Goal: Task Accomplishment & Management: Manage account settings

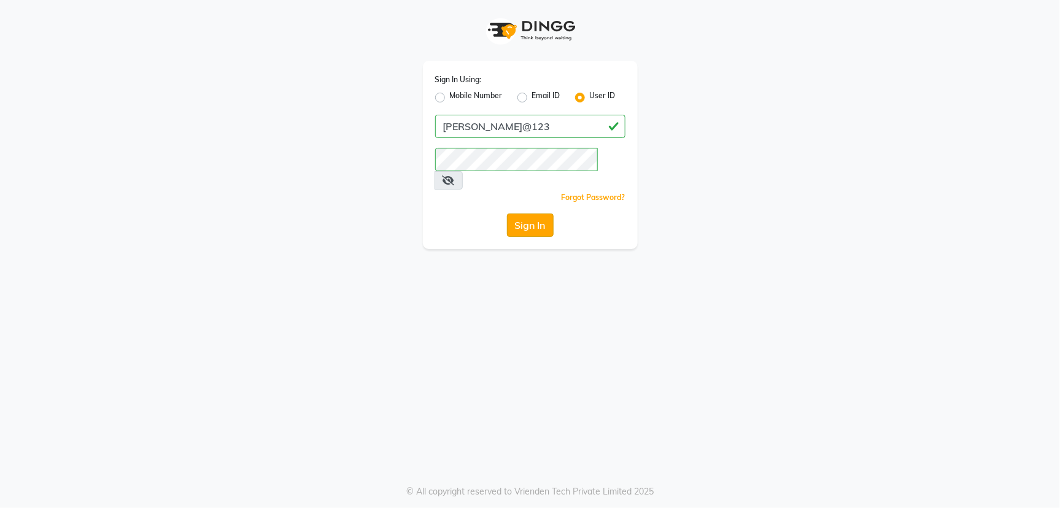
click at [516, 214] on button "Sign In" at bounding box center [530, 225] width 47 height 23
click at [516, 214] on div "Sign In" at bounding box center [530, 225] width 190 height 23
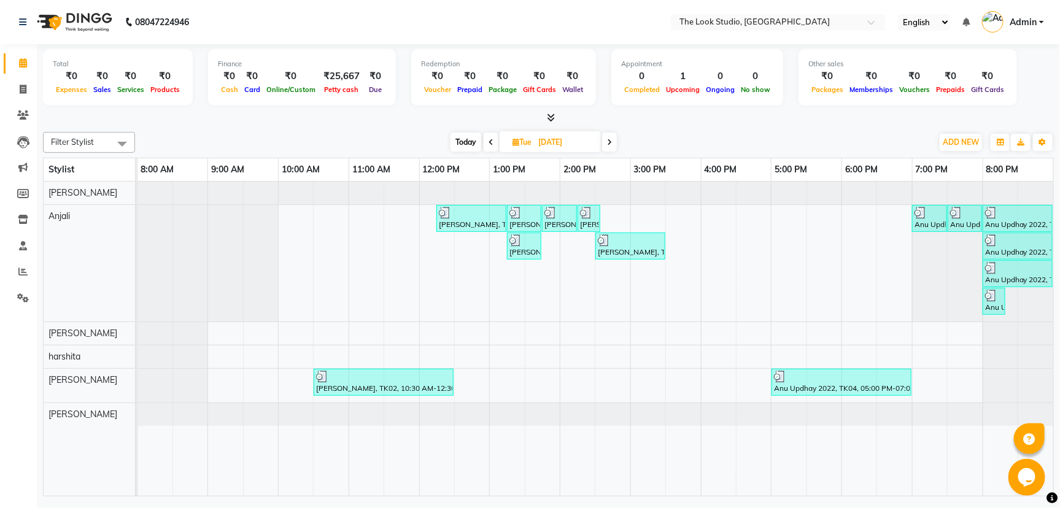
click at [609, 142] on icon at bounding box center [609, 142] width 5 height 7
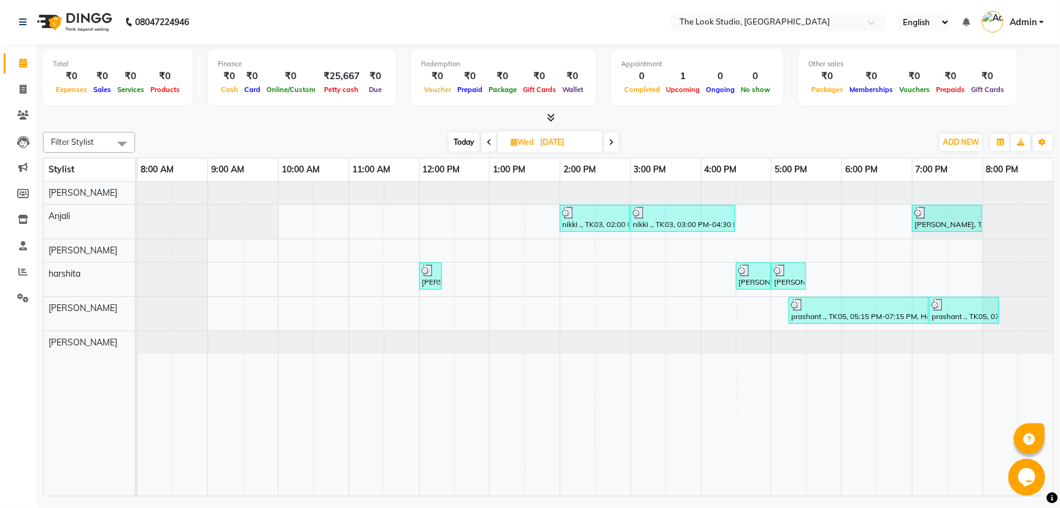
drag, startPoint x: 609, startPoint y: 144, endPoint x: 617, endPoint y: 143, distance: 7.4
click at [617, 143] on span at bounding box center [611, 142] width 15 height 19
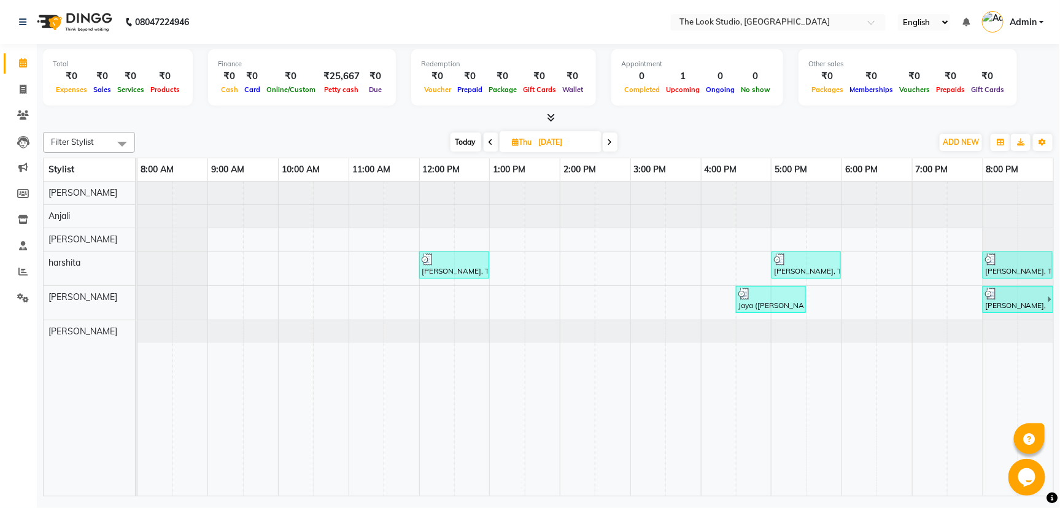
click at [621, 142] on div "[DATE] [DATE]" at bounding box center [533, 142] width 785 height 18
click at [609, 144] on icon at bounding box center [610, 142] width 5 height 7
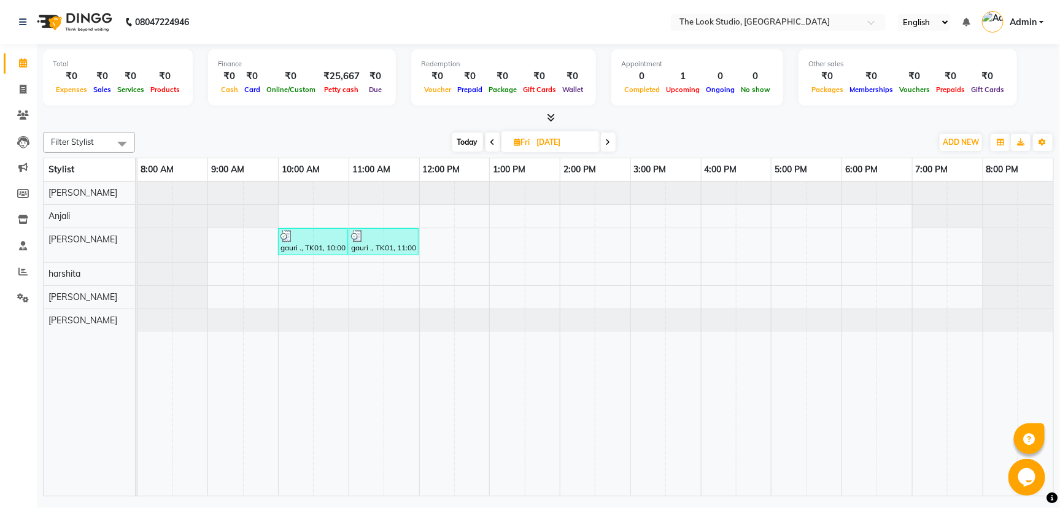
click at [607, 146] on icon at bounding box center [608, 142] width 5 height 7
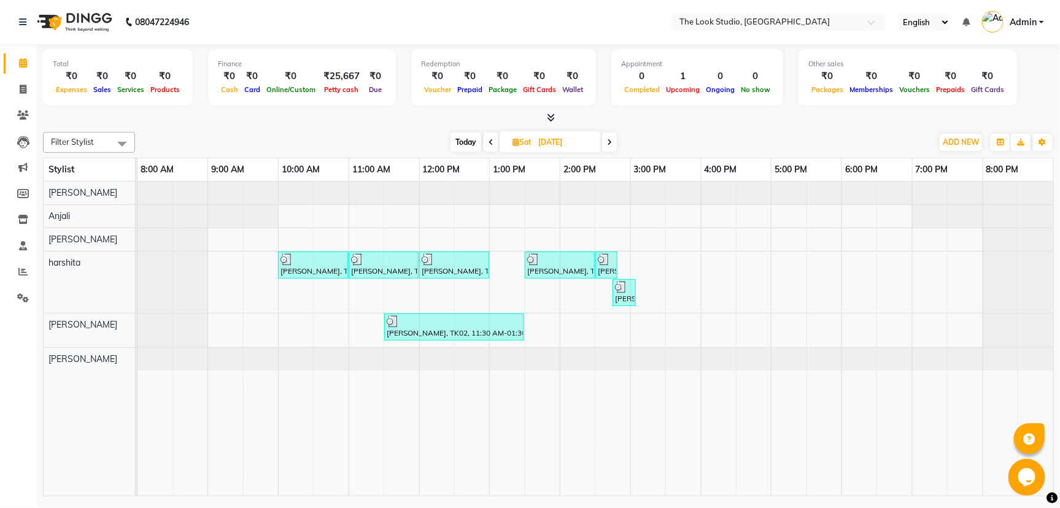
click at [610, 145] on icon at bounding box center [609, 142] width 5 height 7
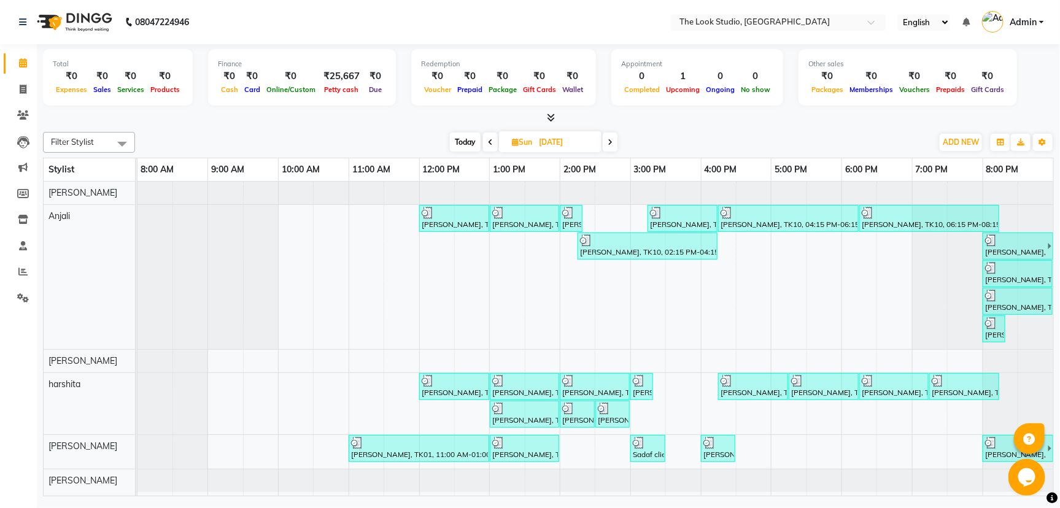
click at [614, 146] on span at bounding box center [610, 142] width 15 height 19
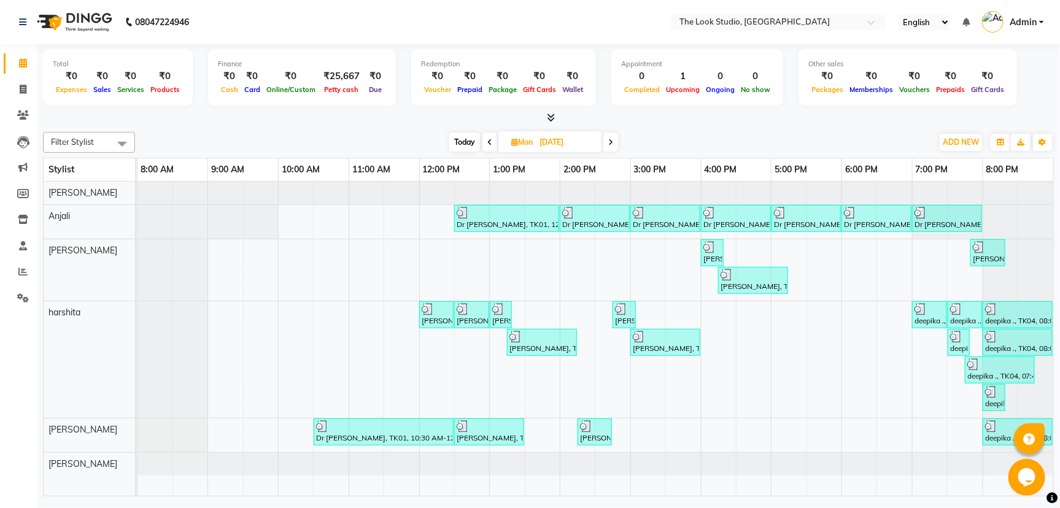
drag, startPoint x: 613, startPoint y: 141, endPoint x: 614, endPoint y: 149, distance: 7.5
click at [614, 148] on span at bounding box center [611, 142] width 15 height 19
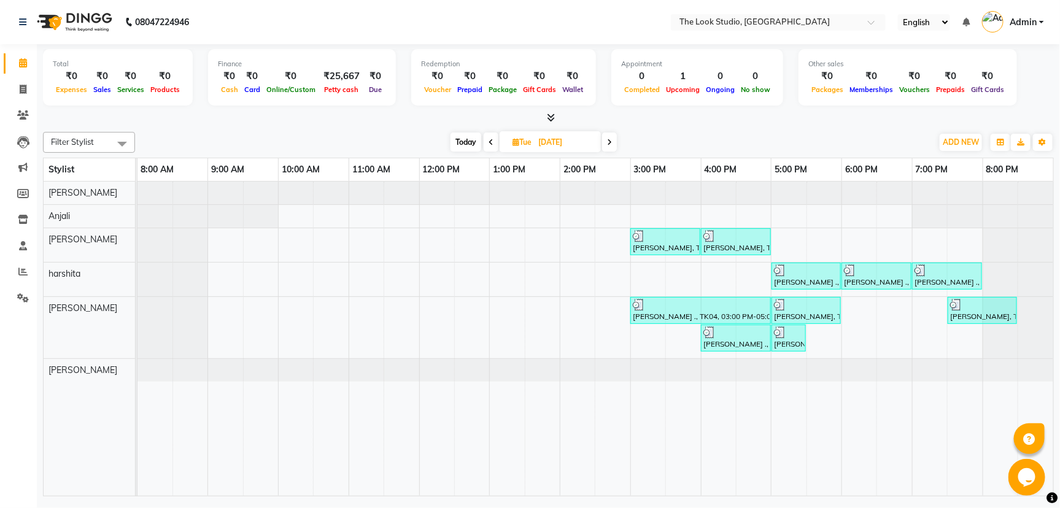
click at [617, 148] on span at bounding box center [609, 142] width 15 height 19
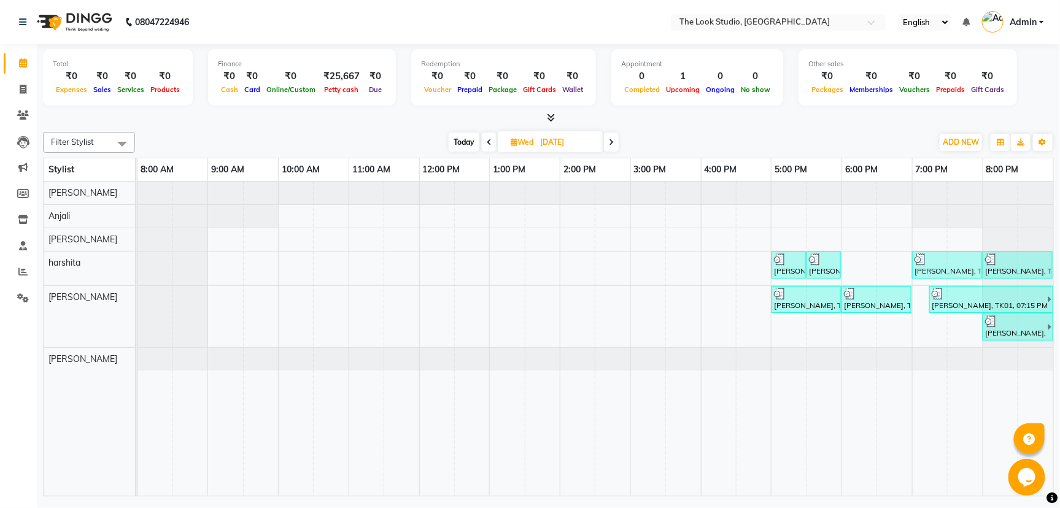
click at [620, 146] on div "[DATE] [DATE]" at bounding box center [534, 142] width 173 height 18
click at [609, 146] on span at bounding box center [611, 142] width 15 height 19
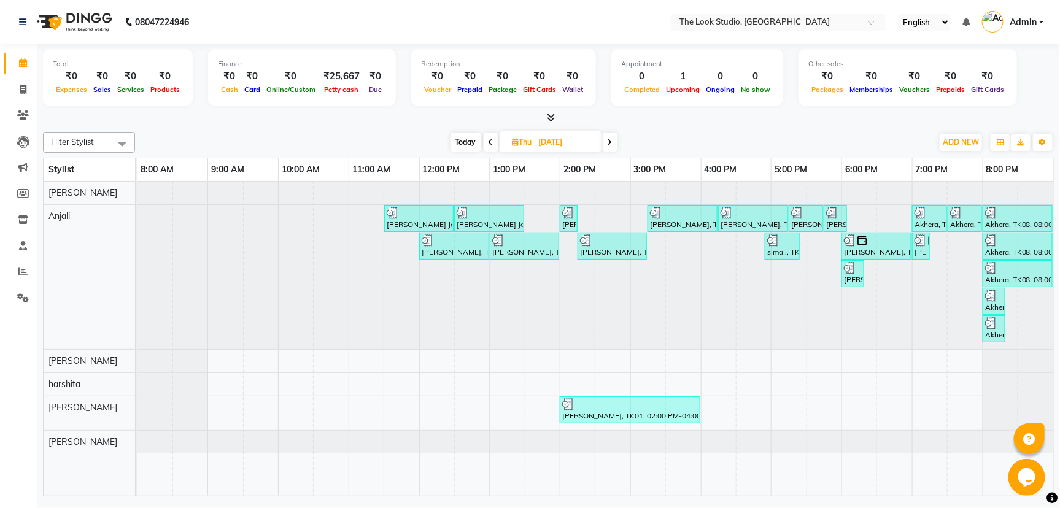
click at [614, 147] on span at bounding box center [610, 142] width 15 height 19
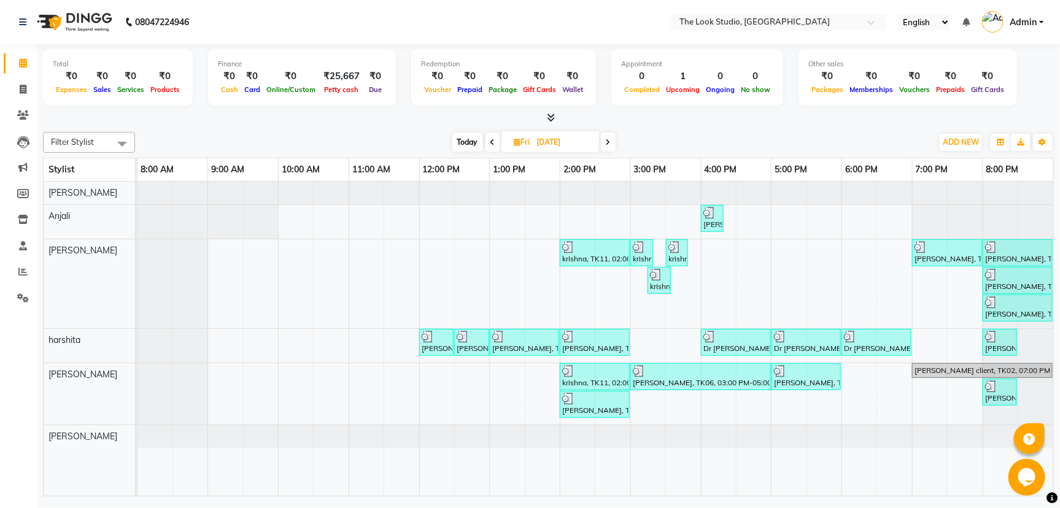
click at [611, 145] on span at bounding box center [608, 142] width 15 height 19
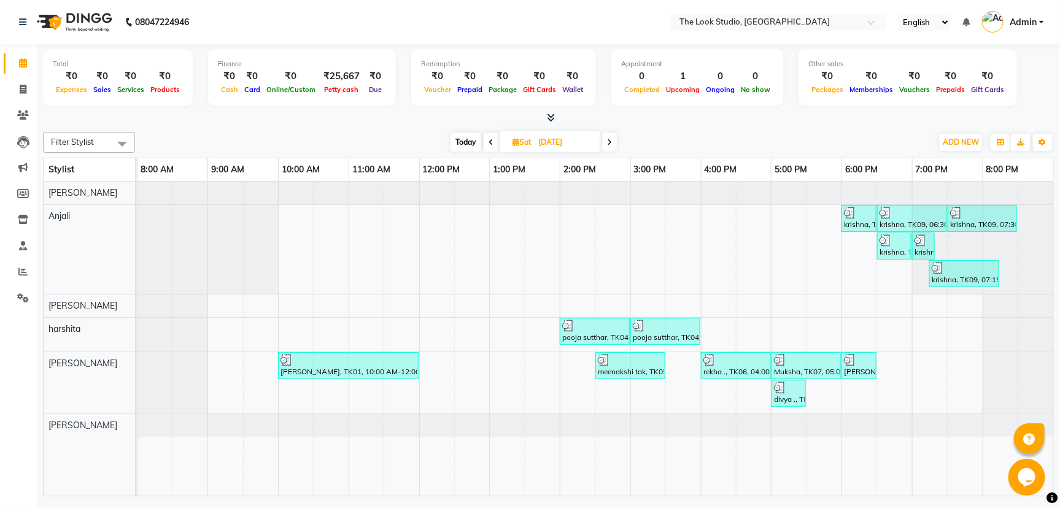
click at [611, 145] on icon at bounding box center [609, 142] width 5 height 7
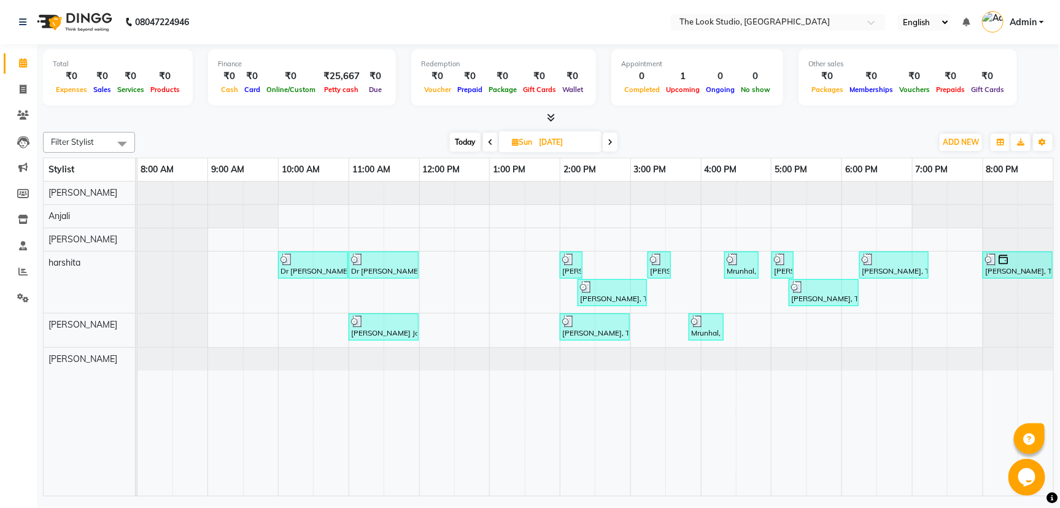
click at [611, 142] on icon at bounding box center [610, 142] width 5 height 7
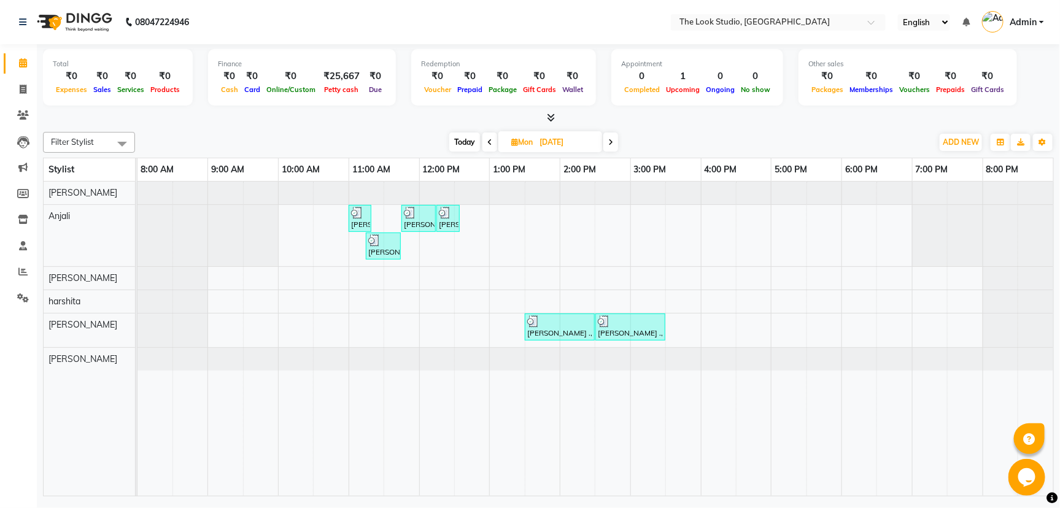
click at [613, 142] on icon at bounding box center [611, 142] width 5 height 7
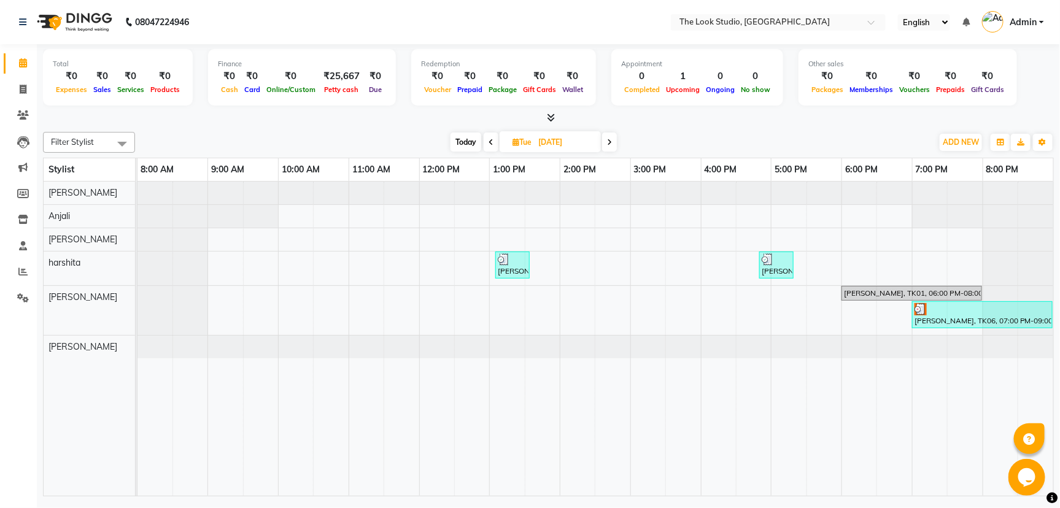
click at [613, 144] on span at bounding box center [609, 142] width 15 height 19
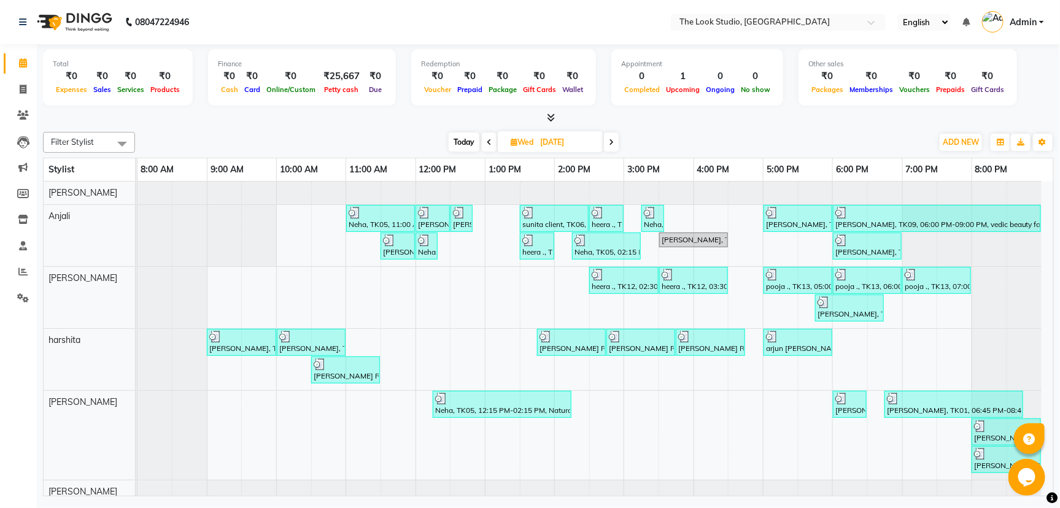
click at [614, 143] on icon at bounding box center [611, 142] width 5 height 7
type input "[DATE]"
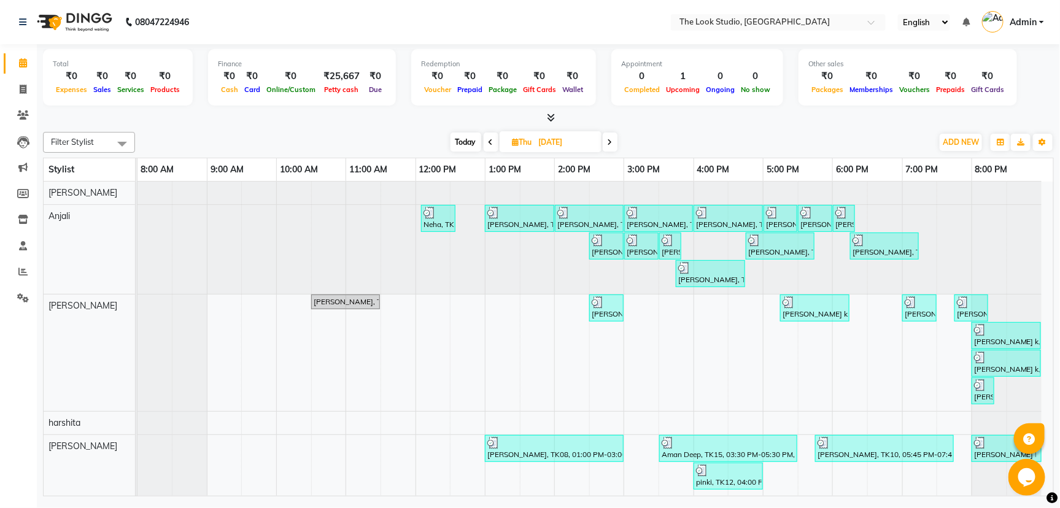
click at [574, 142] on input "[DATE]" at bounding box center [565, 142] width 61 height 18
select select "10"
select select "2024"
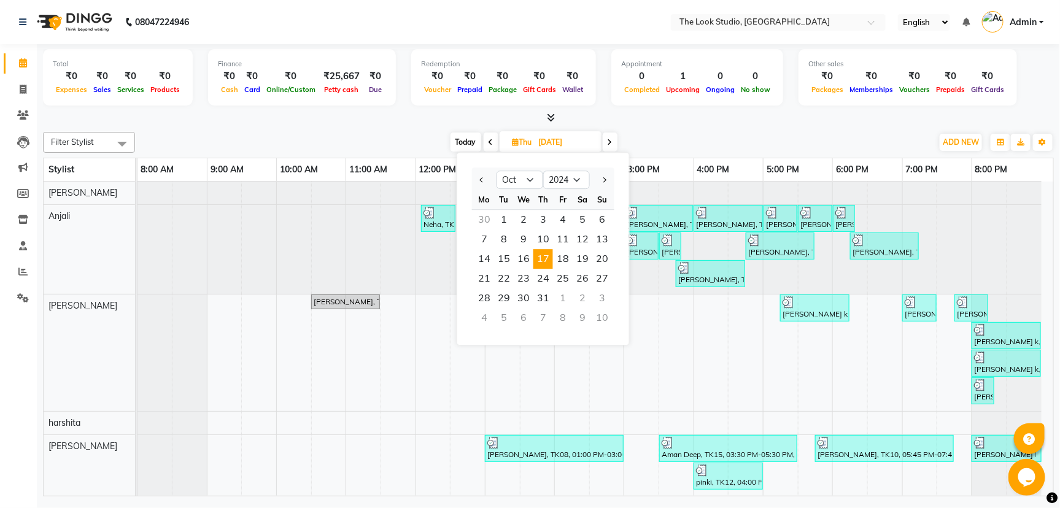
click at [579, 139] on input "[DATE]" at bounding box center [565, 142] width 61 height 18
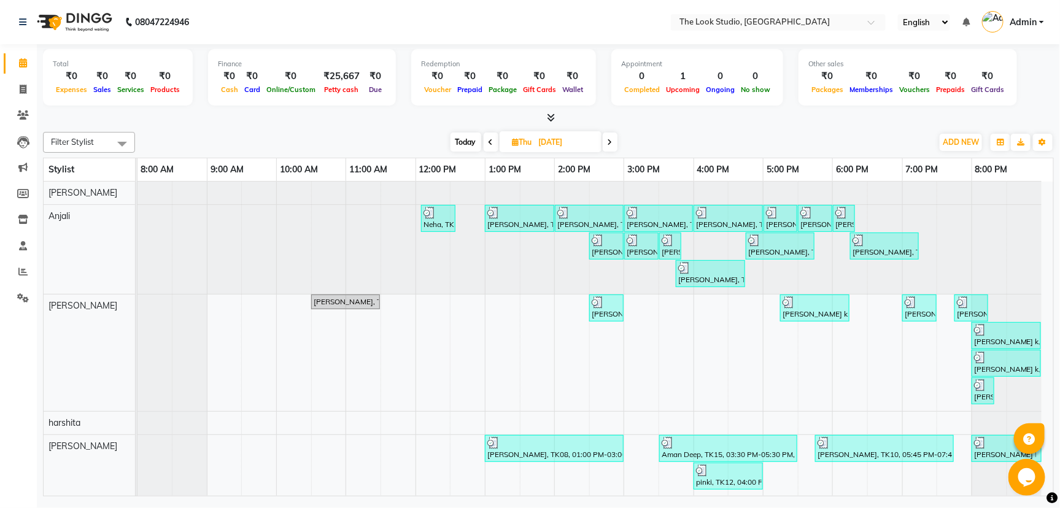
click at [574, 141] on input "[DATE]" at bounding box center [565, 142] width 61 height 18
select select "10"
select select "2024"
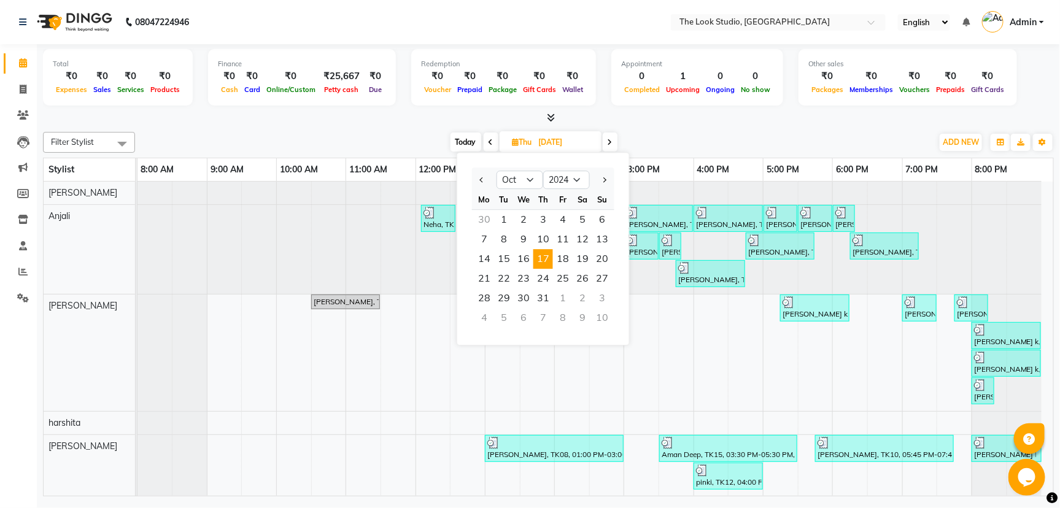
click at [574, 141] on input "[DATE]" at bounding box center [565, 142] width 61 height 18
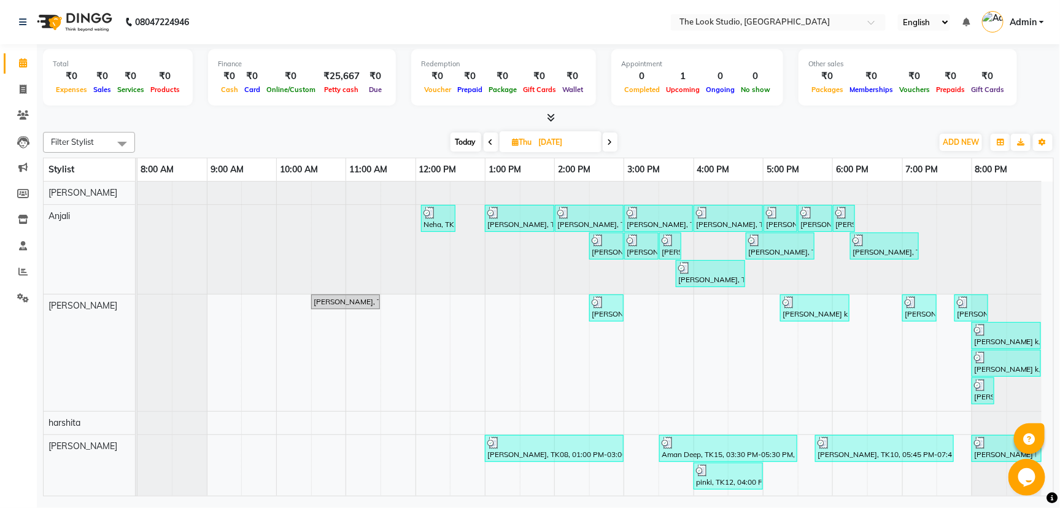
click at [574, 141] on input "[DATE]" at bounding box center [565, 142] width 61 height 18
select select "10"
select select "2024"
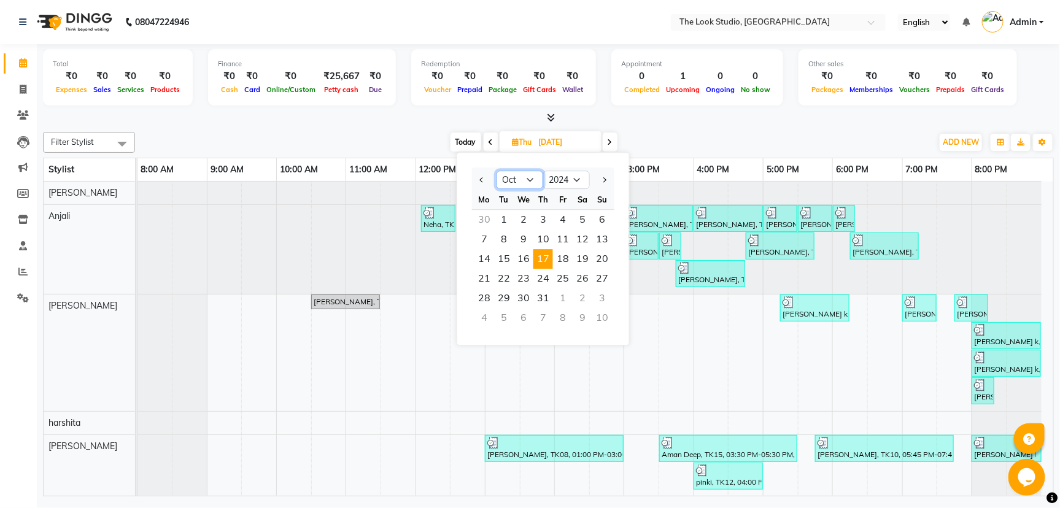
click at [535, 174] on select "Jan Feb Mar Apr May Jun [DATE] Aug Sep Oct Nov Dec" at bounding box center [520, 180] width 47 height 18
select select "1"
click at [497, 171] on select "Jan Feb Mar Apr May Jun [DATE] Aug Sep Oct Nov Dec" at bounding box center [520, 180] width 47 height 18
click at [581, 180] on select "2014 2015 2016 2017 2018 2019 2020 2021 2022 2023 2024 2025 2026 2027 2028 2029…" at bounding box center [566, 180] width 47 height 18
click at [688, 372] on div "Neha, TK05, 12:05 PM-12:35 PM, DETAN - Face & Neck,DETAN - Half Back/Front [PER…" at bounding box center [596, 351] width 916 height 338
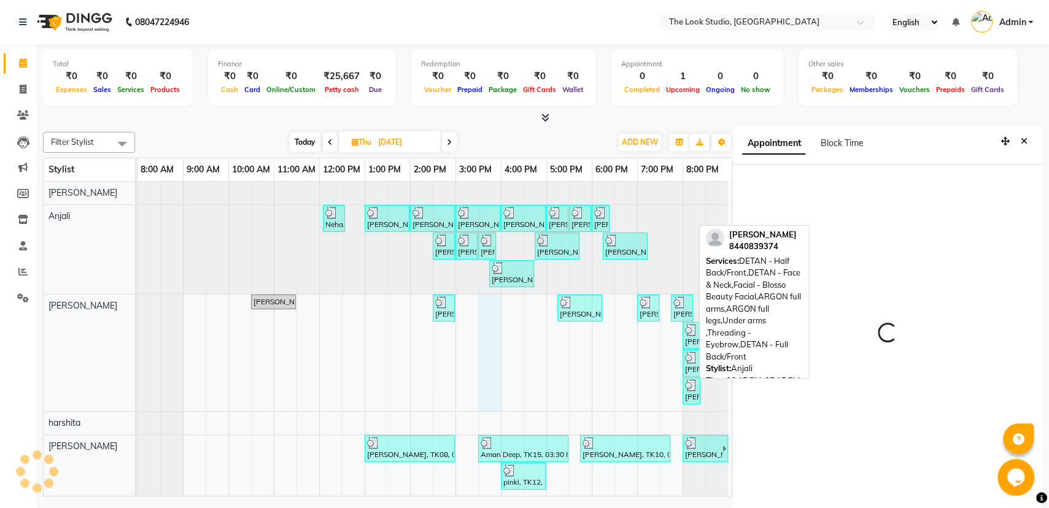
scroll to position [3, 0]
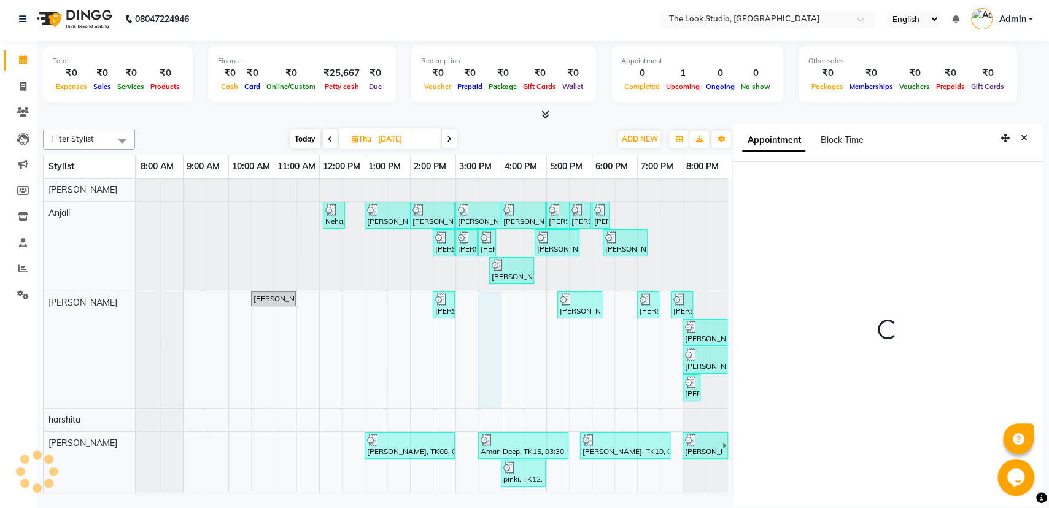
select select "930"
select select "45935"
select select "tentative"
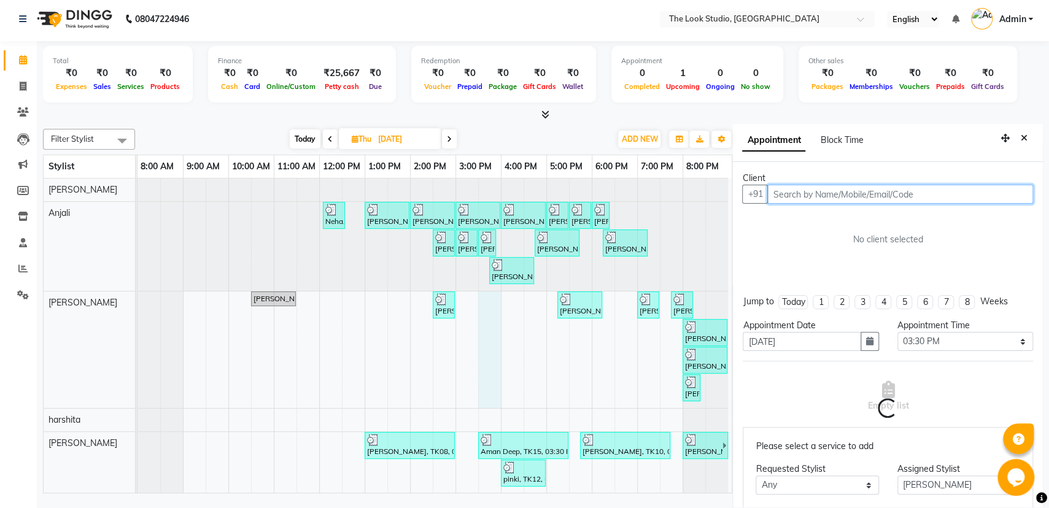
click at [407, 135] on input "[DATE]" at bounding box center [405, 139] width 61 height 18
select select "10"
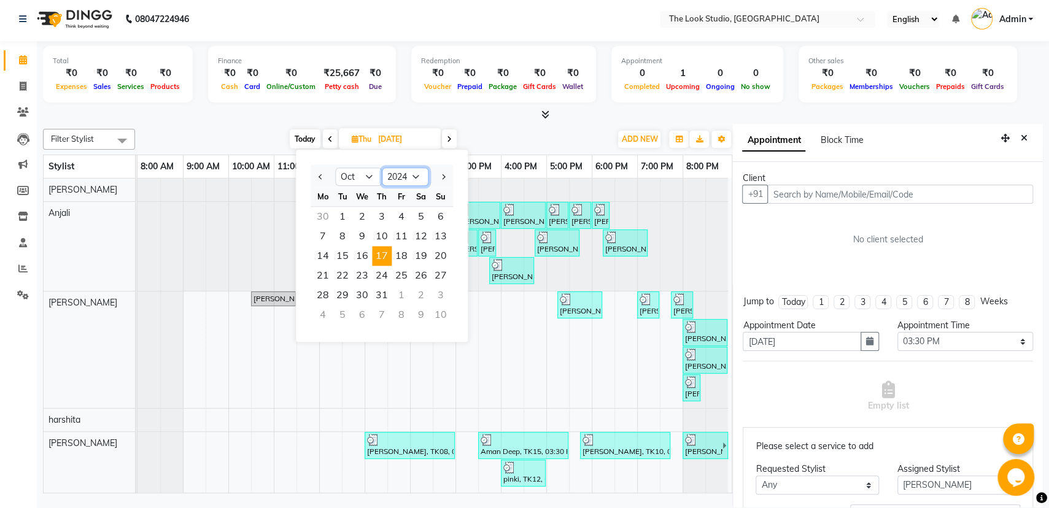
click at [406, 176] on select "2014 2015 2016 2017 2018 2019 2020 2021 2022 2023 2024 2025 2026 2027 2028 2029…" at bounding box center [405, 177] width 47 height 18
select select "2025"
click at [382, 168] on select "2014 2015 2016 2017 2018 2019 2020 2021 2022 2023 2024 2025 2026 2027 2028 2029…" at bounding box center [405, 177] width 47 height 18
click at [358, 181] on select "Jan Feb Mar Apr May Jun [DATE] Aug Sep Oct Nov Dec" at bounding box center [358, 177] width 47 height 18
select select "1"
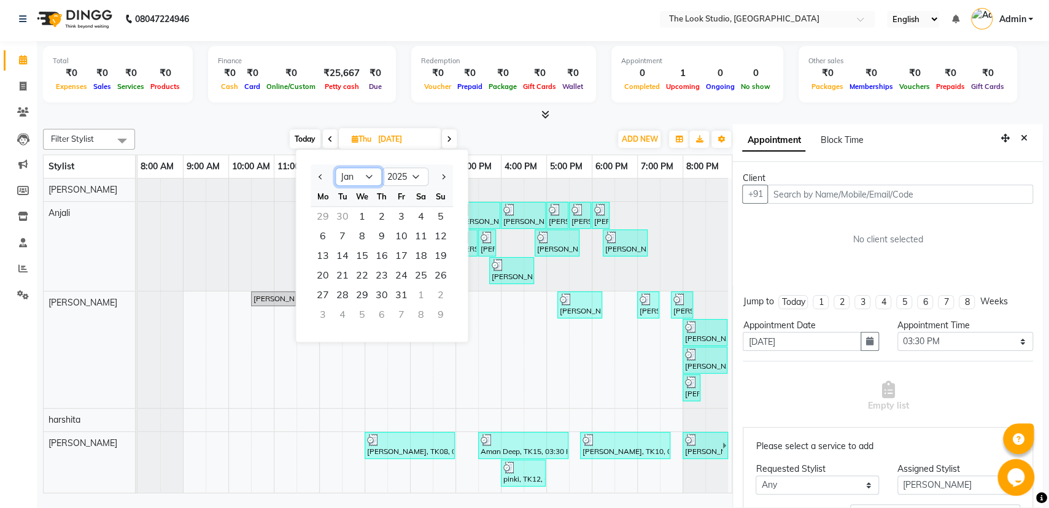
click at [335, 168] on select "Jan Feb Mar Apr May Jun [DATE] Aug Sep Oct Nov Dec" at bounding box center [358, 177] width 47 height 18
click at [370, 168] on ngb-datepicker-navigation "Jan Feb Mar Apr May Jun [DATE] Aug Sep Oct Nov [DATE] 2016 2017 2018 2019 2020 …" at bounding box center [382, 177] width 142 height 20
click at [365, 172] on select "Jan Feb Mar Apr May Jun [DATE] Aug Sep Oct Nov Dec" at bounding box center [358, 177] width 47 height 18
click at [413, 138] on input "[DATE]" at bounding box center [405, 139] width 61 height 18
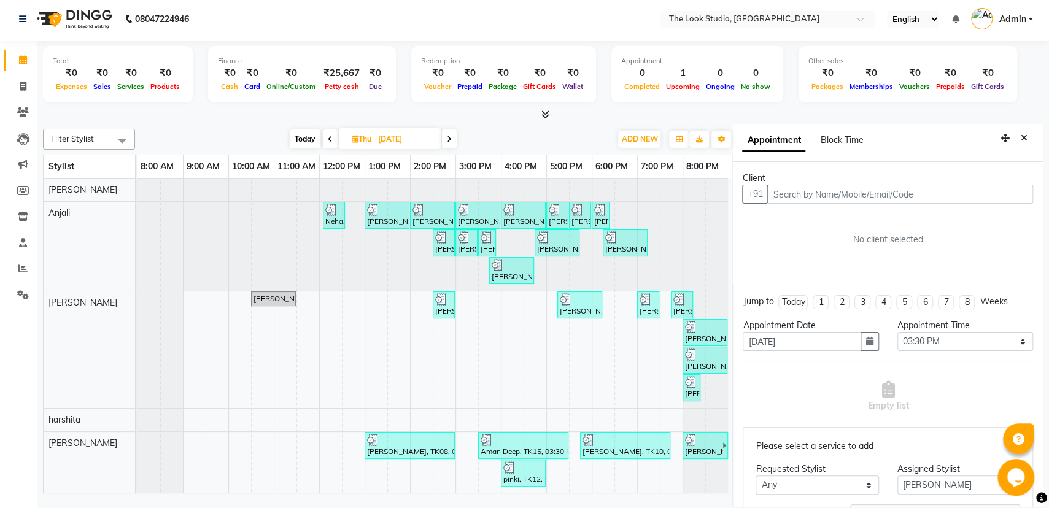
click at [438, 141] on span "[DATE]" at bounding box center [390, 138] width 102 height 21
click at [430, 141] on input "[DATE]" at bounding box center [405, 139] width 61 height 18
select select "10"
select select "2024"
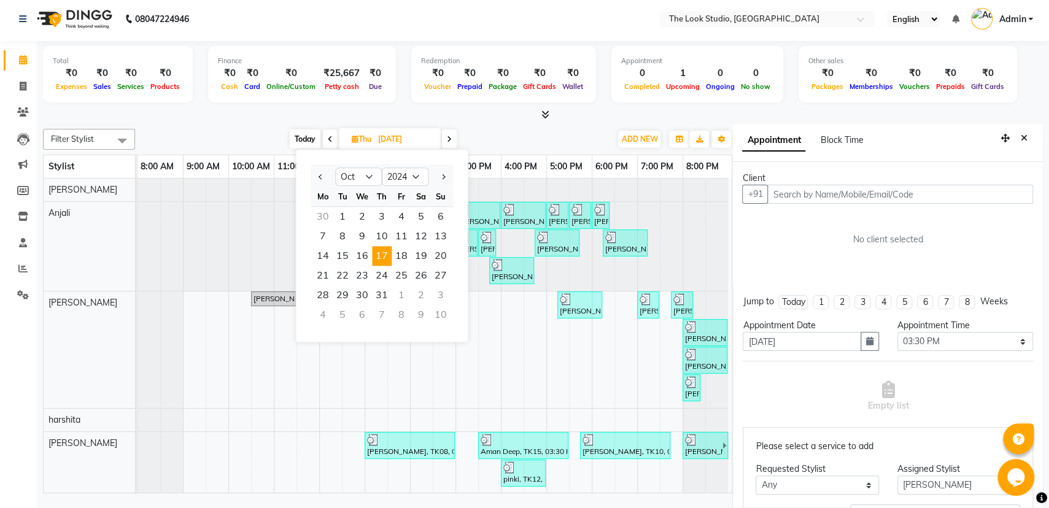
click at [427, 141] on input "[DATE]" at bounding box center [405, 139] width 61 height 18
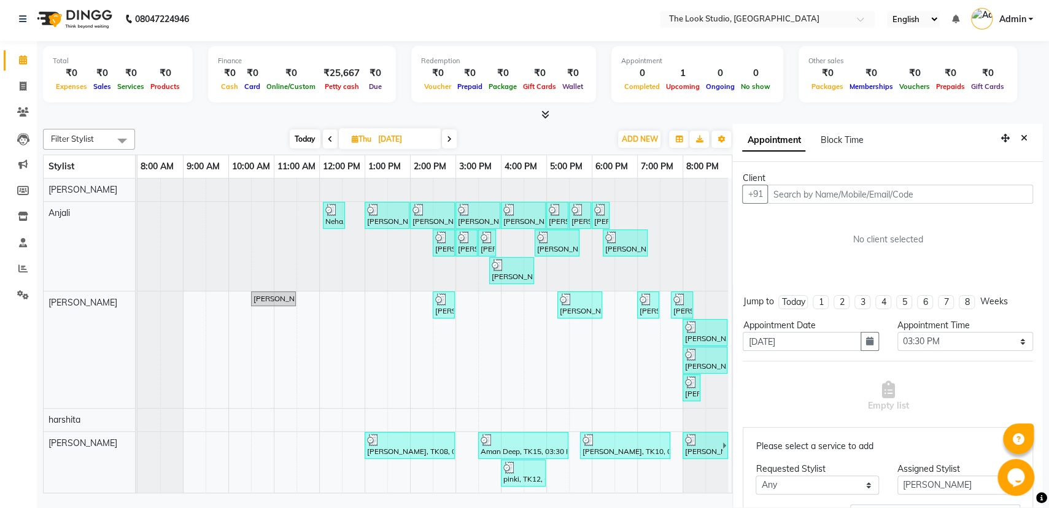
click at [426, 144] on input "[DATE]" at bounding box center [405, 139] width 61 height 18
select select "10"
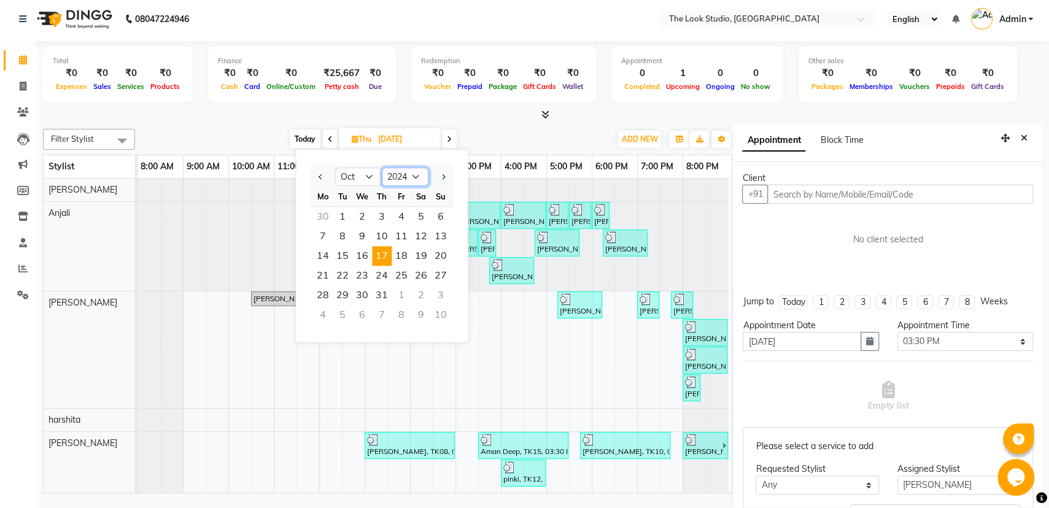
click at [416, 176] on select "2014 2015 2016 2017 2018 2019 2020 2021 2022 2023 2024 2025 2026 2027 2028 2029…" at bounding box center [405, 177] width 47 height 18
select select "2025"
click at [382, 168] on select "2014 2015 2016 2017 2018 2019 2020 2021 2022 2023 2024 2025 2026 2027 2028 2029…" at bounding box center [405, 177] width 47 height 18
click at [364, 176] on select "Jan Feb Mar Apr May Jun [DATE] Aug Sep Oct Nov Dec" at bounding box center [358, 177] width 47 height 18
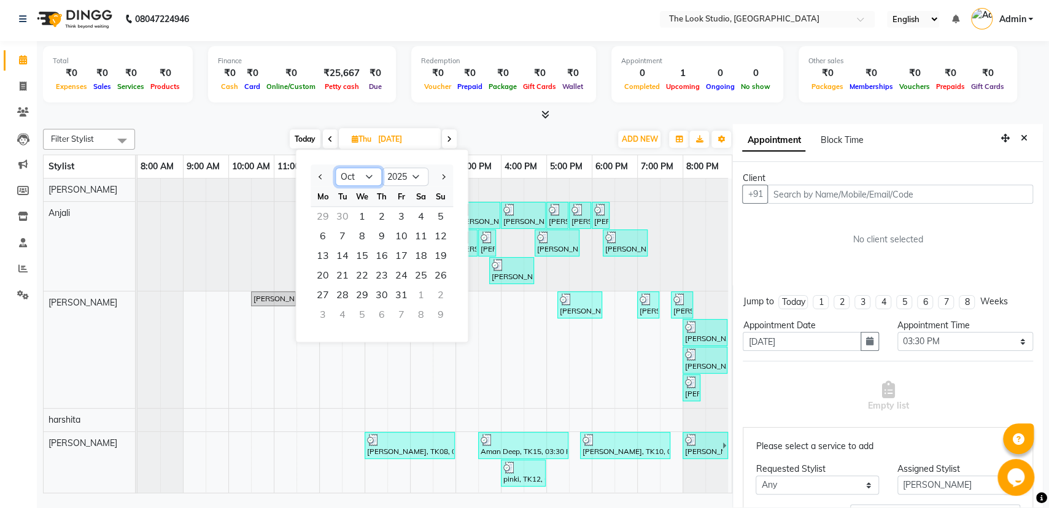
click at [363, 172] on select "Jan Feb Mar Apr May Jun [DATE] Aug Sep Oct Nov Dec" at bounding box center [358, 177] width 47 height 18
select select "9"
click at [335, 168] on select "Jan Feb Mar Apr May Jun [DATE] Aug Sep Oct Nov Dec" at bounding box center [358, 177] width 47 height 18
click at [344, 212] on span "2" at bounding box center [343, 217] width 20 height 20
type input "02-09-2025"
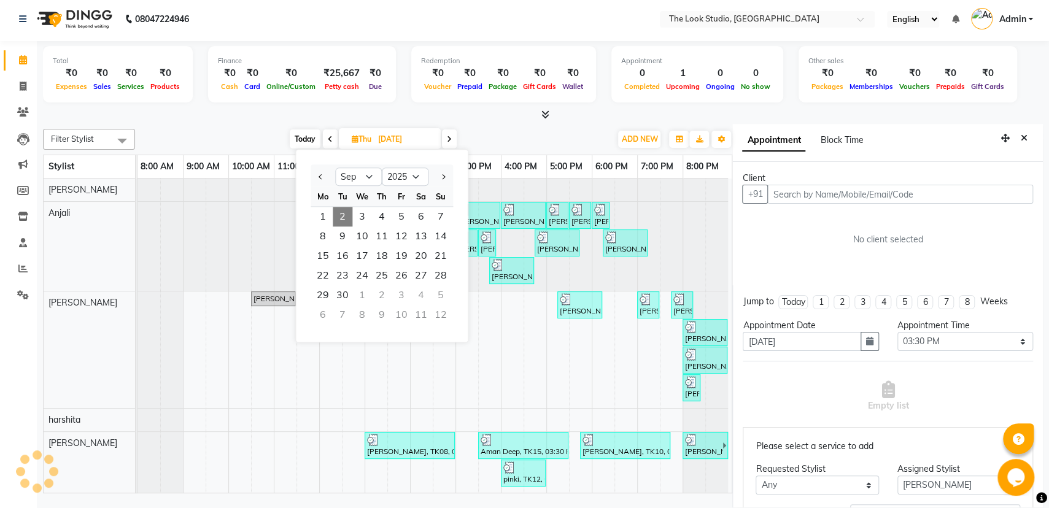
type input "02-09-2025"
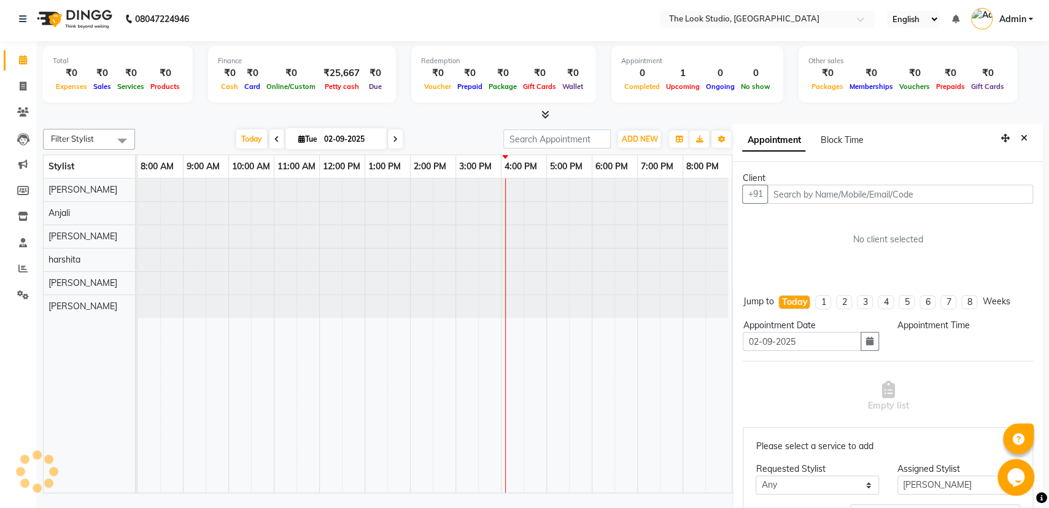
select select "930"
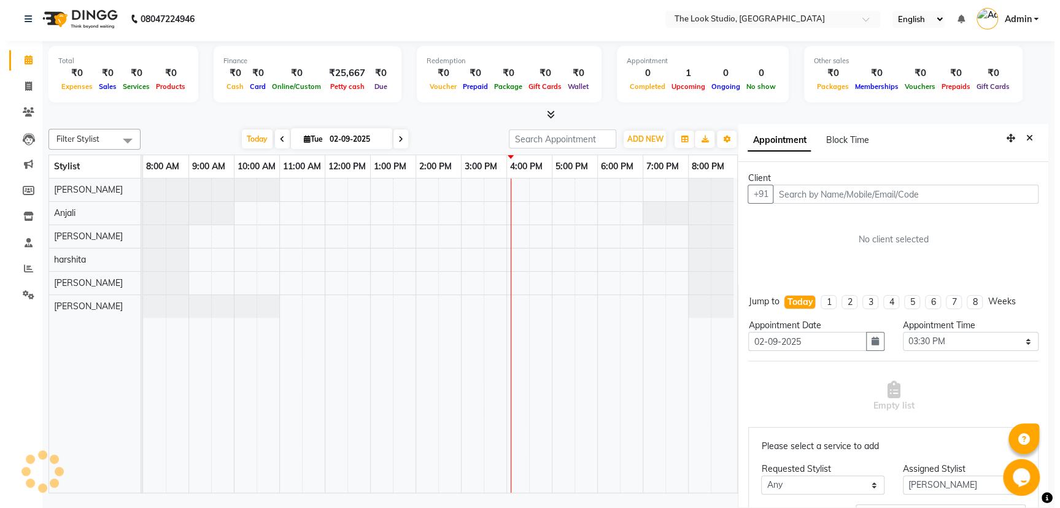
scroll to position [0, 7]
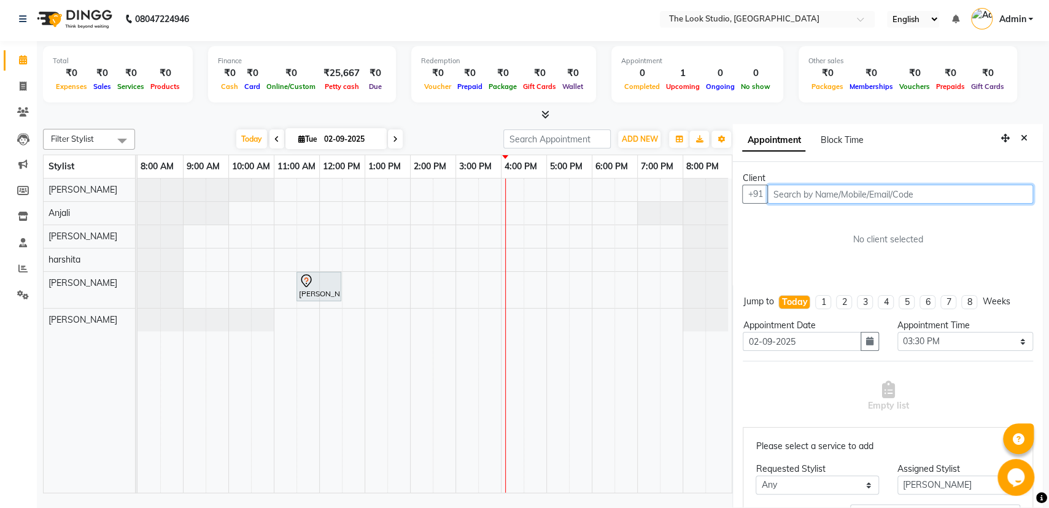
click at [784, 195] on input "text" at bounding box center [901, 194] width 266 height 19
click at [317, 291] on div "[PERSON_NAME] ., TK01, 11:30 AM-12:30 PM, Threading - Eyebrow" at bounding box center [319, 287] width 42 height 26
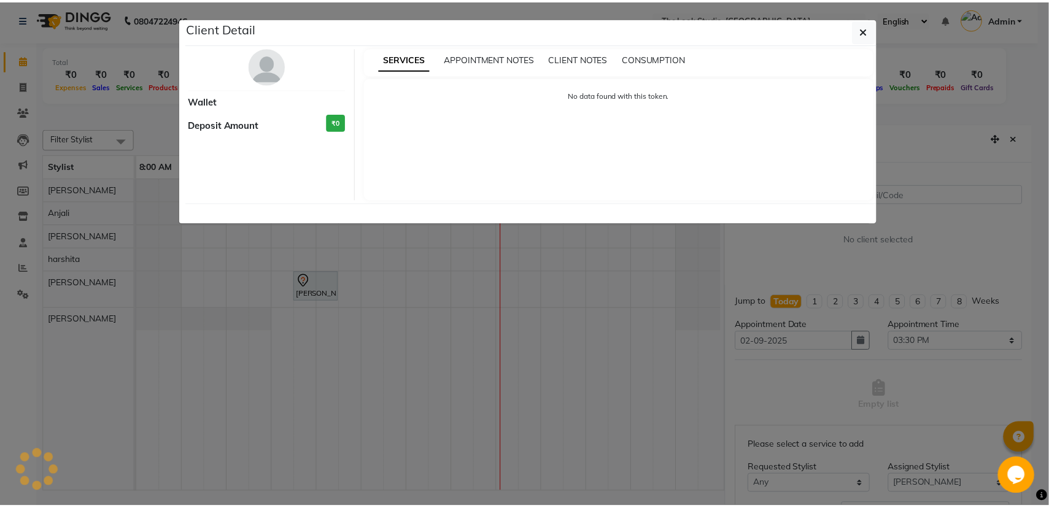
scroll to position [0, 7]
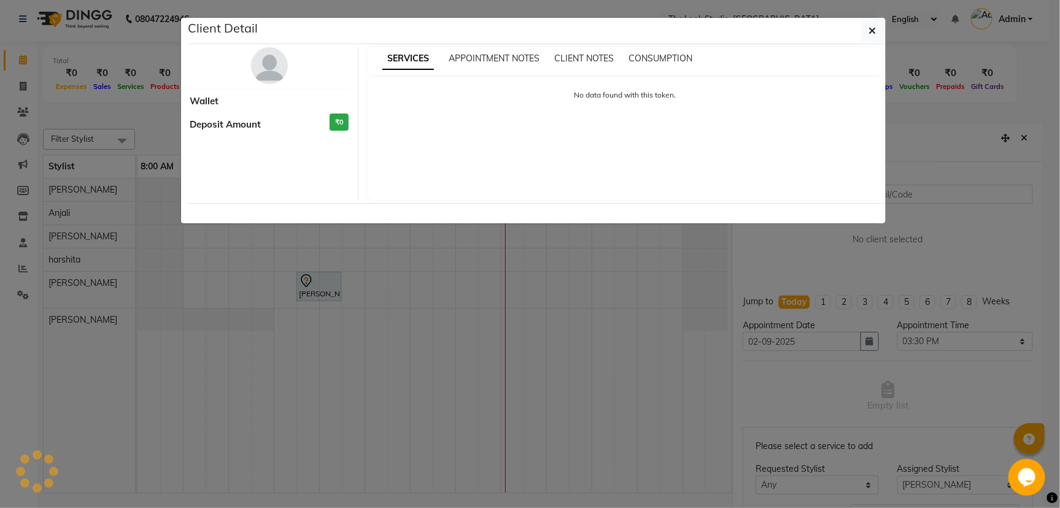
select select "7"
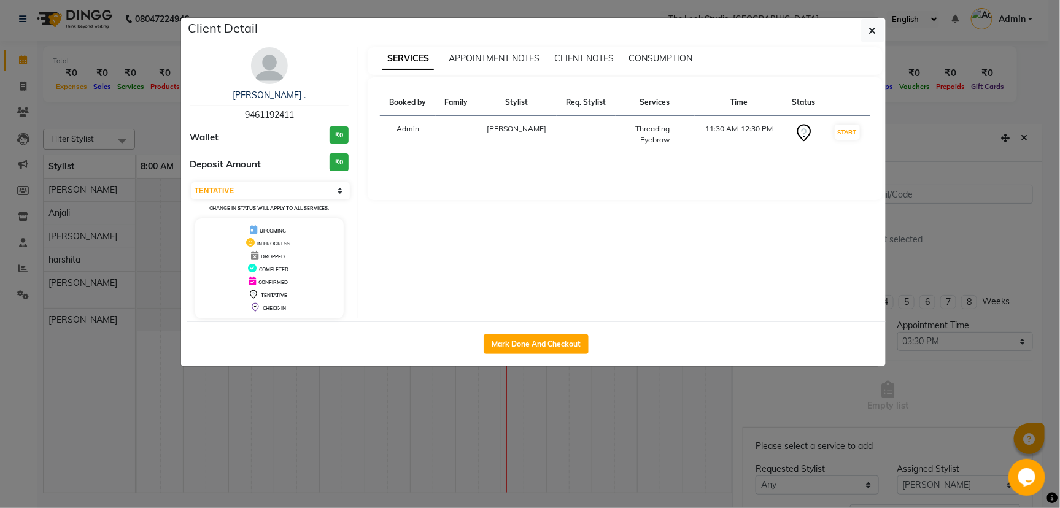
click at [609, 414] on ngb-modal-window "Client Detail [PERSON_NAME] . 9461192411 Wallet ₹0 Deposit Amount ₹0 Select IN …" at bounding box center [530, 254] width 1060 height 508
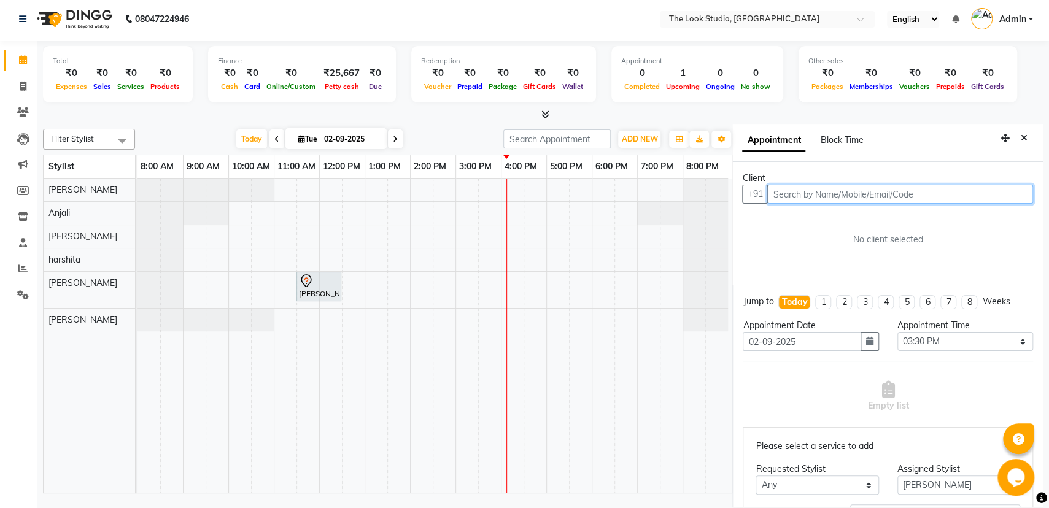
scroll to position [230, 0]
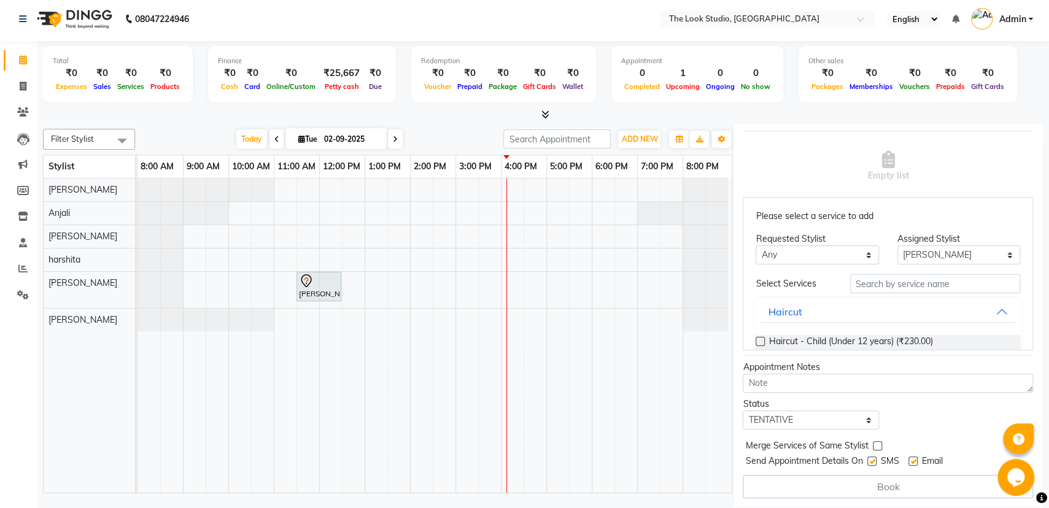
drag, startPoint x: 1034, startPoint y: 459, endPoint x: 1059, endPoint y: 224, distance: 236.5
click at [1049, 224] on html "08047224946 Select Location × The Look Studio, Sardarpura English ENGLISH Españ…" at bounding box center [524, 251] width 1049 height 508
click at [418, 131] on div "[DATE] [DATE]" at bounding box center [319, 139] width 356 height 18
click at [397, 131] on span at bounding box center [395, 139] width 15 height 19
type input "[DATE]"
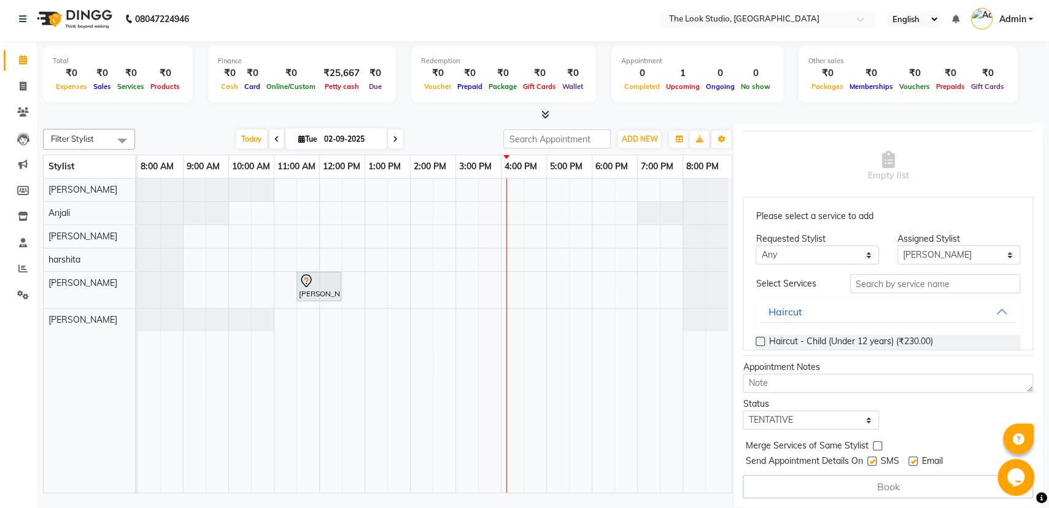
type input "[DATE]"
select select "930"
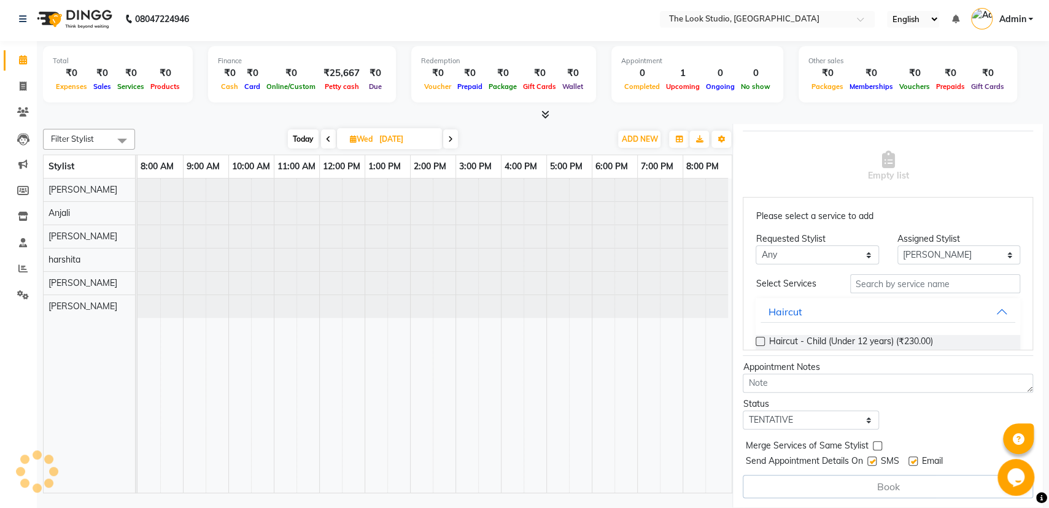
scroll to position [0, 7]
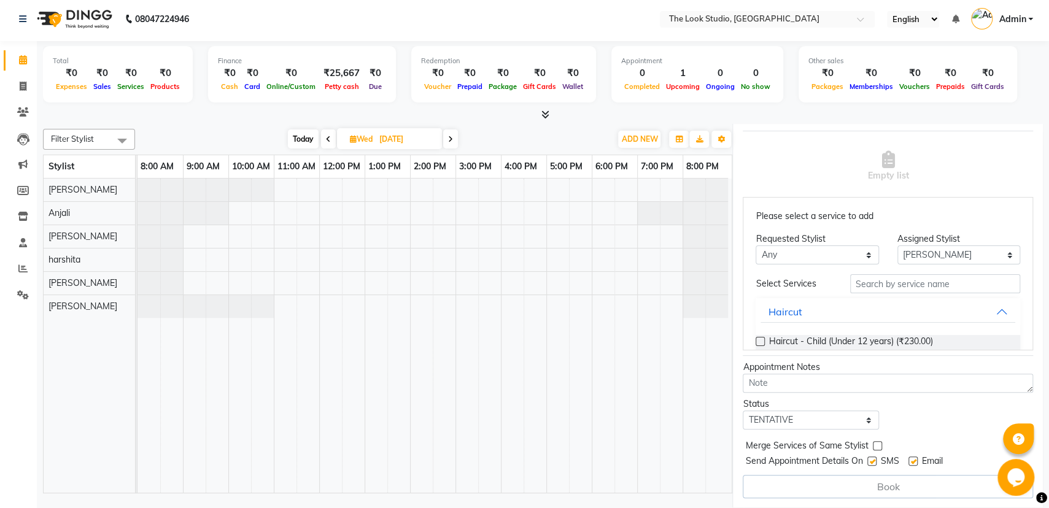
click at [416, 130] on input "[DATE]" at bounding box center [406, 139] width 61 height 18
select select "9"
select select "2025"
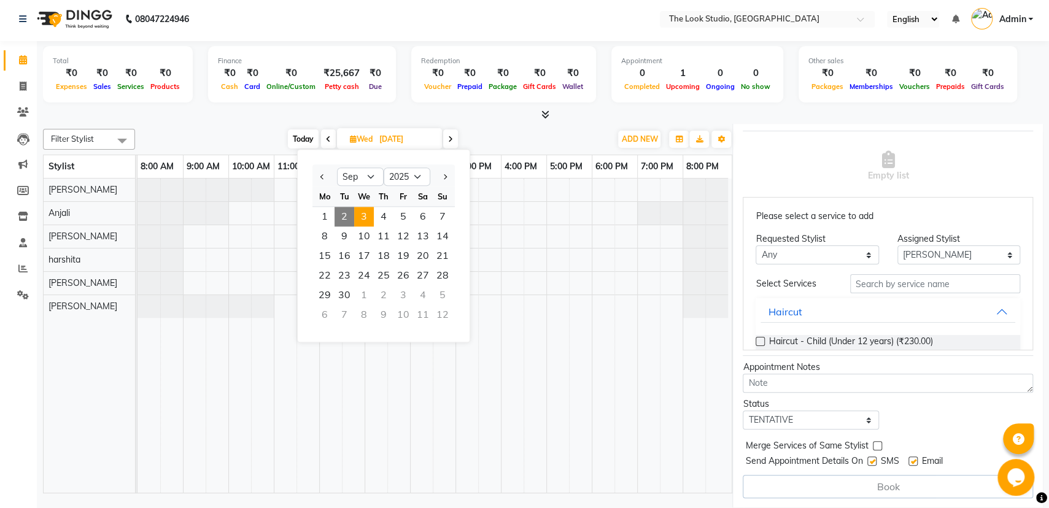
click at [489, 135] on div "[DATE] [DATE] Jan Feb Mar Apr May Jun [DATE] Aug Sep Oct Nov [DATE] 2016 2017 2…" at bounding box center [373, 139] width 464 height 18
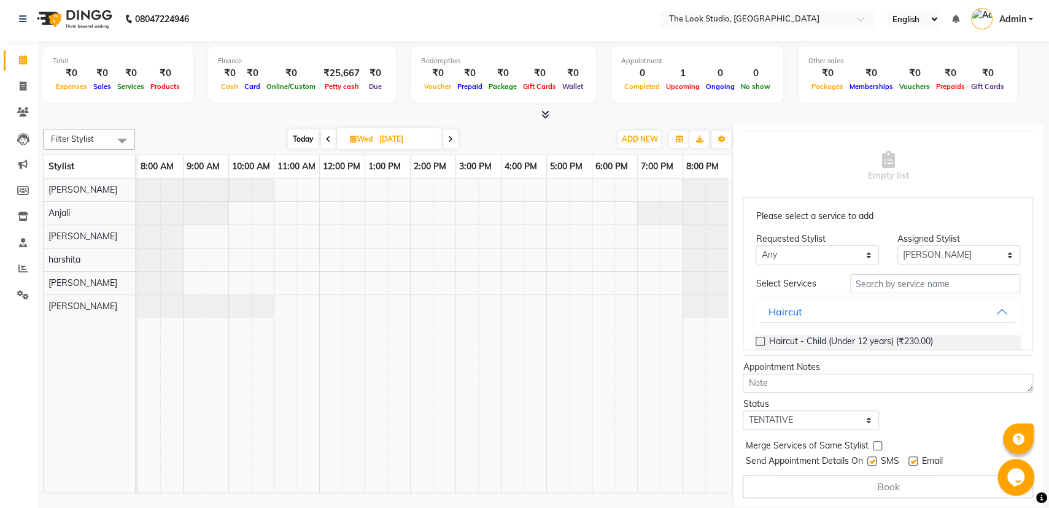
click at [496, 132] on div "[DATE] [DATE]" at bounding box center [373, 139] width 464 height 18
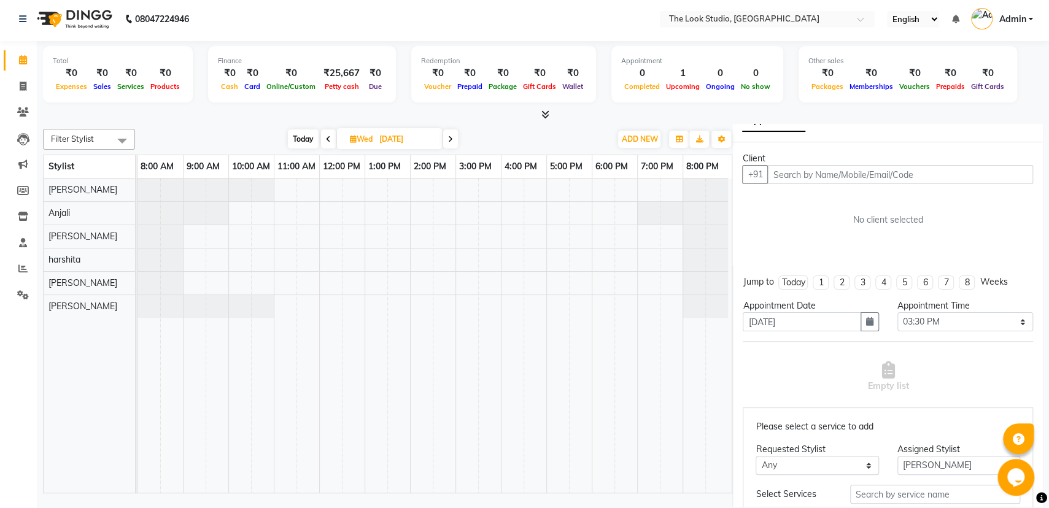
scroll to position [17, 0]
drag, startPoint x: 1024, startPoint y: 159, endPoint x: 860, endPoint y: 141, distance: 165.0
click at [1021, 138] on app-booking "Appointment Block Time Client +91 No client selected Jump to [DATE] 1 2 3 4 5 6…" at bounding box center [888, 316] width 311 height 384
click at [559, 137] on div "[DATE] [DATE]" at bounding box center [373, 139] width 464 height 18
click at [432, 139] on input "[DATE]" at bounding box center [406, 139] width 61 height 18
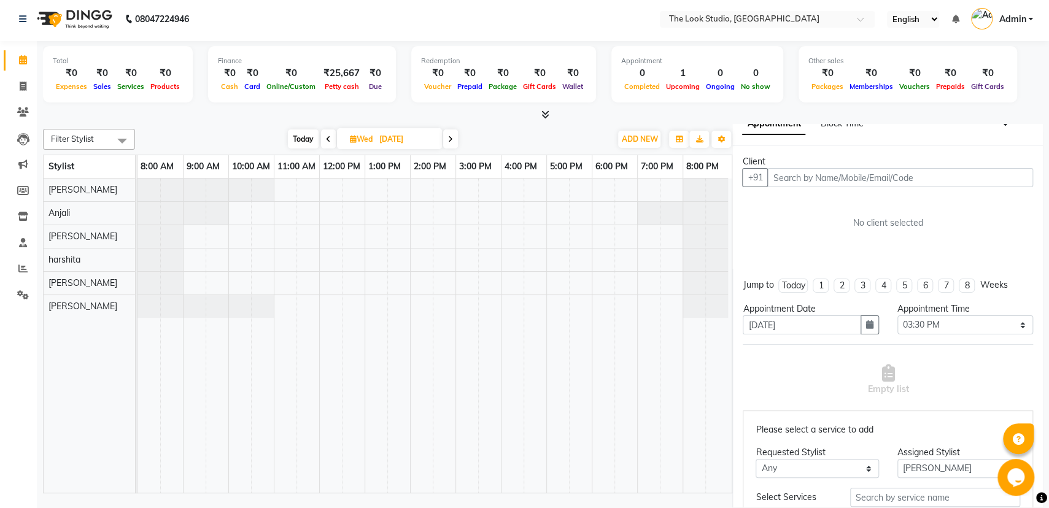
select select "9"
select select "2025"
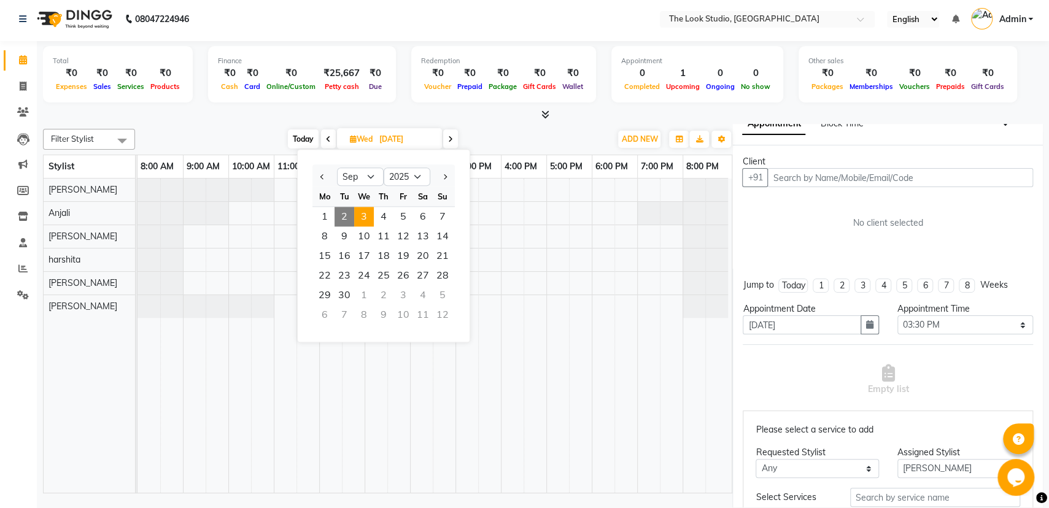
click at [342, 210] on span "2" at bounding box center [345, 217] width 20 height 20
type input "02-09-2025"
select select "930"
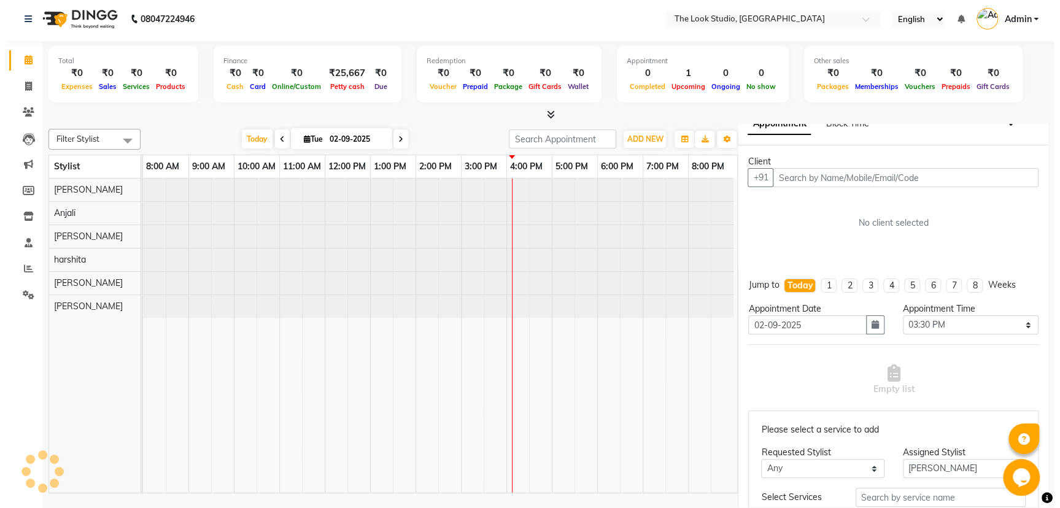
scroll to position [0, 7]
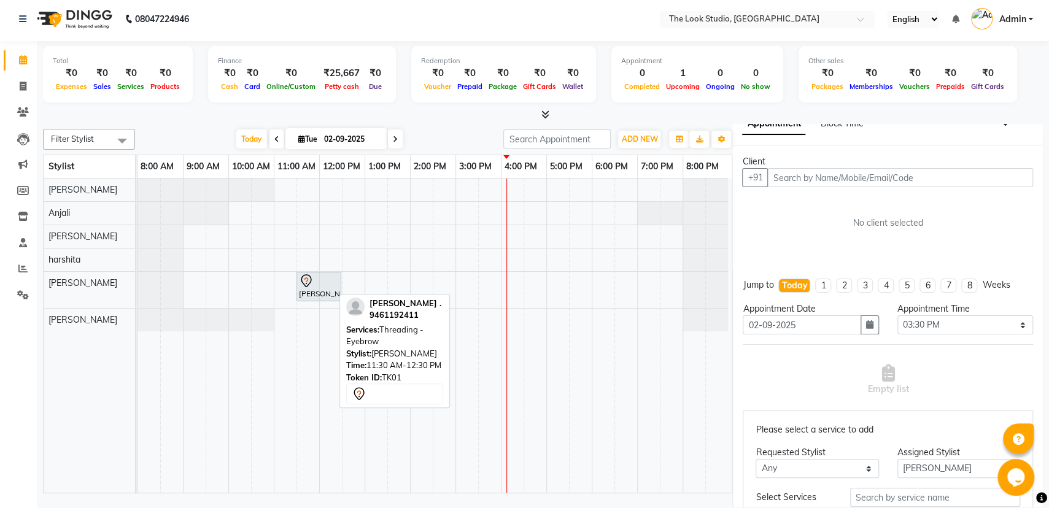
click at [319, 286] on div at bounding box center [319, 281] width 40 height 15
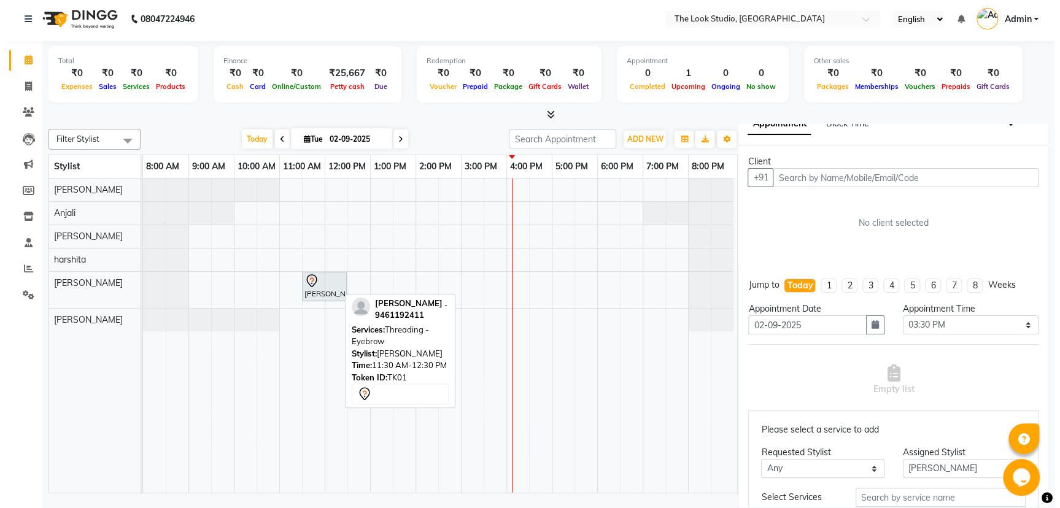
scroll to position [0, 7]
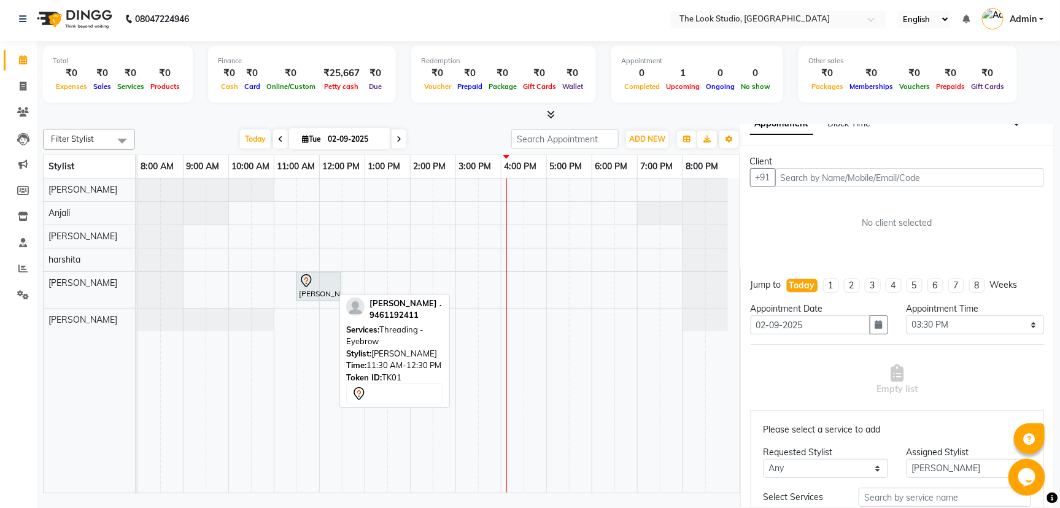
select select "7"
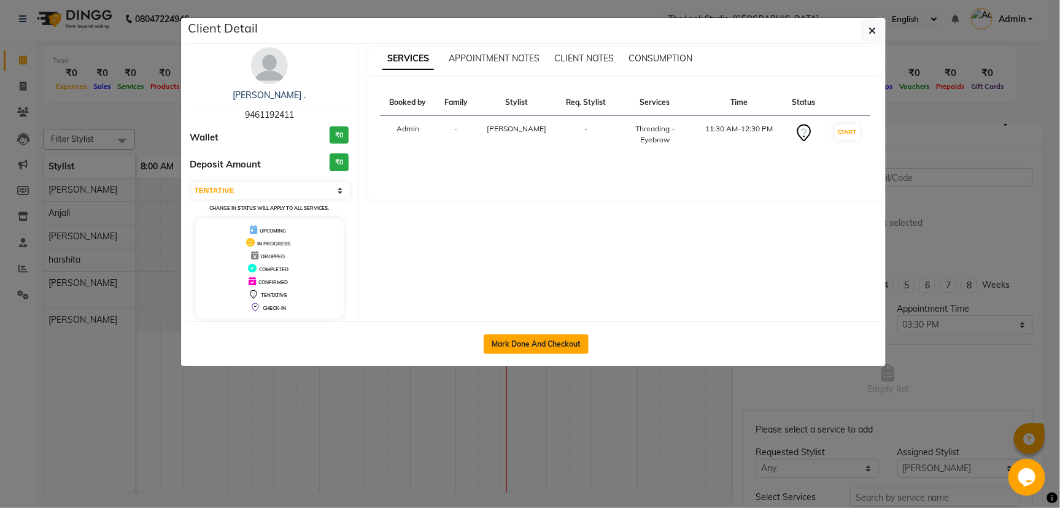
click at [540, 340] on button "Mark Done And Checkout" at bounding box center [536, 345] width 105 height 20
select select "service"
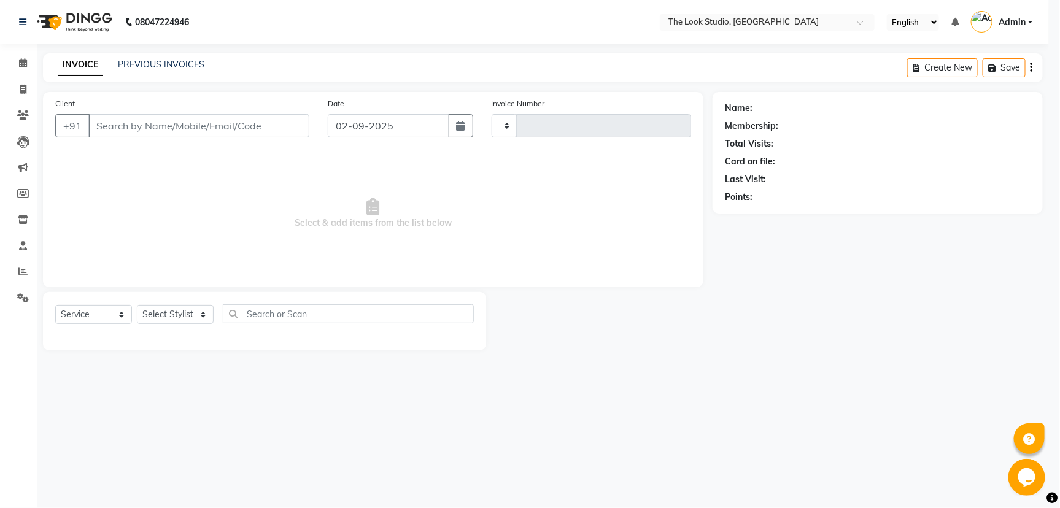
click at [540, 305] on div "Mark Done And Checkout" at bounding box center [536, 282] width 699 height 45
type input "0780"
select select "6149"
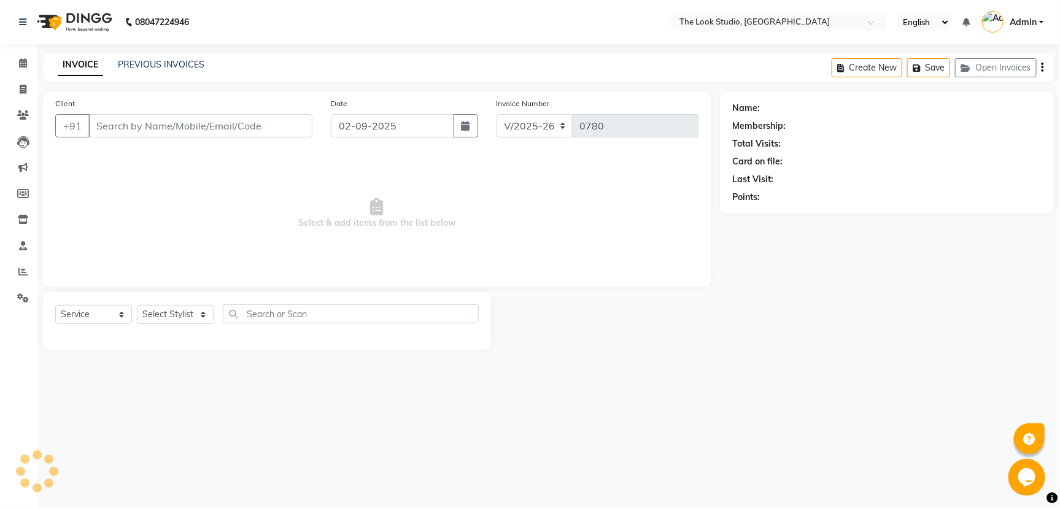
select select "product"
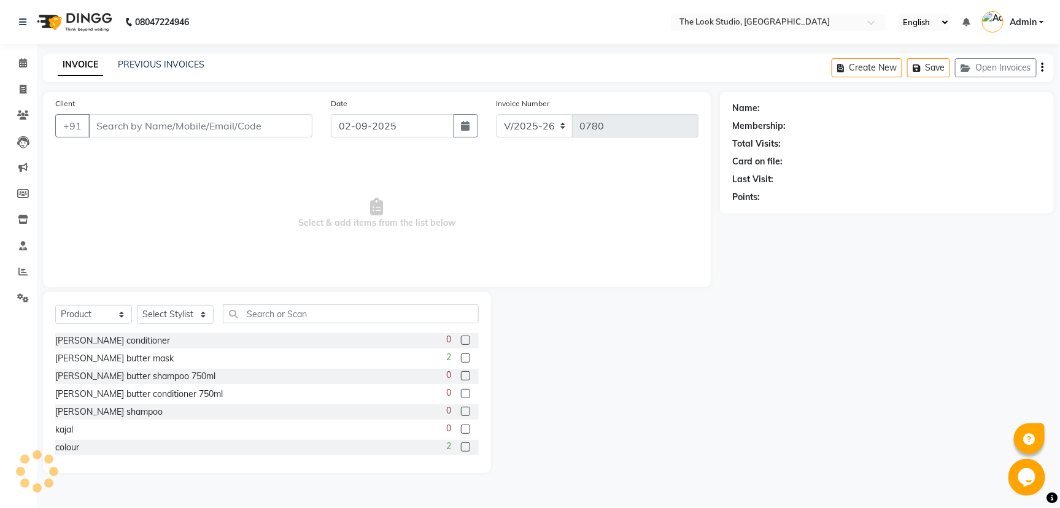
type input "9461192411"
select select "45010"
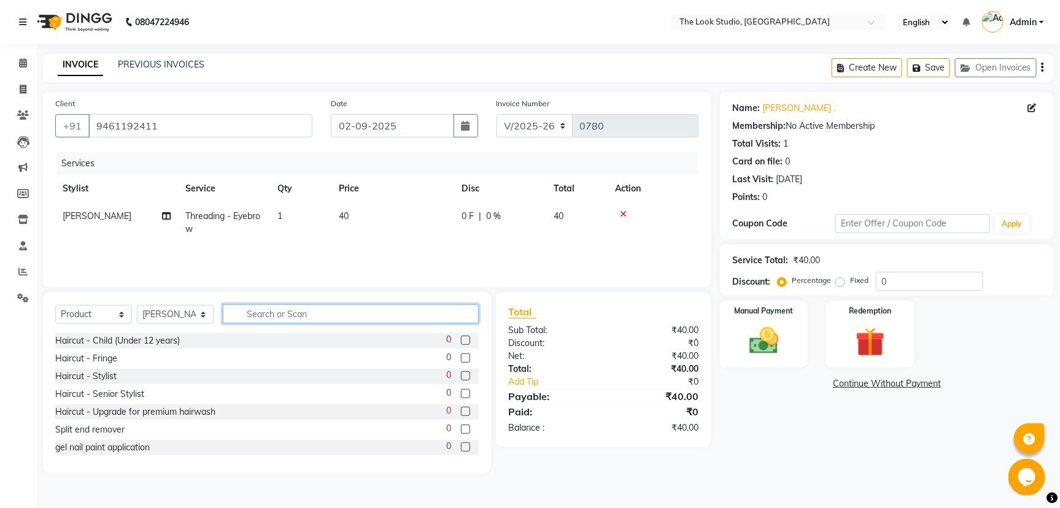
click at [333, 319] on input "text" at bounding box center [351, 314] width 256 height 19
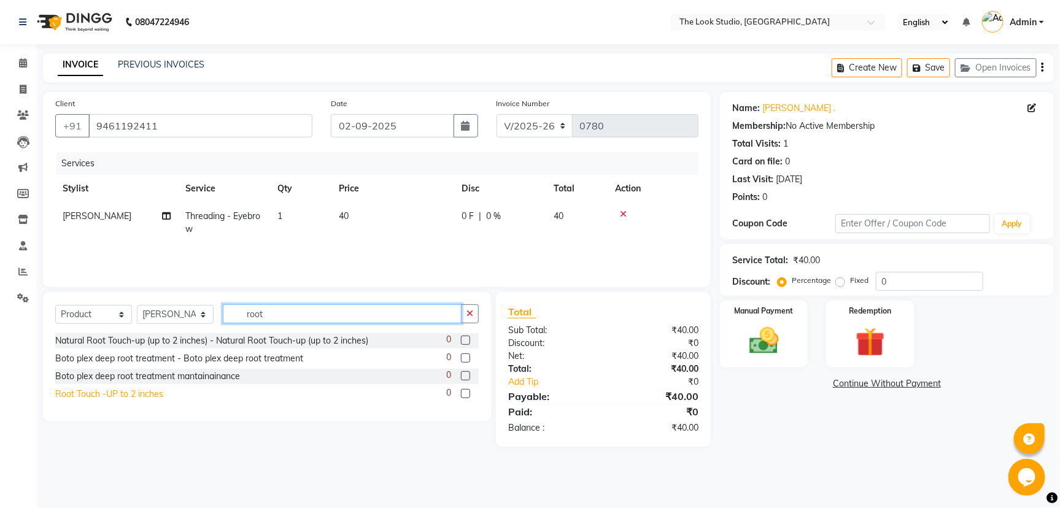
type input "root"
click at [131, 394] on div "Root Touch -UP to 2 inches" at bounding box center [109, 394] width 108 height 13
checkbox input "false"
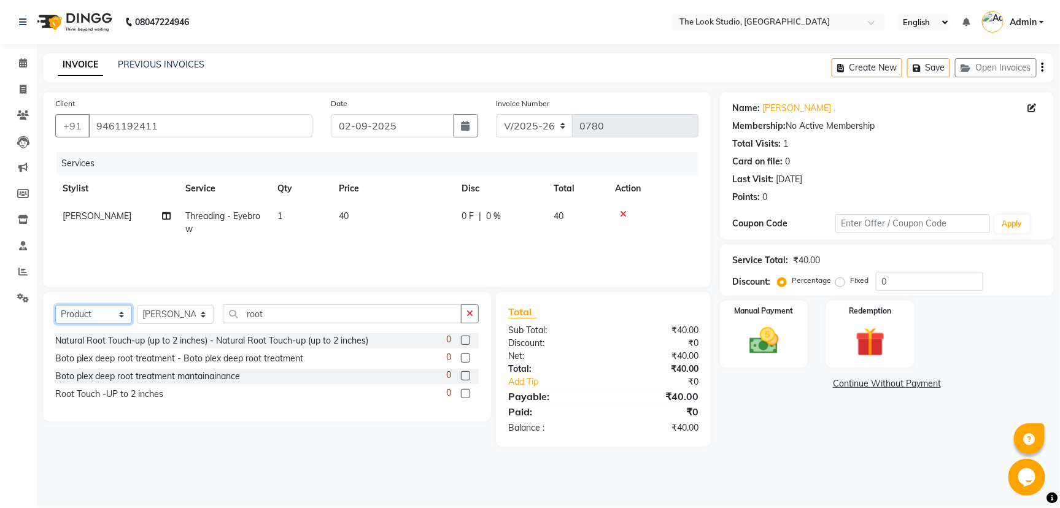
click at [84, 316] on select "Select Service Product Membership Package Voucher Prepaid Gift Card" at bounding box center [93, 314] width 77 height 19
select select "service"
click at [55, 305] on select "Select Service Product Membership Package Voucher Prepaid Gift Card" at bounding box center [93, 314] width 77 height 19
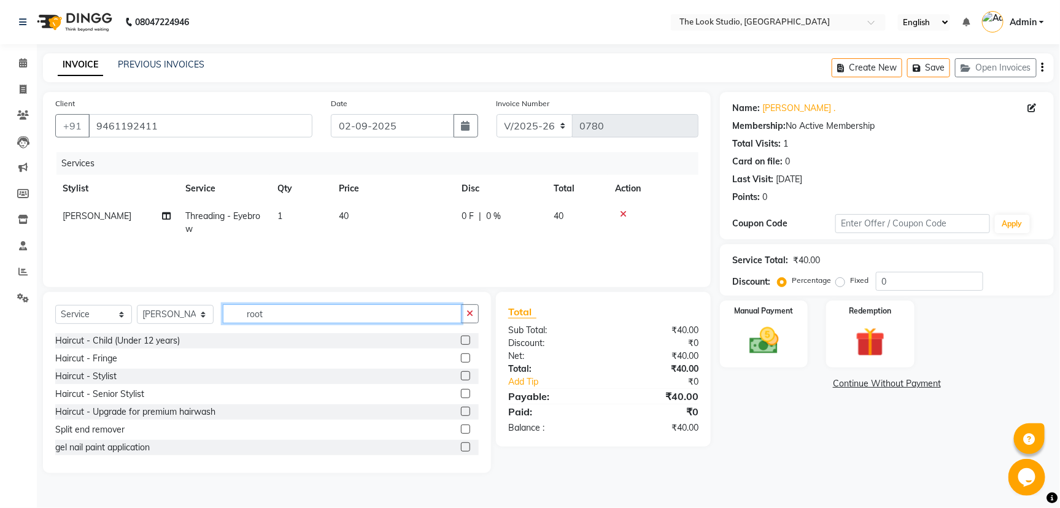
click at [292, 308] on input "root" at bounding box center [342, 314] width 239 height 19
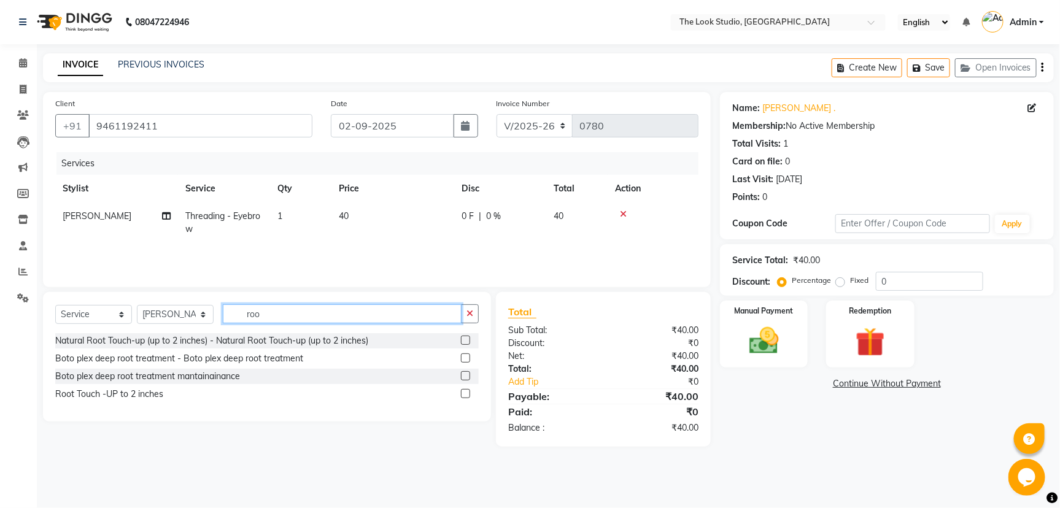
type input "root"
click at [117, 391] on div "Root Touch -UP to 2 inches" at bounding box center [109, 394] width 108 height 13
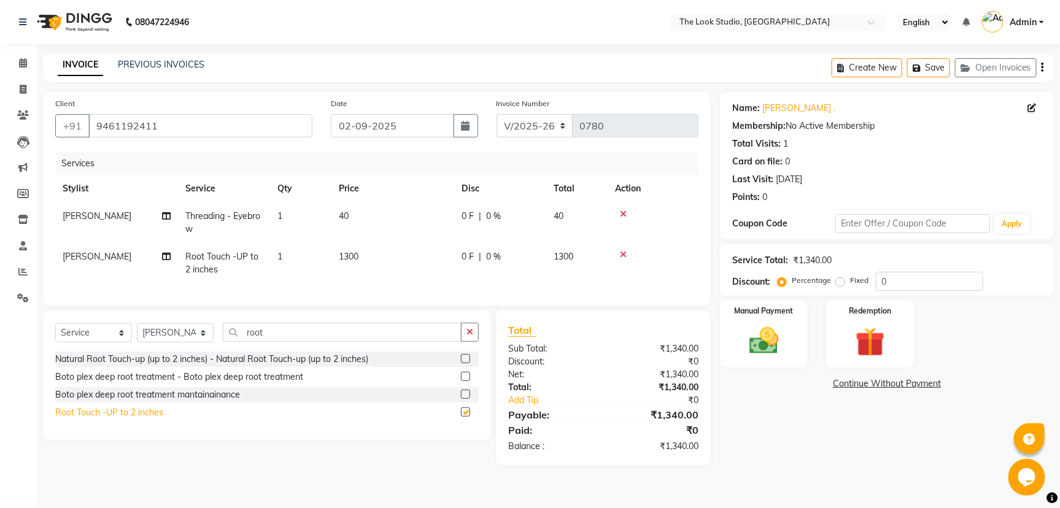
checkbox input "false"
click at [620, 213] on icon at bounding box center [623, 214] width 7 height 9
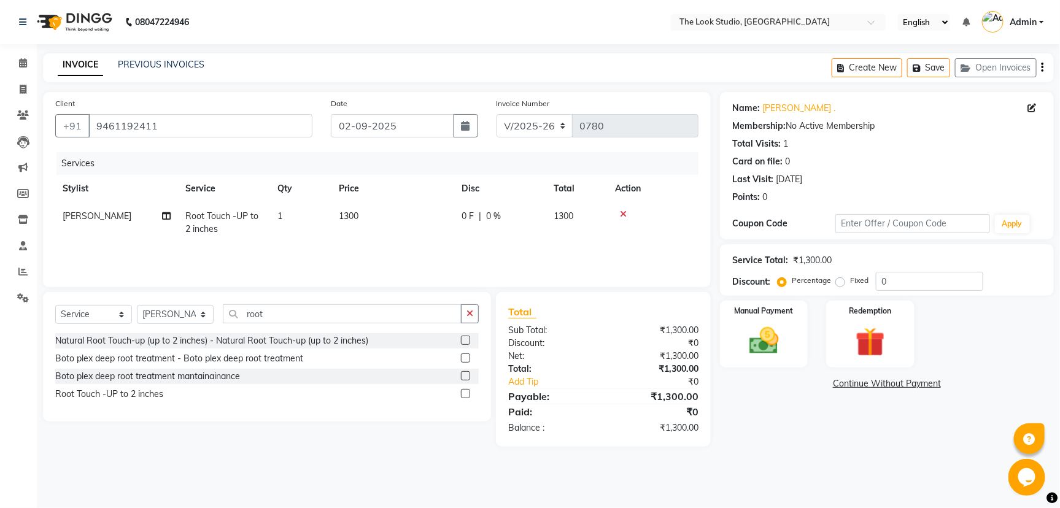
click at [499, 220] on span "0 %" at bounding box center [493, 216] width 15 height 13
select select "45010"
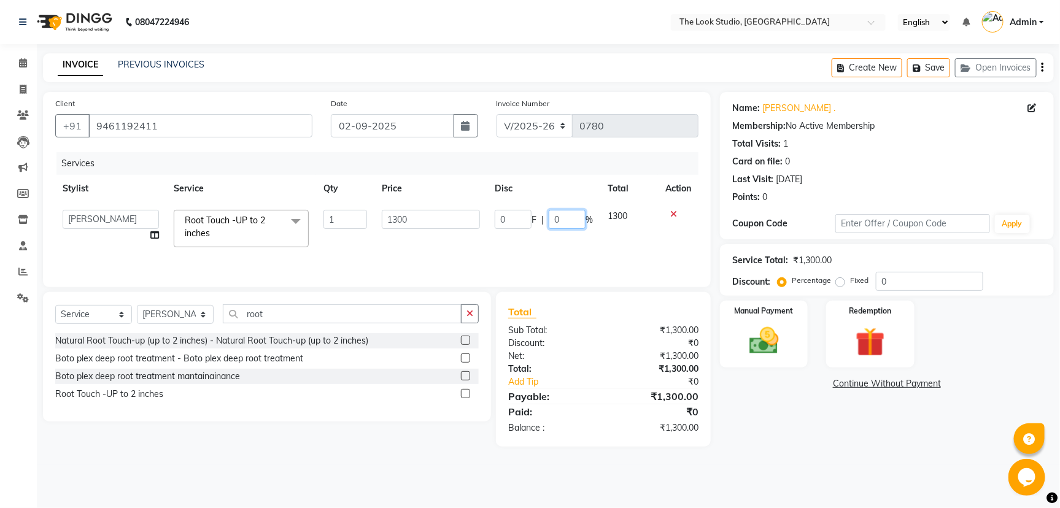
click at [558, 217] on input "0" at bounding box center [567, 219] width 37 height 19
type input "40"
click at [580, 242] on tr "[PERSON_NAME] [PERSON_NAME] Danish [PERSON_NAME] [PERSON_NAME] [PERSON_NAME] [P…" at bounding box center [377, 229] width 644 height 52
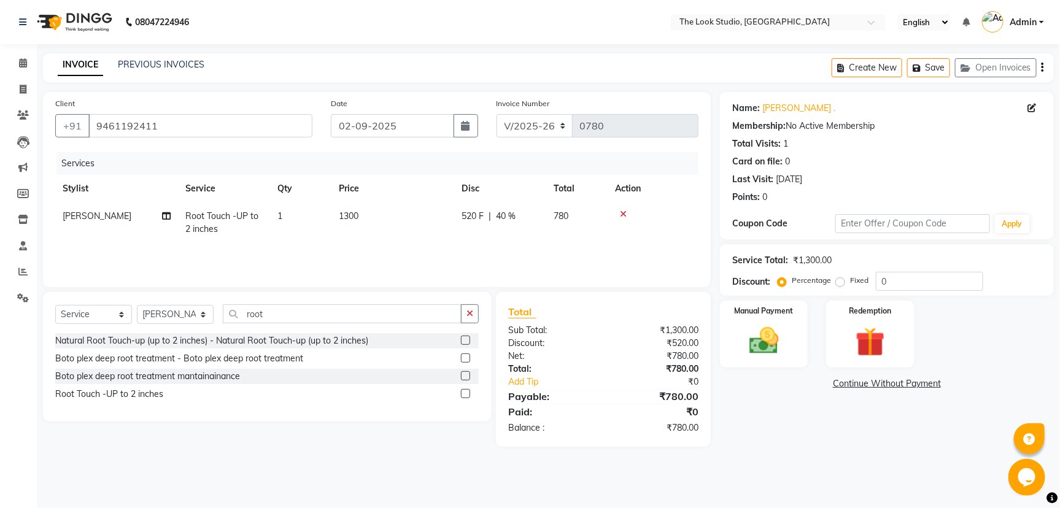
click at [169, 214] on icon at bounding box center [166, 216] width 9 height 9
select select "45010"
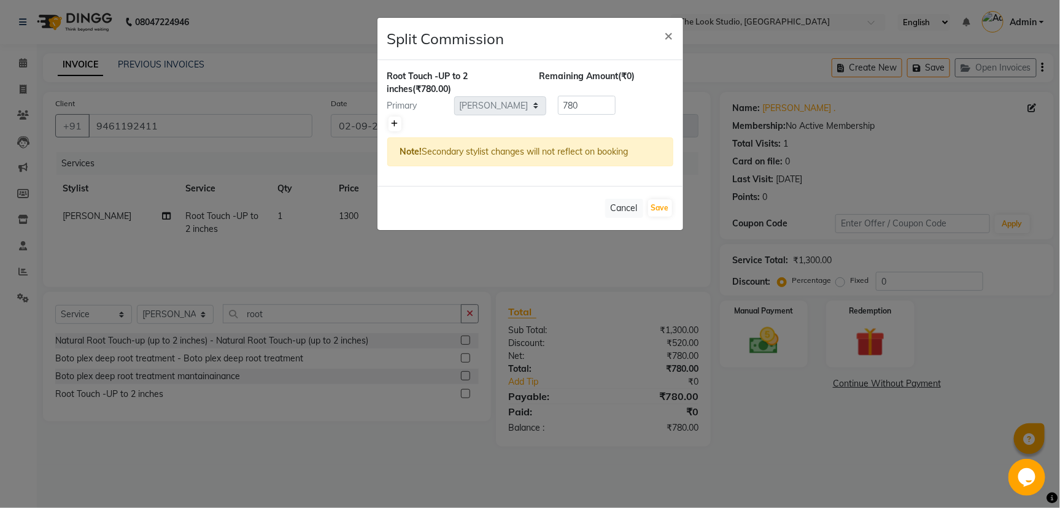
click at [397, 117] on link at bounding box center [395, 124] width 13 height 15
type input "390"
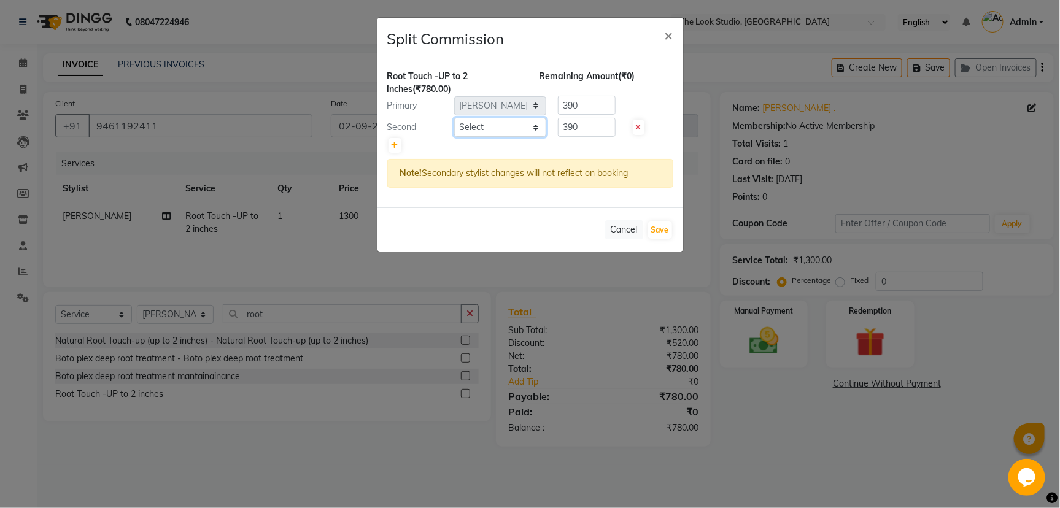
click at [484, 128] on select "Select [PERSON_NAME] [PERSON_NAME] [PERSON_NAME] [PERSON_NAME] [PERSON_NAME] [P…" at bounding box center [500, 127] width 92 height 19
click at [566, 144] on div at bounding box center [530, 145] width 286 height 17
click at [517, 129] on select "Select [PERSON_NAME] [PERSON_NAME] [PERSON_NAME] [PERSON_NAME] [PERSON_NAME] [P…" at bounding box center [500, 127] width 92 height 19
click at [454, 118] on select "Select [PERSON_NAME] [PERSON_NAME] [PERSON_NAME] [PERSON_NAME] [PERSON_NAME] [P…" at bounding box center [500, 127] width 92 height 19
click at [528, 127] on select "Select [PERSON_NAME] [PERSON_NAME] [PERSON_NAME] [PERSON_NAME] [PERSON_NAME] [P…" at bounding box center [500, 127] width 92 height 19
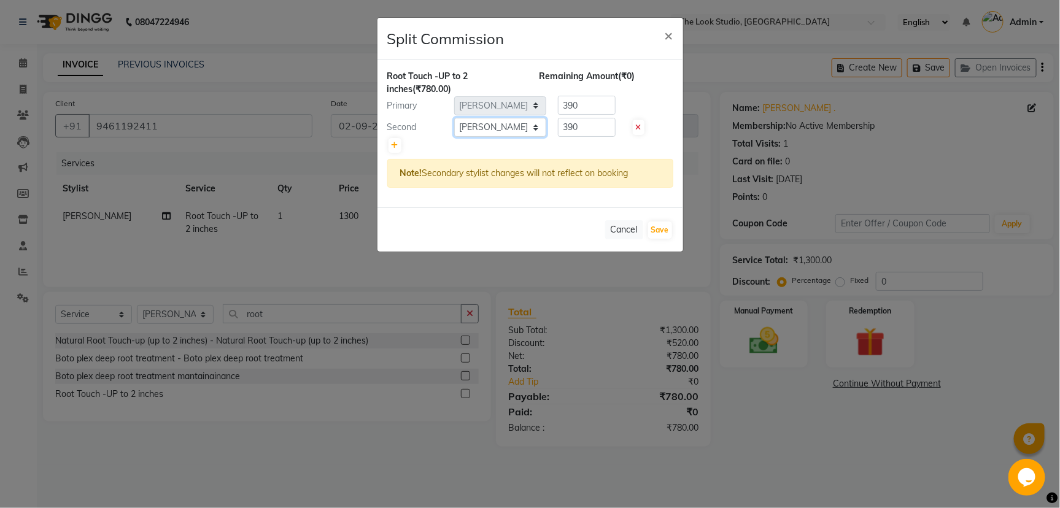
select select "84084"
click at [454, 118] on select "Select [PERSON_NAME] [PERSON_NAME] [PERSON_NAME] [PERSON_NAME] [PERSON_NAME] [P…" at bounding box center [500, 127] width 92 height 19
drag, startPoint x: 592, startPoint y: 128, endPoint x: 593, endPoint y: 104, distance: 24.0
click at [590, 124] on input "390" at bounding box center [587, 127] width 58 height 19
type input "3"
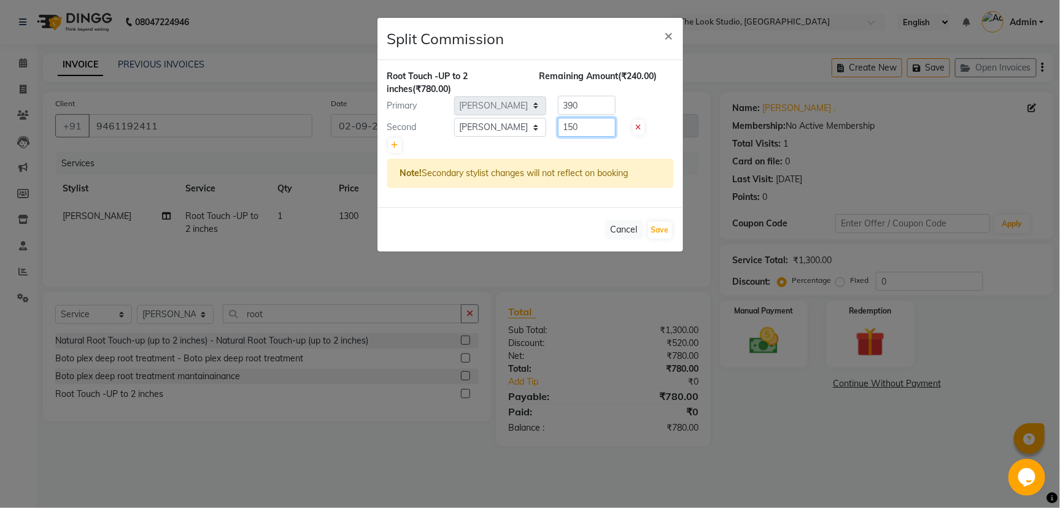
type input "150"
click at [593, 104] on input "390" at bounding box center [587, 105] width 58 height 19
type input "3"
type input "630"
click at [613, 148] on div at bounding box center [530, 145] width 286 height 17
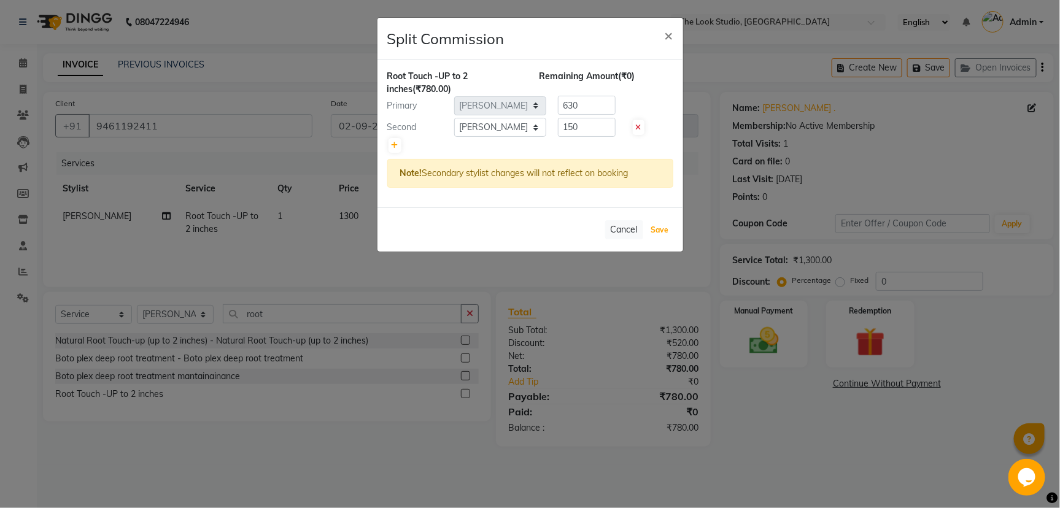
click at [661, 227] on button "Save" at bounding box center [660, 230] width 24 height 17
select select "Select"
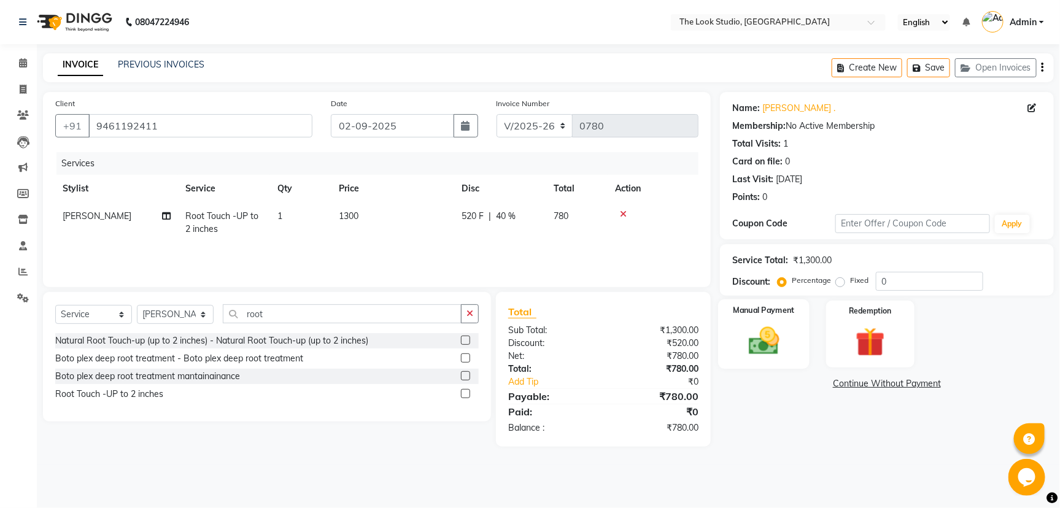
click at [795, 354] on div "Manual Payment" at bounding box center [763, 335] width 91 height 70
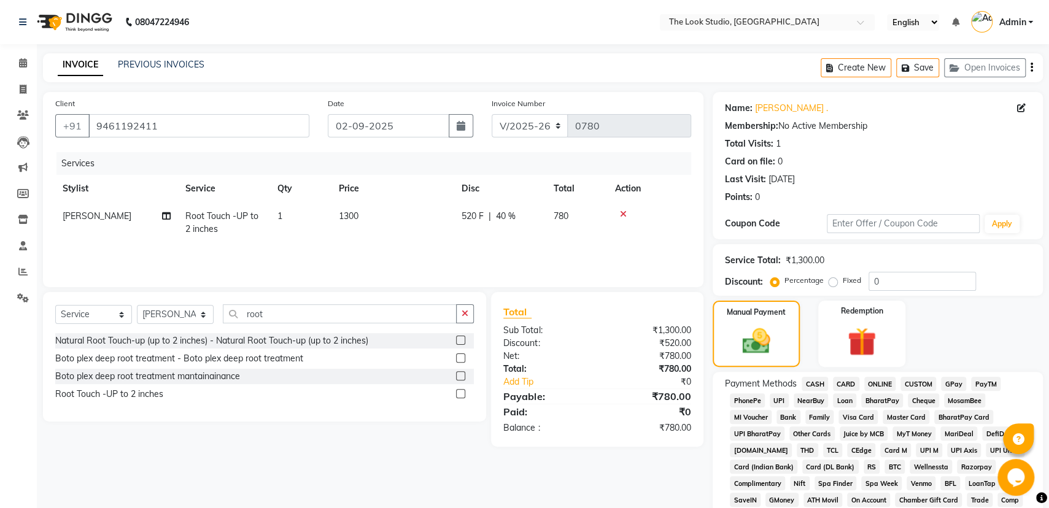
click at [821, 384] on span "CASH" at bounding box center [815, 384] width 26 height 14
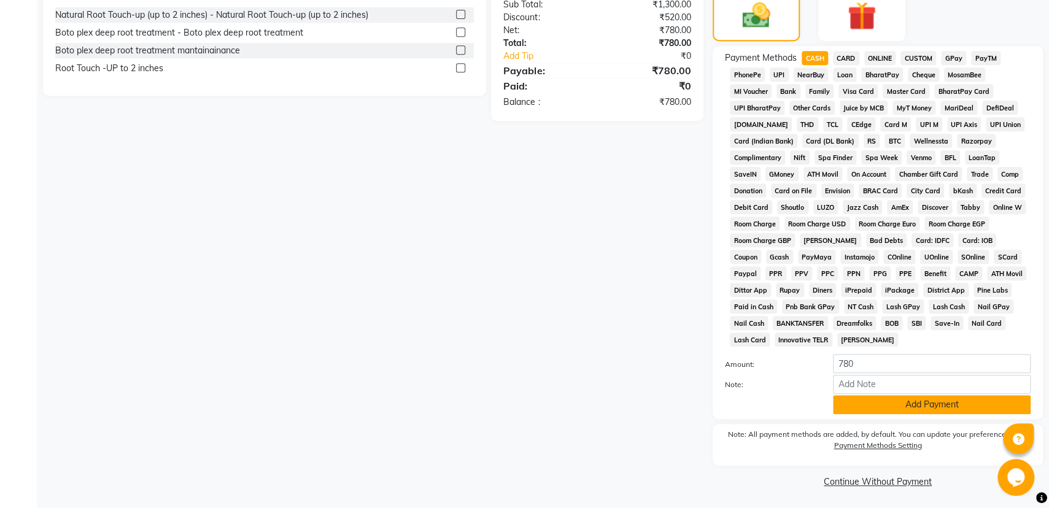
click at [910, 400] on button "Add Payment" at bounding box center [932, 404] width 198 height 19
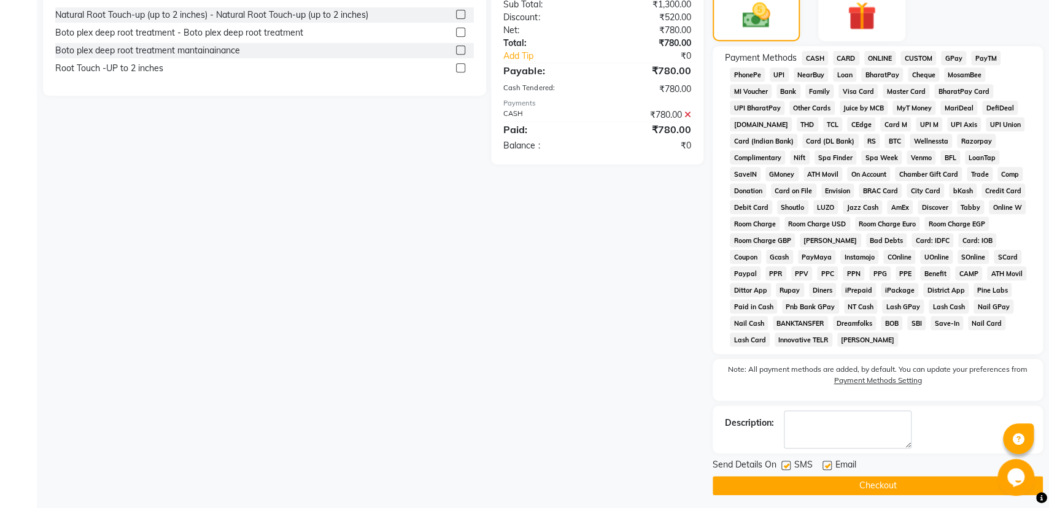
click at [900, 483] on button "Checkout" at bounding box center [878, 486] width 330 height 19
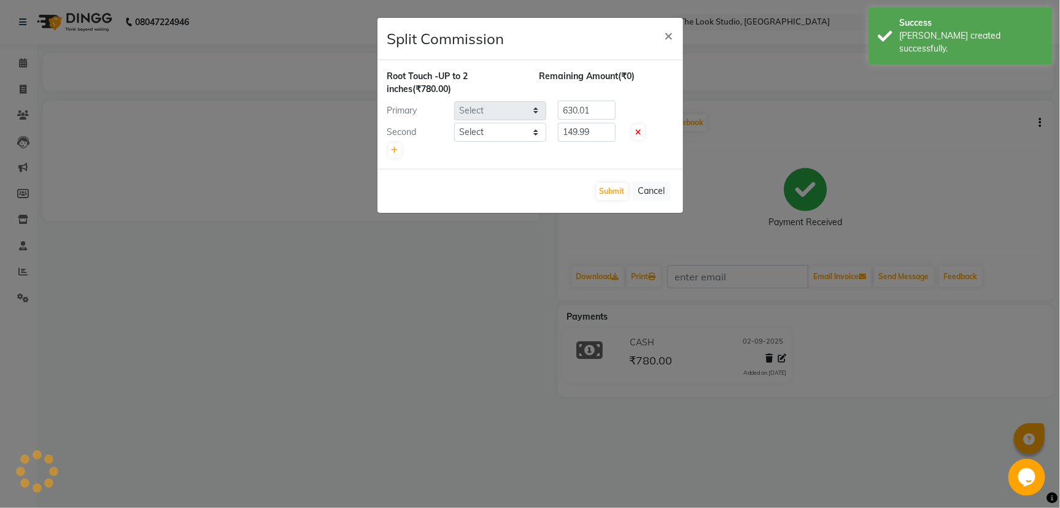
select select "45010"
select select "84084"
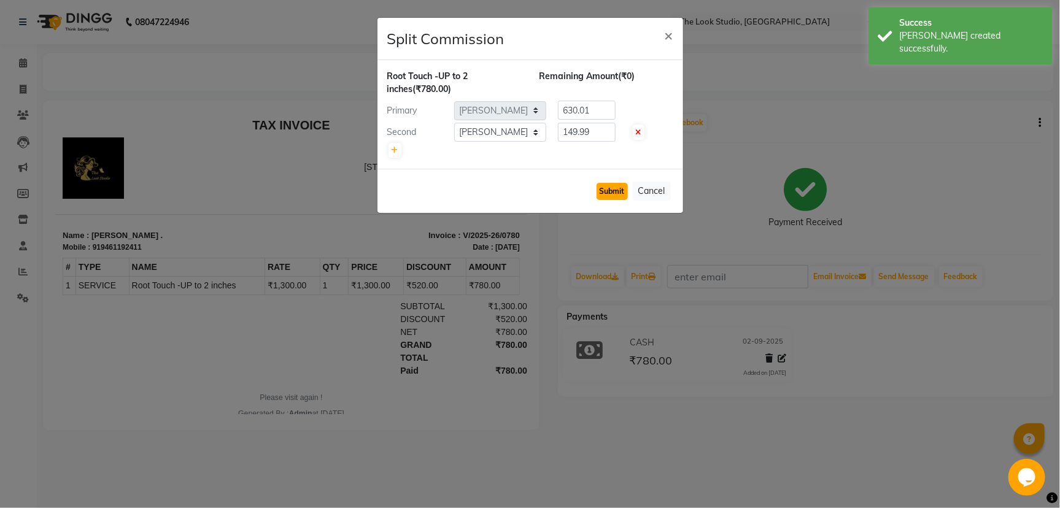
click at [620, 187] on button "Submit" at bounding box center [612, 191] width 31 height 17
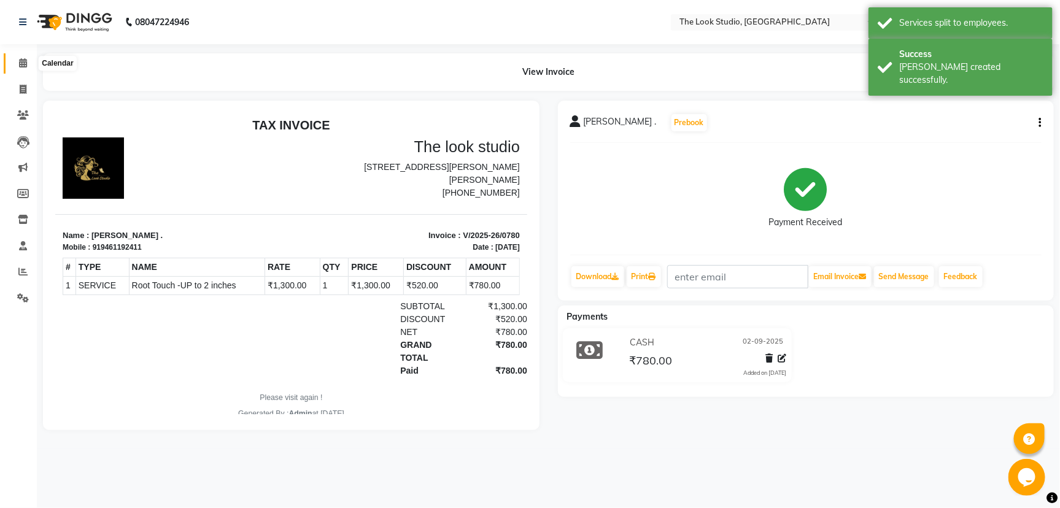
click at [25, 59] on icon at bounding box center [23, 62] width 8 height 9
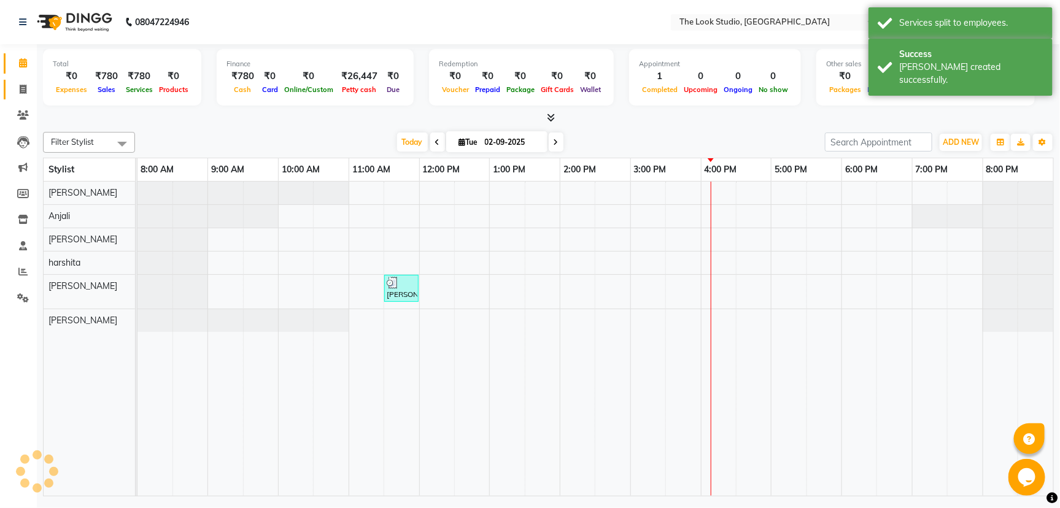
click at [23, 80] on link "Invoice" at bounding box center [18, 90] width 29 height 20
select select "service"
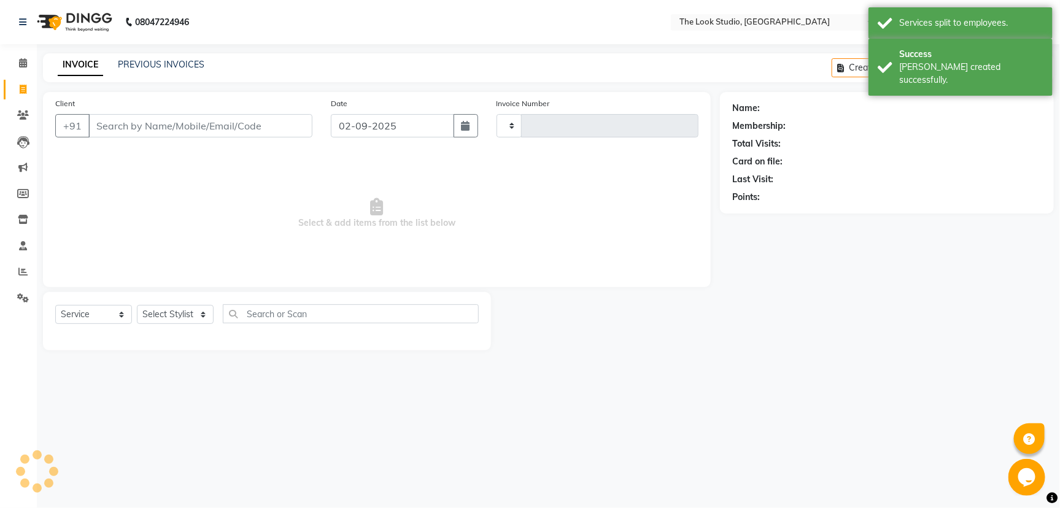
type input "0781"
select select "6149"
select select "product"
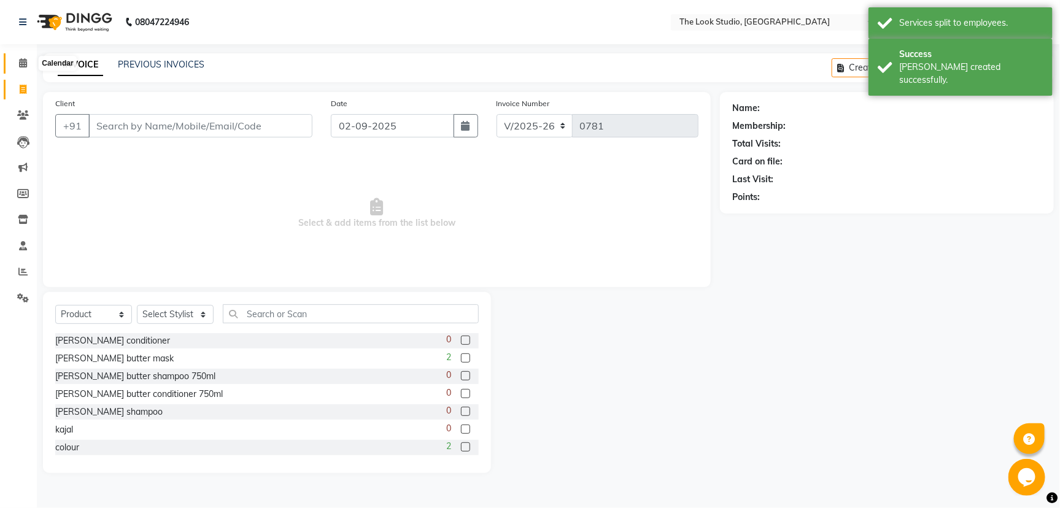
click at [23, 60] on icon at bounding box center [23, 62] width 8 height 9
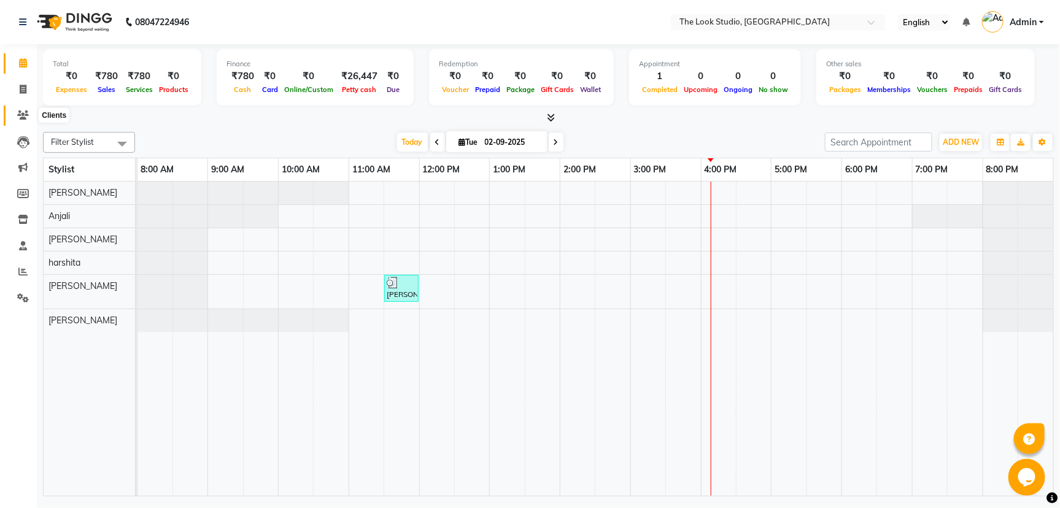
click at [12, 117] on span at bounding box center [22, 116] width 21 height 14
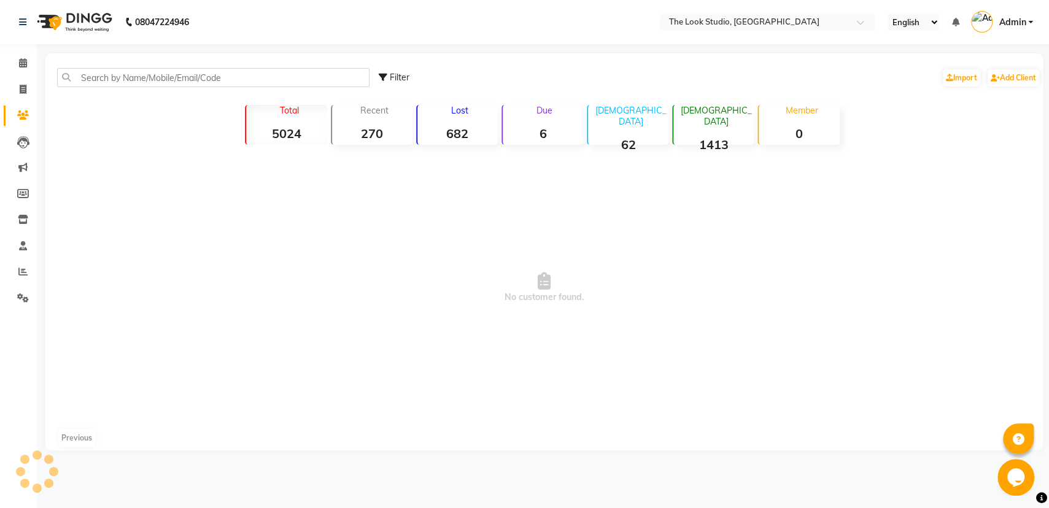
click at [17, 117] on icon at bounding box center [23, 115] width 12 height 9
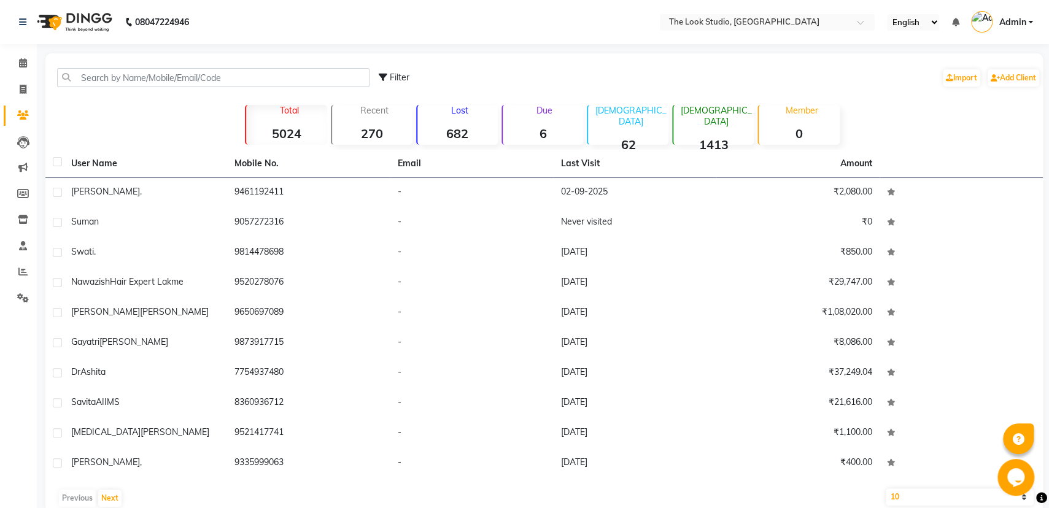
click at [17, 117] on icon at bounding box center [23, 115] width 12 height 9
click at [25, 115] on icon at bounding box center [23, 115] width 12 height 9
click at [23, 97] on link "Invoice" at bounding box center [18, 90] width 29 height 20
select select "service"
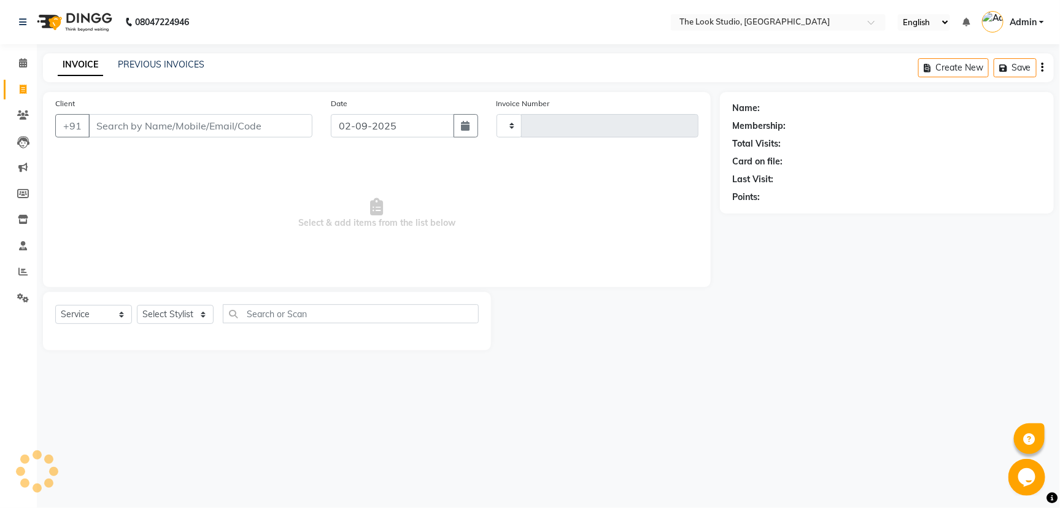
type input "0781"
select select "6149"
select select "product"
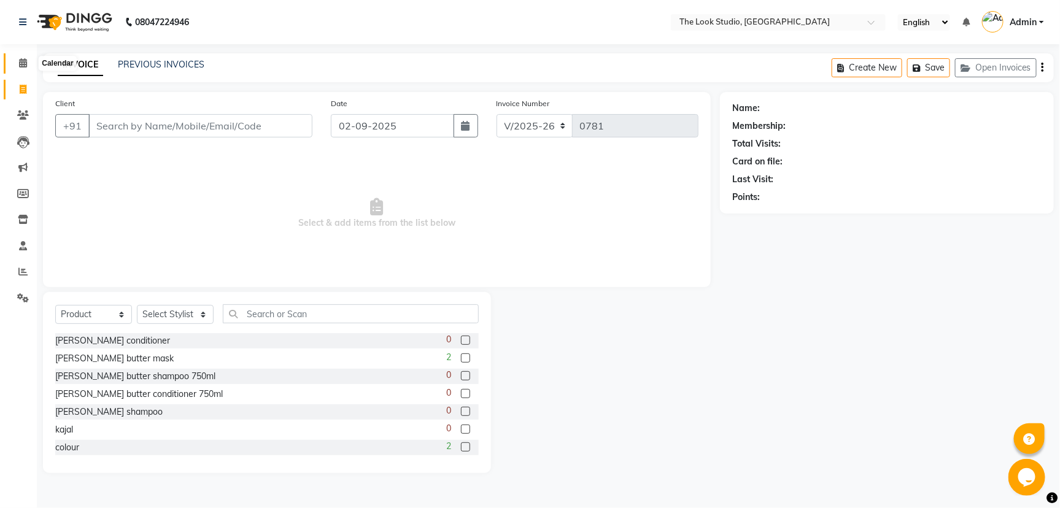
click at [23, 61] on icon at bounding box center [23, 62] width 8 height 9
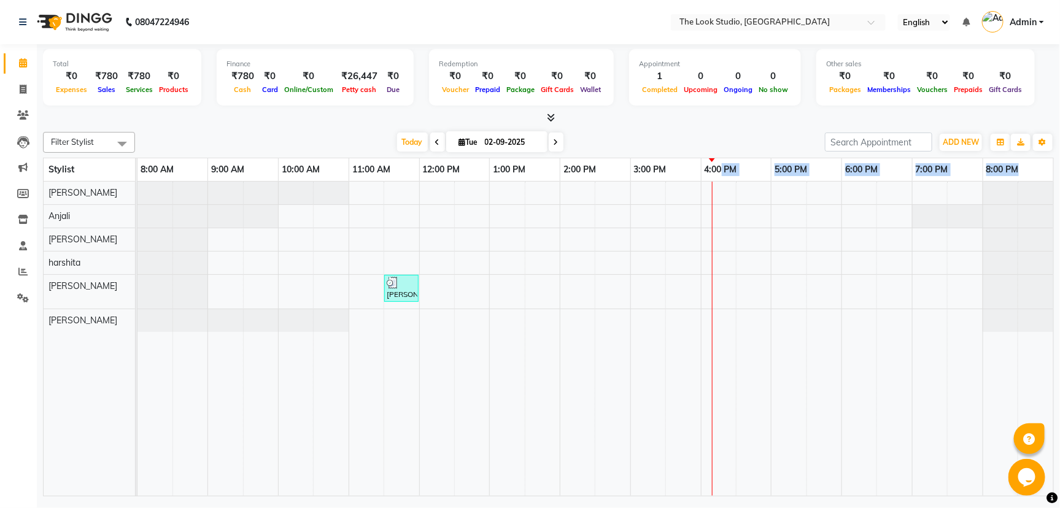
drag, startPoint x: 711, startPoint y: 159, endPoint x: 720, endPoint y: 159, distance: 9.2
click at [720, 159] on div "8:00 AM 9:00 AM 10:00 AM 11:00 AM 12:00 PM 1:00 PM 2:00 PM 3:00 PM 4:00 PM 5:00…" at bounding box center [596, 169] width 916 height 23
click at [724, 147] on div "[DATE] [DATE]" at bounding box center [480, 142] width 678 height 18
drag, startPoint x: 715, startPoint y: 145, endPoint x: 715, endPoint y: 137, distance: 8.0
click at [712, 142] on div "[DATE] [DATE]" at bounding box center [480, 142] width 678 height 18
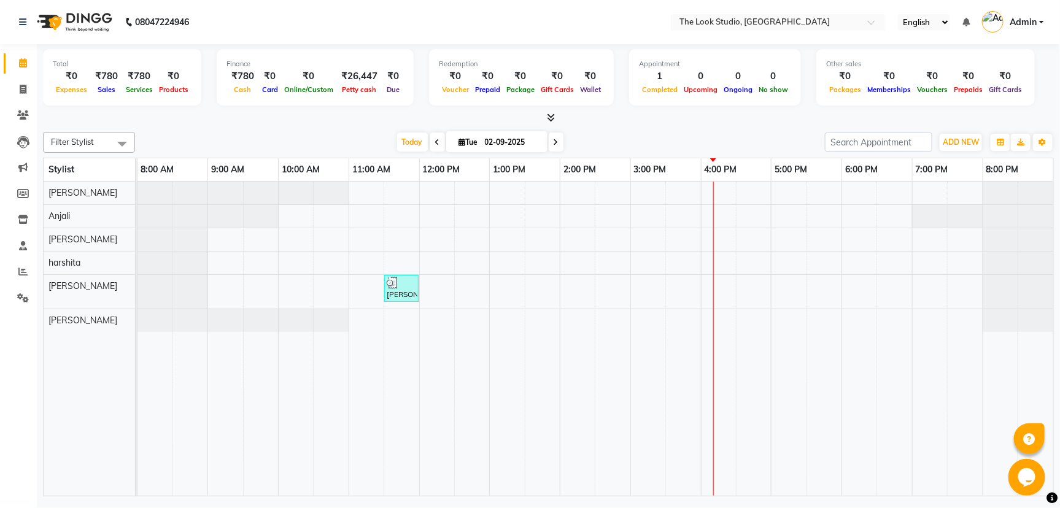
click at [781, 130] on div "Filter Stylist Select All [PERSON_NAME] [PERSON_NAME] [PERSON_NAME] [PERSON_NAM…" at bounding box center [548, 312] width 1011 height 370
click at [691, 127] on div "Filter Stylist Select All [PERSON_NAME] [PERSON_NAME] [PERSON_NAME] [PERSON_NAM…" at bounding box center [548, 312] width 1011 height 370
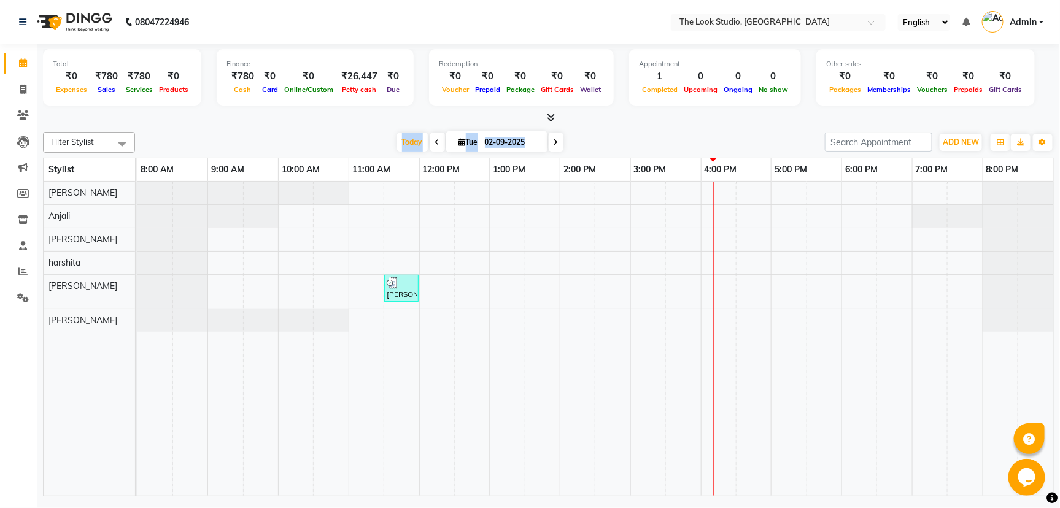
click at [691, 127] on div "Filter Stylist Select All [PERSON_NAME] [PERSON_NAME] [PERSON_NAME] [PERSON_NAM…" at bounding box center [548, 312] width 1011 height 370
click at [18, 114] on icon at bounding box center [23, 115] width 12 height 9
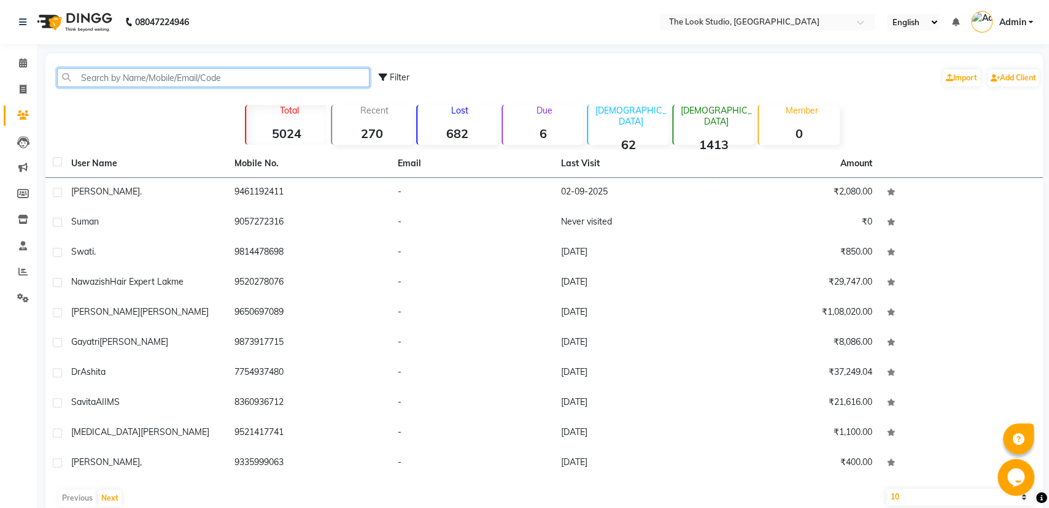
click at [83, 74] on input "text" at bounding box center [213, 77] width 313 height 19
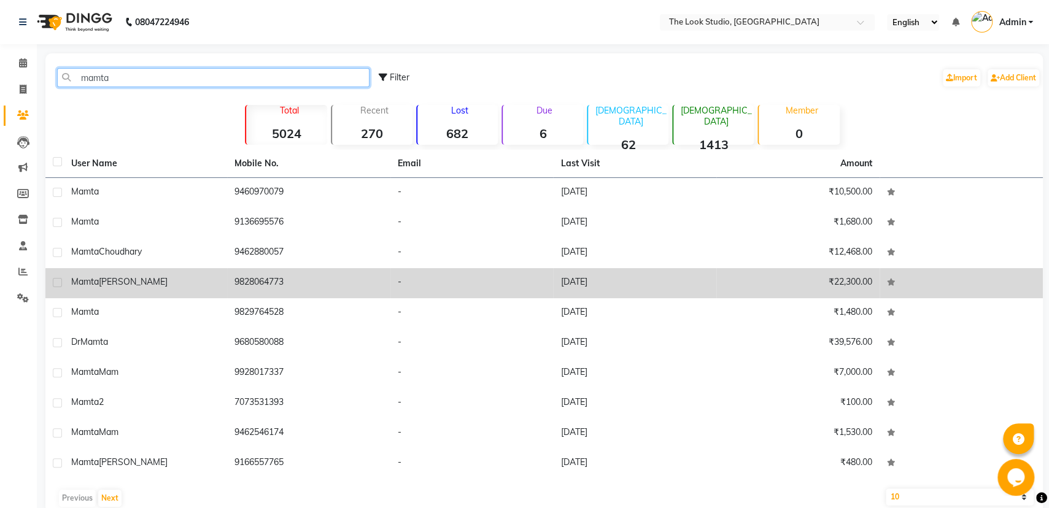
type input "mamta"
drag, startPoint x: 111, startPoint y: 279, endPoint x: 117, endPoint y: 283, distance: 7.7
click at [111, 279] on span "[PERSON_NAME]" at bounding box center [133, 281] width 69 height 11
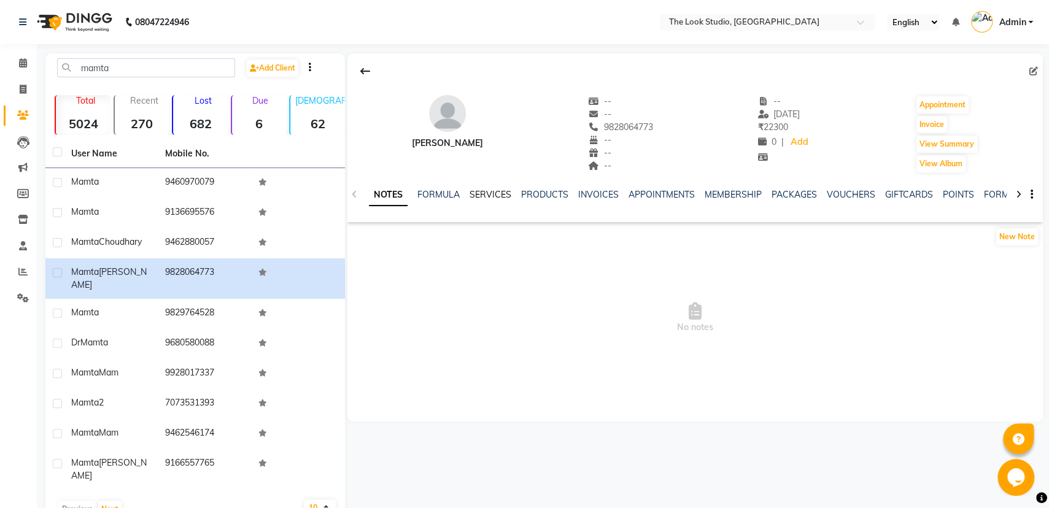
click at [482, 195] on link "SERVICES" at bounding box center [491, 194] width 42 height 11
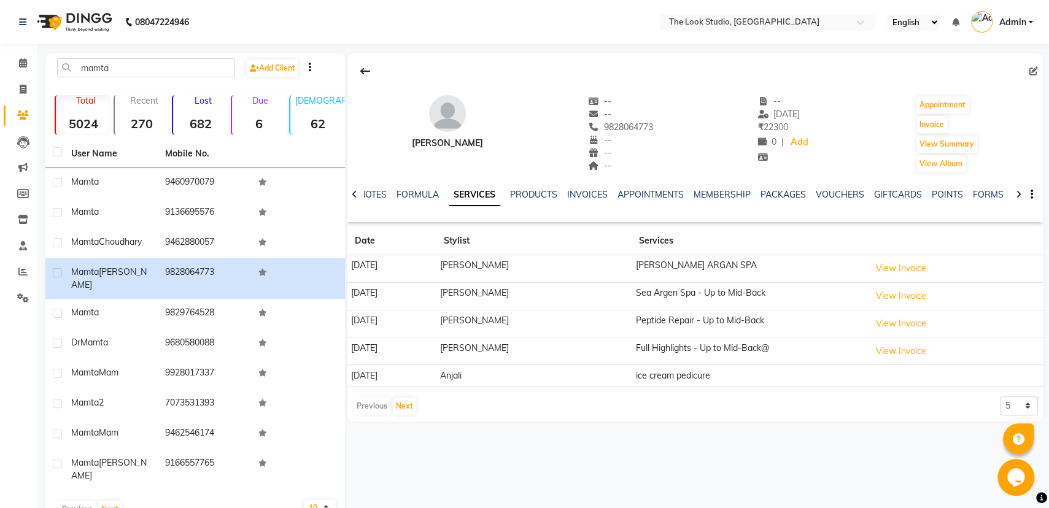
click at [465, 194] on link "SERVICES" at bounding box center [475, 195] width 52 height 22
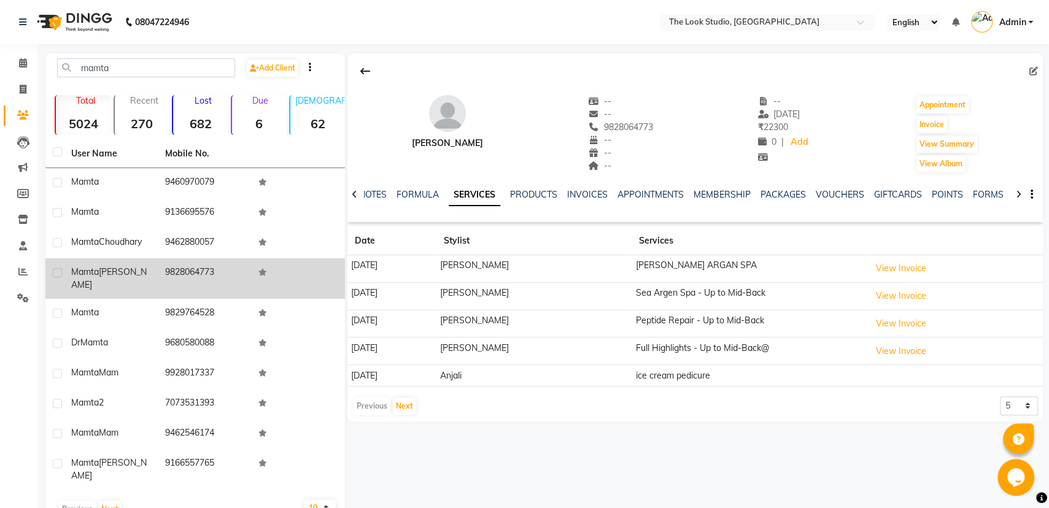
drag, startPoint x: 224, startPoint y: 270, endPoint x: 162, endPoint y: 272, distance: 61.4
click at [162, 272] on td "9828064773" at bounding box center [205, 279] width 94 height 41
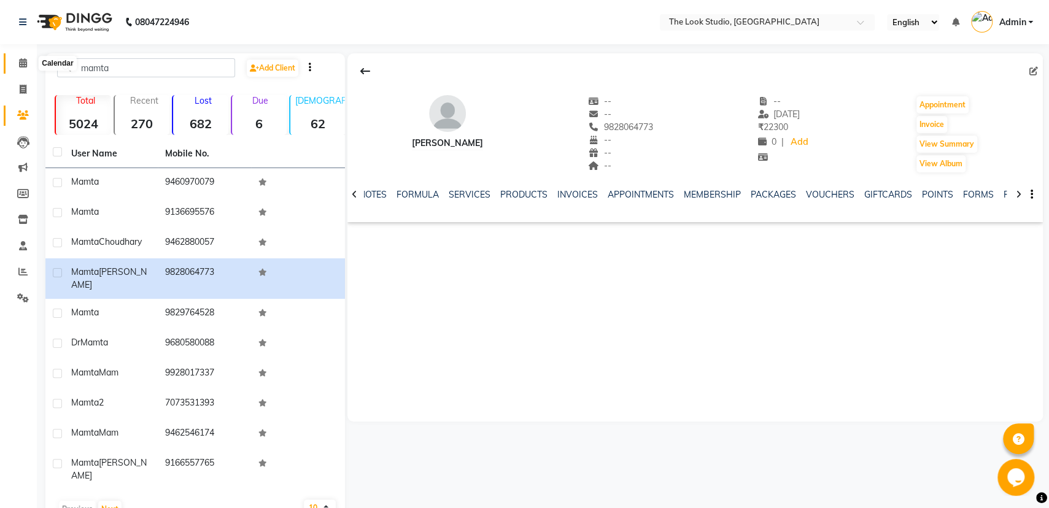
click at [20, 58] on icon at bounding box center [23, 62] width 8 height 9
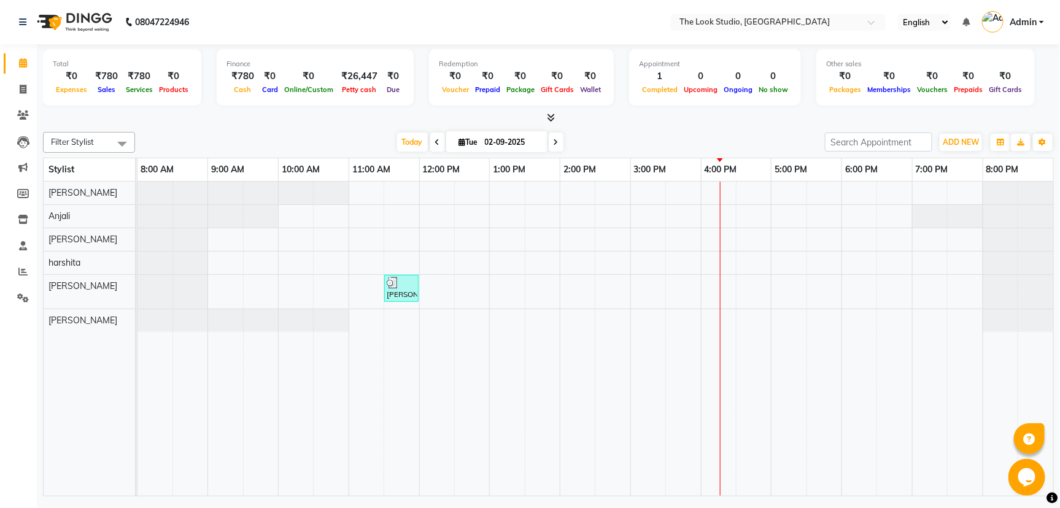
click at [641, 292] on div "[PERSON_NAME] ., TK01, 11:30 AM-12:00 PM, Root Touch -UP to 2 inches" at bounding box center [596, 339] width 916 height 314
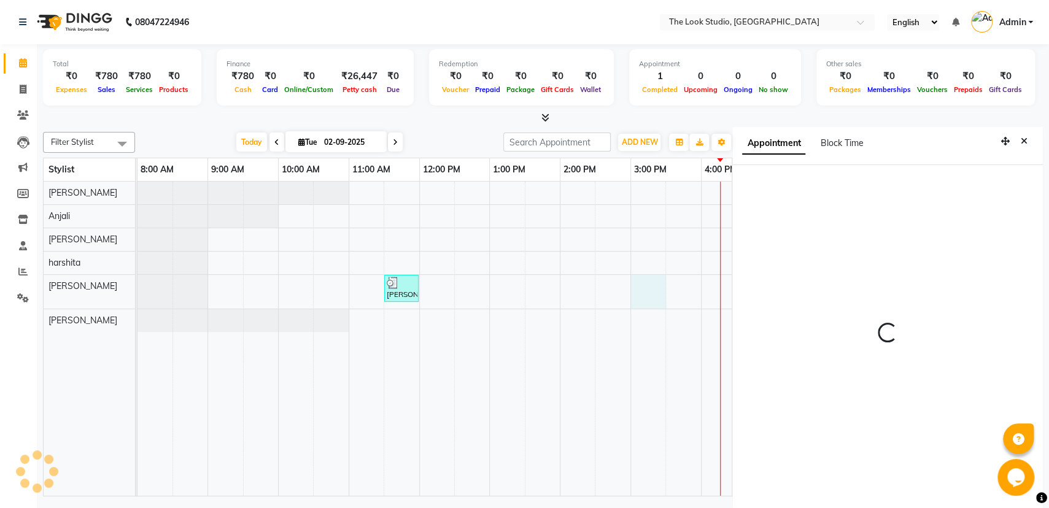
scroll to position [5, 0]
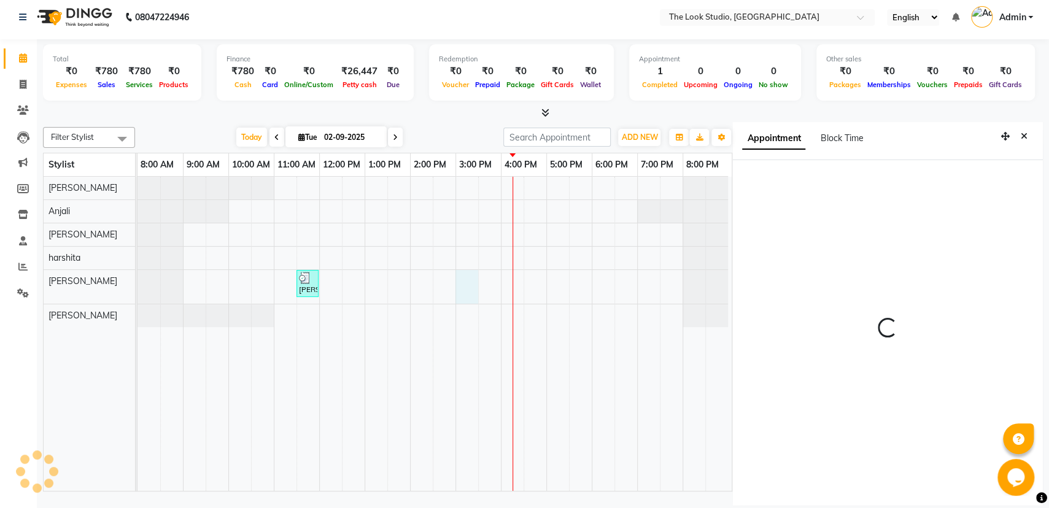
select select "45010"
select select "tentative"
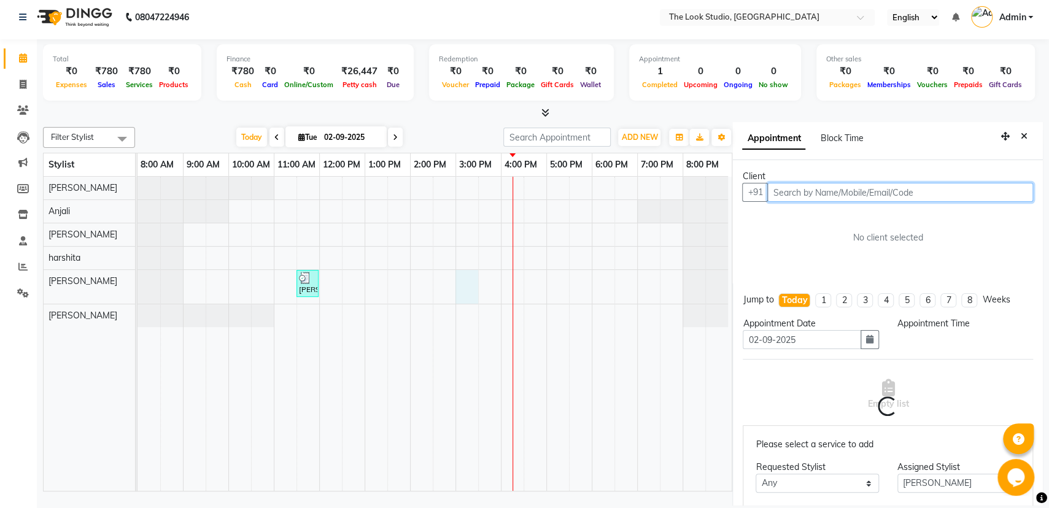
select select "900"
paste input "9828064773"
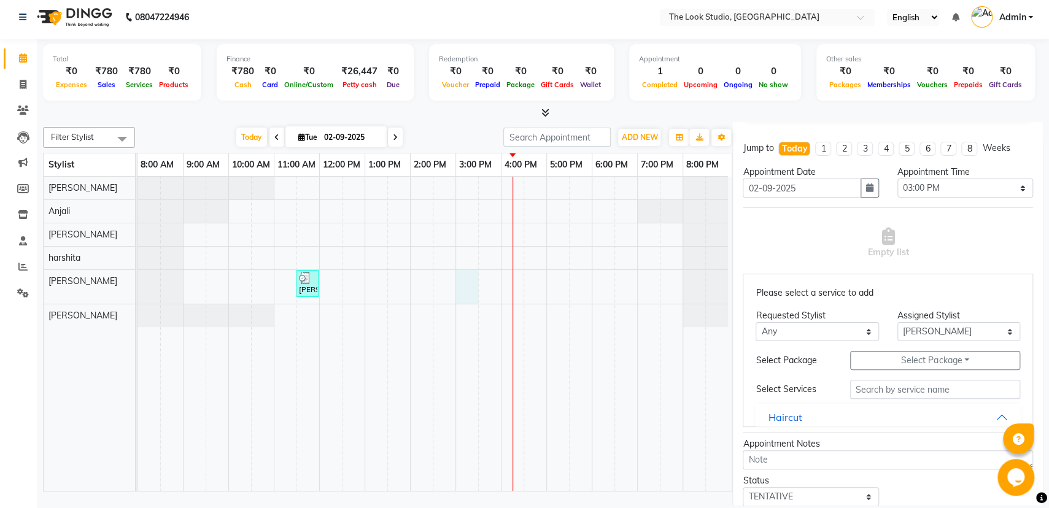
scroll to position [192, 0]
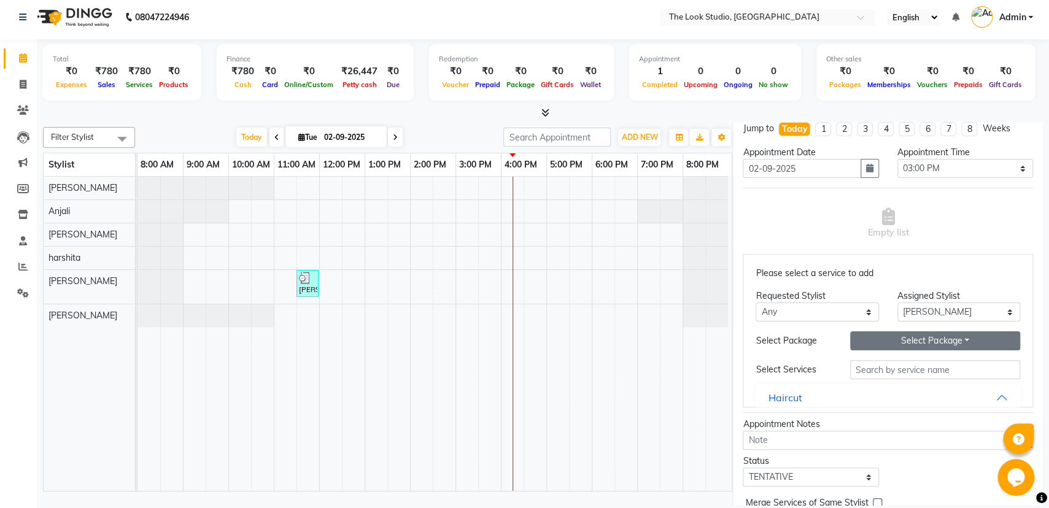
type input "9828064773"
click at [940, 340] on button "Select Package Toggle Dropdown" at bounding box center [935, 341] width 170 height 19
click at [926, 366] on li "[PERSON_NAME] ARGAN SPA 1+1" at bounding box center [940, 366] width 179 height 18
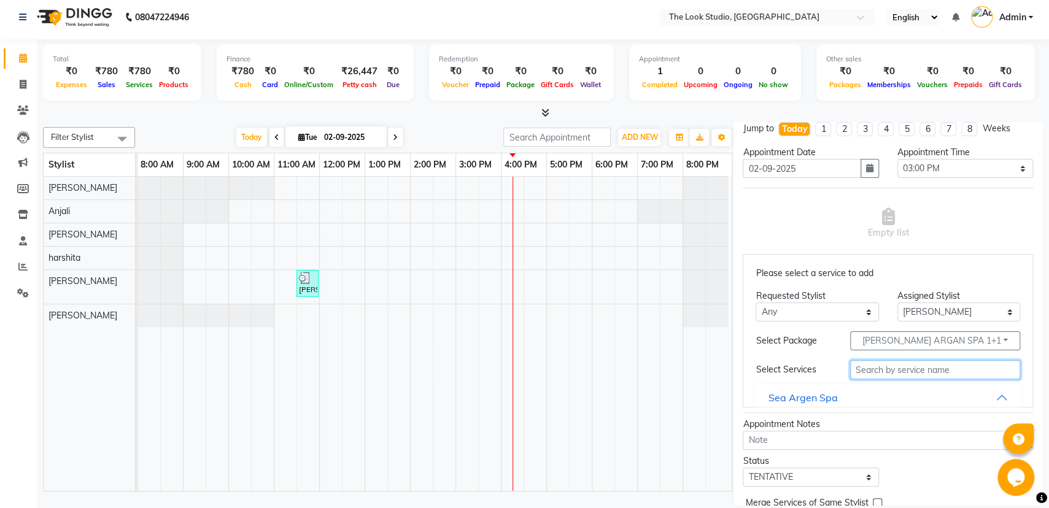
click at [926, 368] on input "text" at bounding box center [935, 369] width 170 height 19
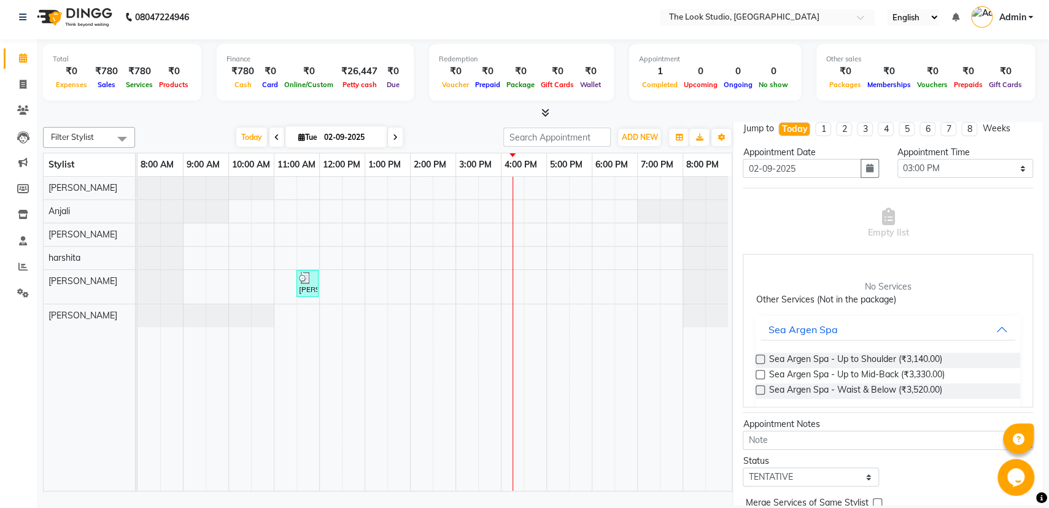
scroll to position [142, 0]
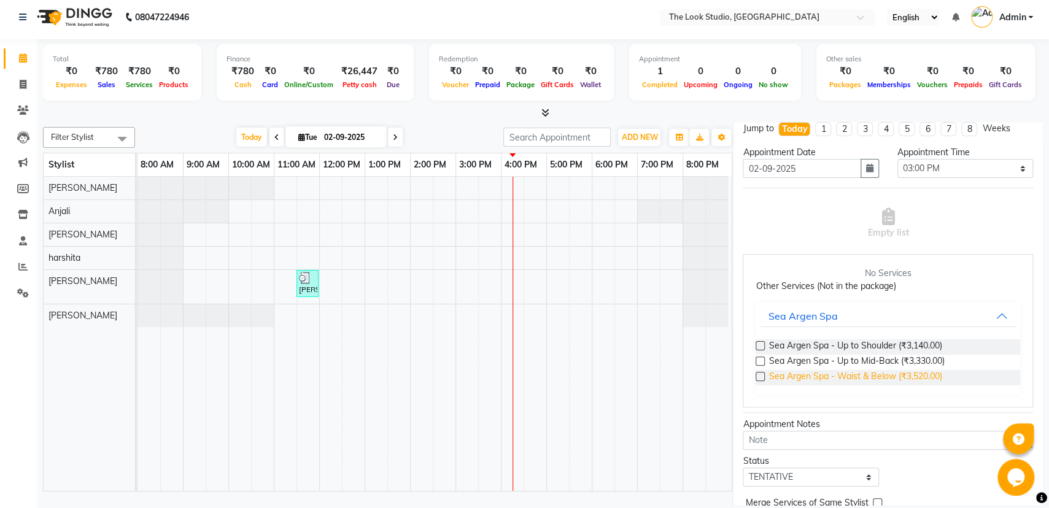
type input "sea"
click at [914, 373] on span "Sea Argen Spa - Waist & Below (₹3,520.00)" at bounding box center [855, 377] width 173 height 15
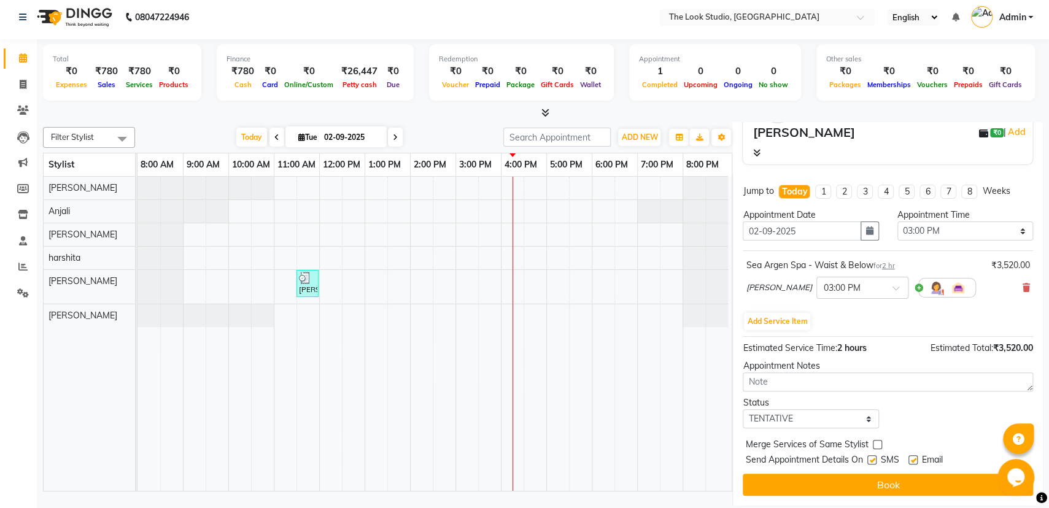
scroll to position [128, 0]
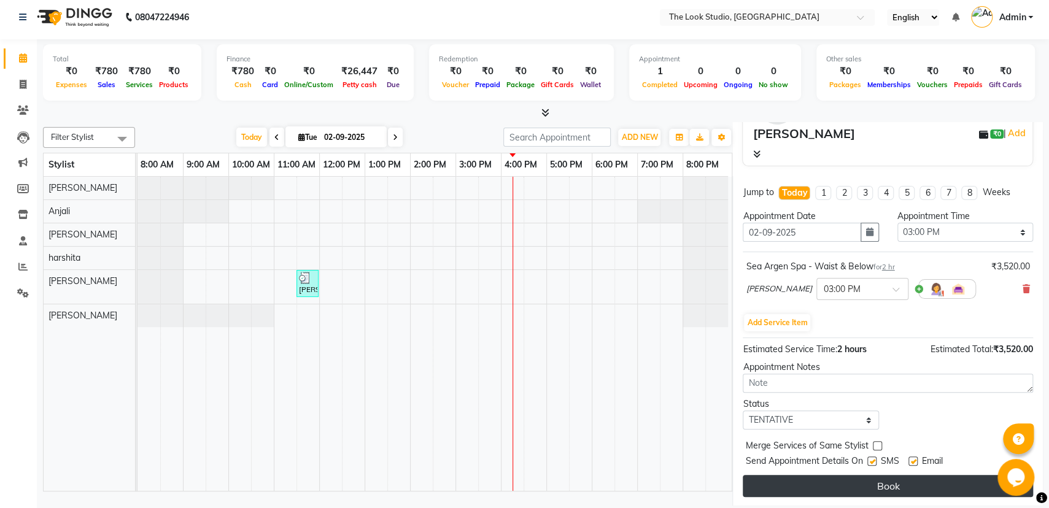
click at [888, 484] on button "Book" at bounding box center [888, 486] width 290 height 22
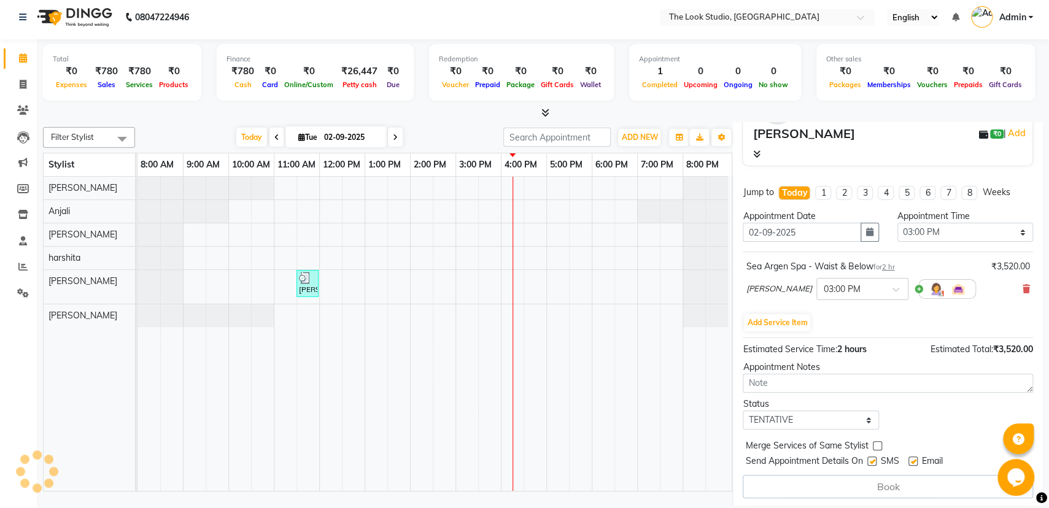
select select "45010"
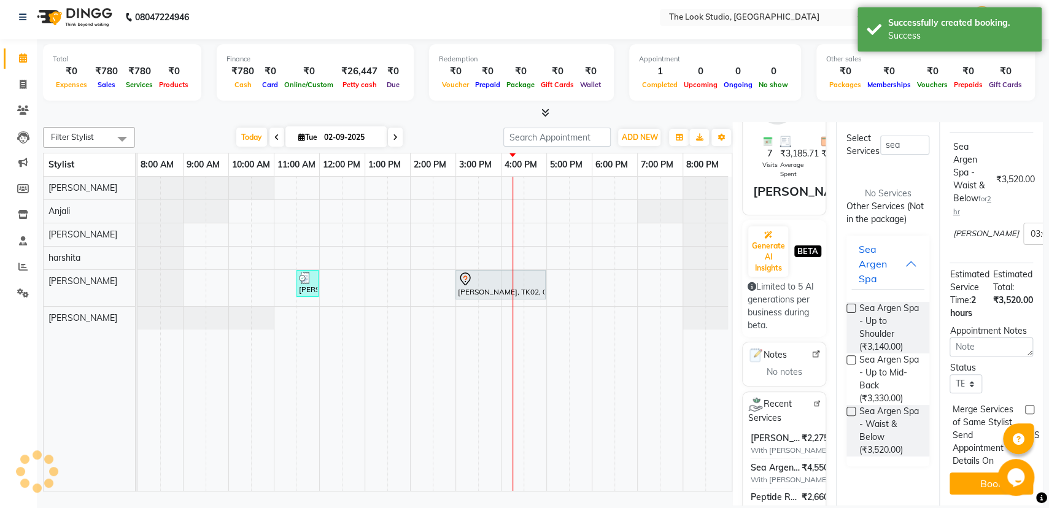
scroll to position [0, 0]
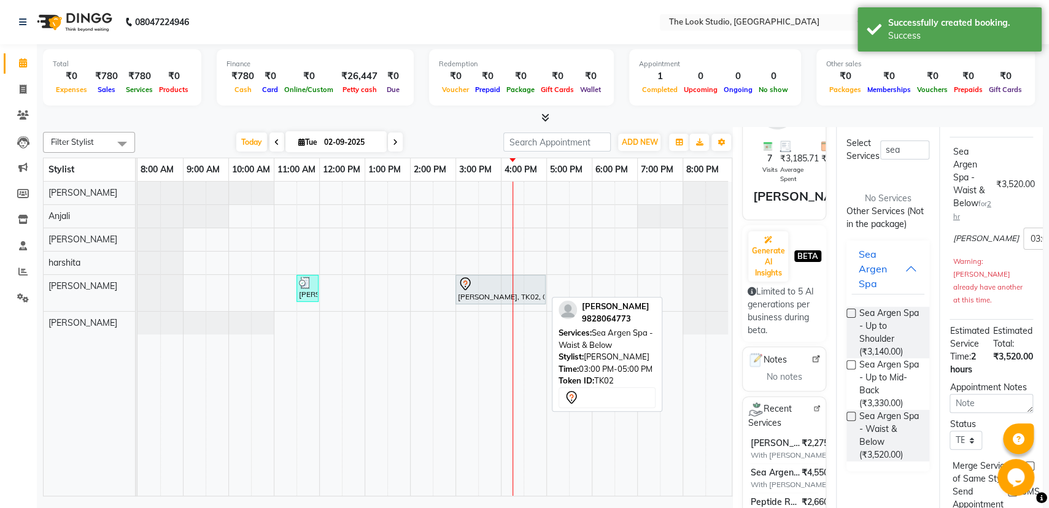
click at [521, 292] on div "[PERSON_NAME], TK02, 03:00 PM-05:00 PM, Sea Argen Spa - Waist & Below" at bounding box center [501, 290] width 88 height 26
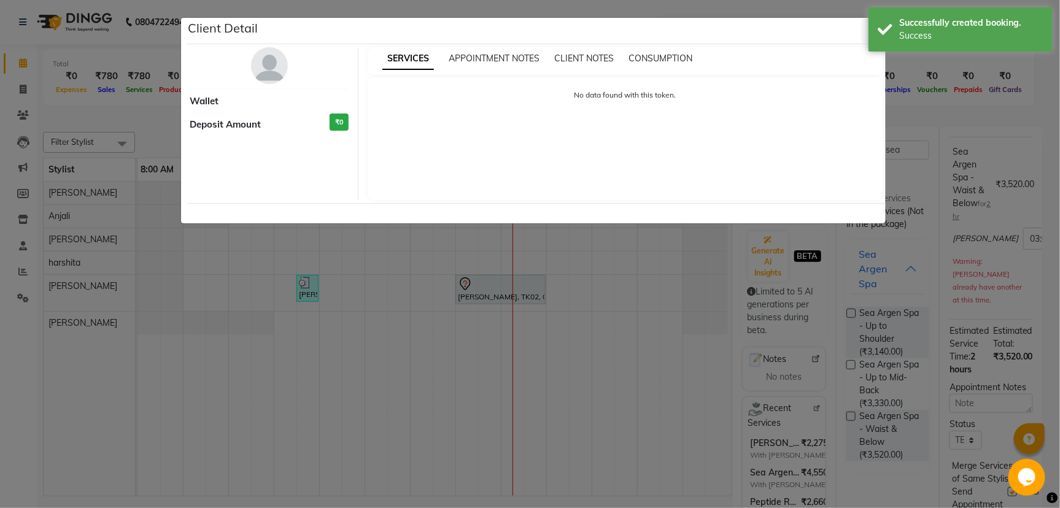
select select "7"
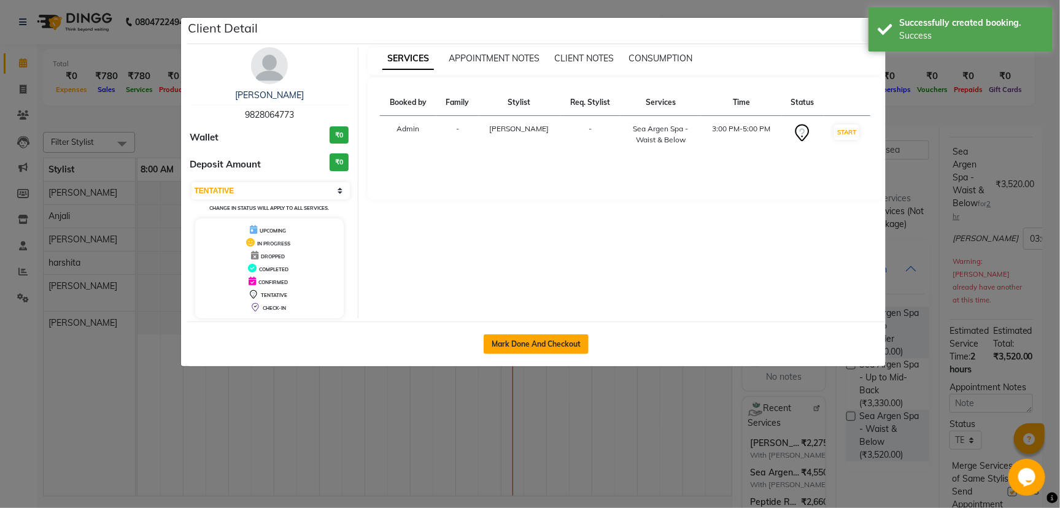
click at [532, 343] on button "Mark Done And Checkout" at bounding box center [536, 345] width 105 height 20
select select "service"
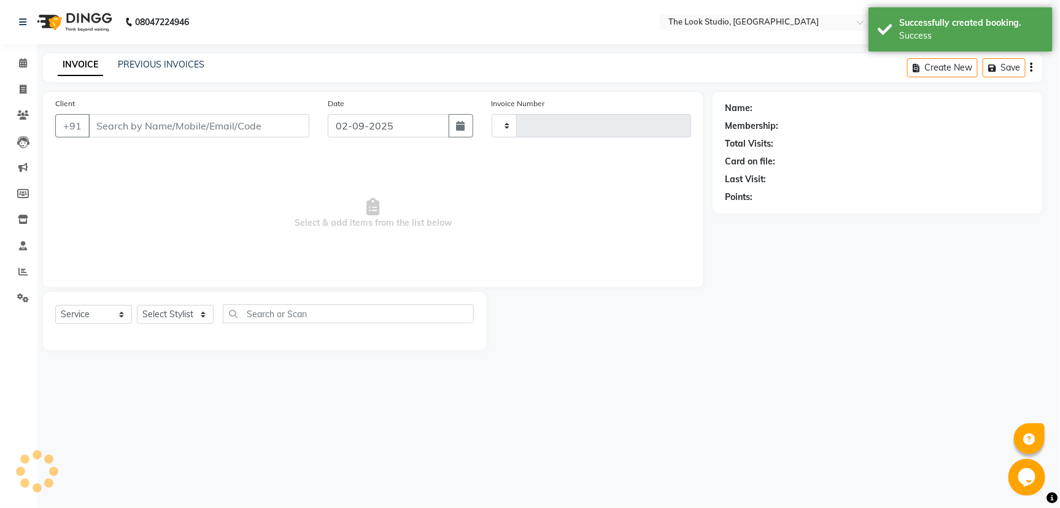
type input "0781"
select select "6149"
select select "product"
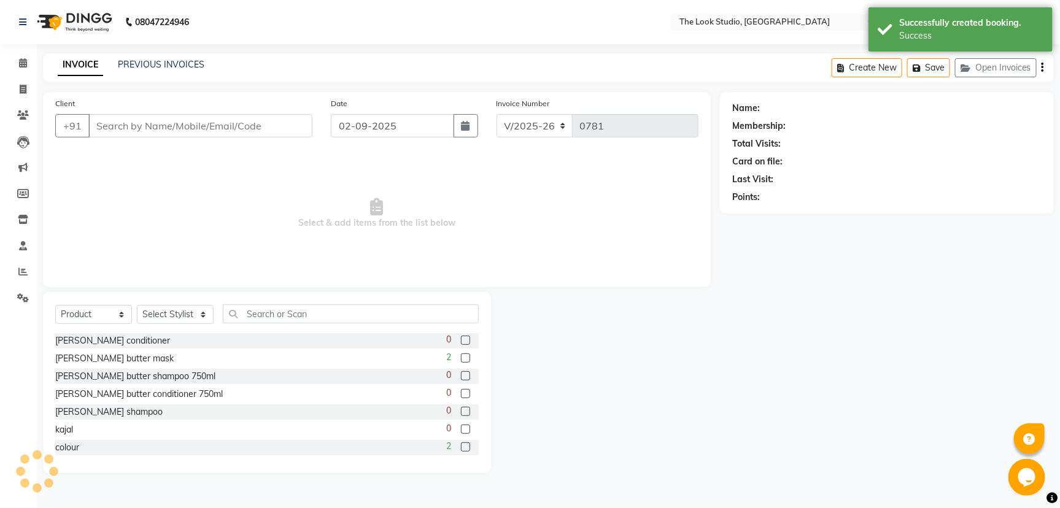
type input "9828064773"
select select "45010"
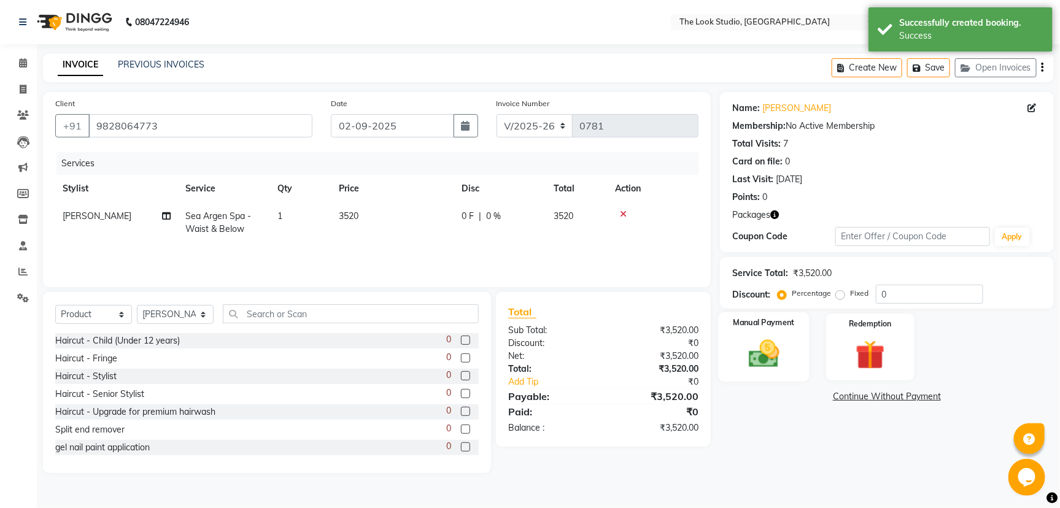
click at [771, 337] on img at bounding box center [764, 354] width 50 height 35
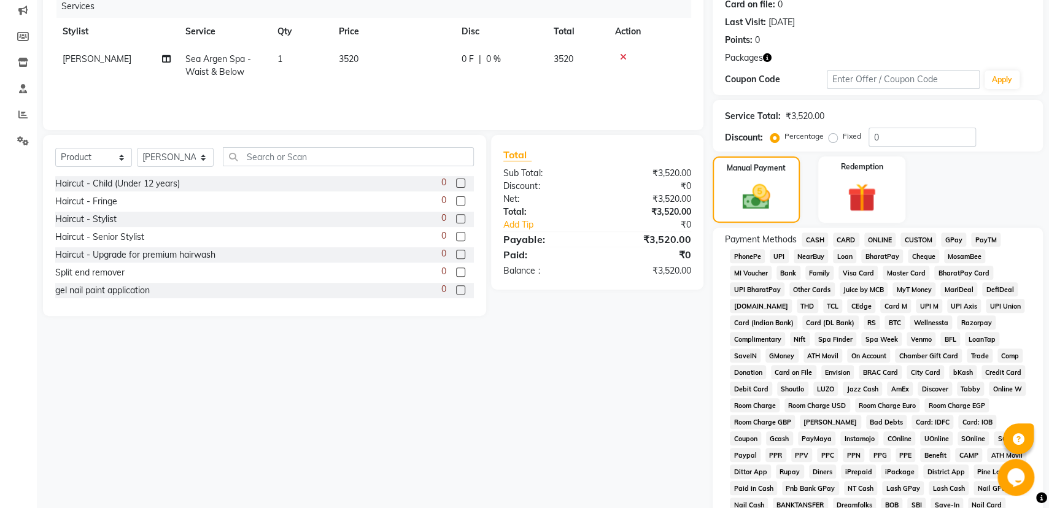
scroll to position [166, 0]
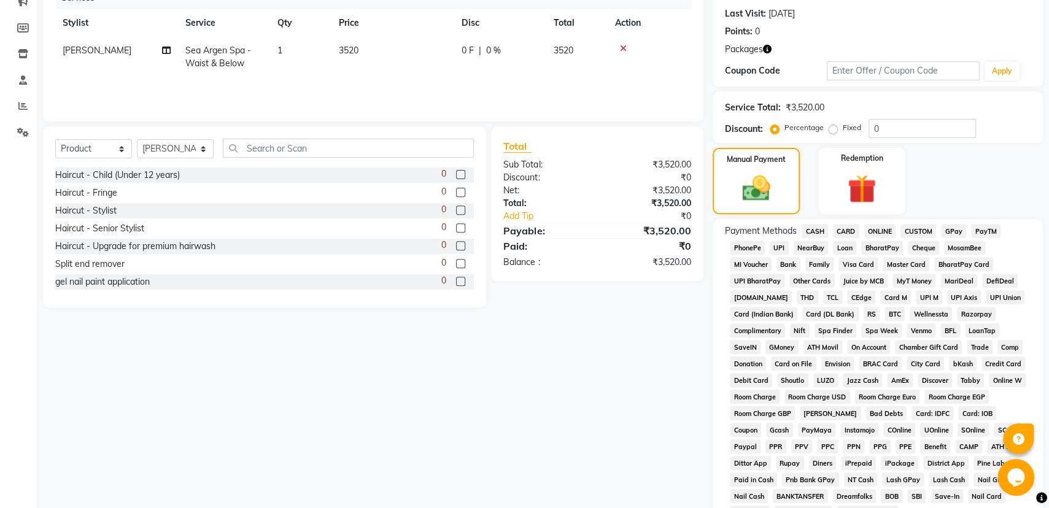
click at [866, 216] on div "Name: [PERSON_NAME] Membership: No Active Membership Total Visits: 7 Card on fi…" at bounding box center [883, 262] width 340 height 673
click at [867, 204] on img at bounding box center [862, 189] width 49 height 37
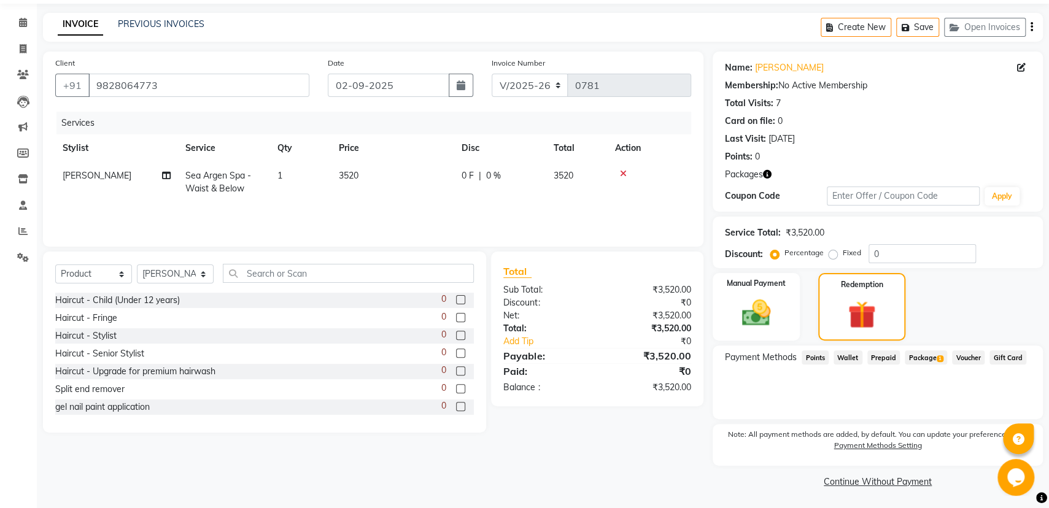
scroll to position [41, 0]
click at [934, 351] on span "Package 1" at bounding box center [926, 357] width 42 height 14
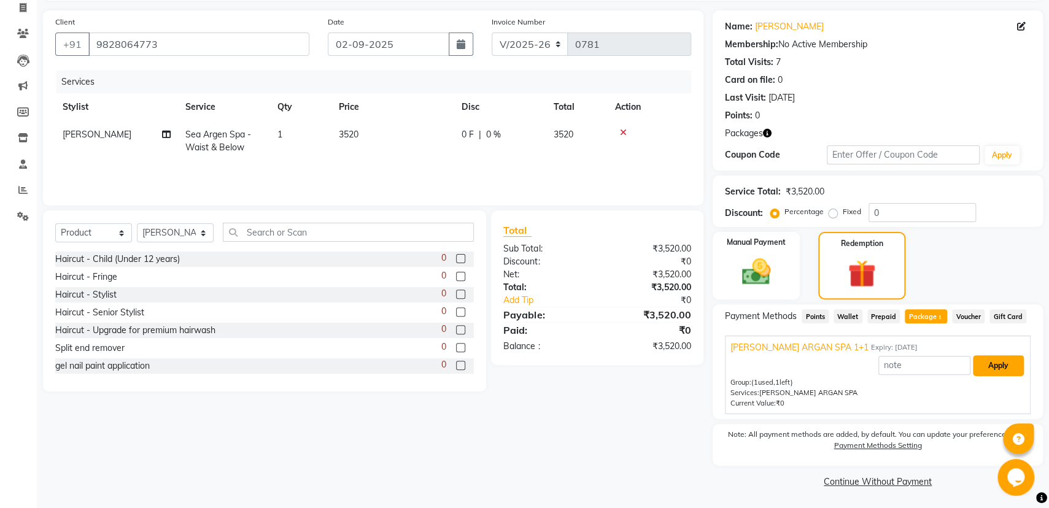
click at [999, 367] on button "Apply" at bounding box center [998, 366] width 51 height 21
type input "[PERSON_NAME] ARGAN SPA 1+1"
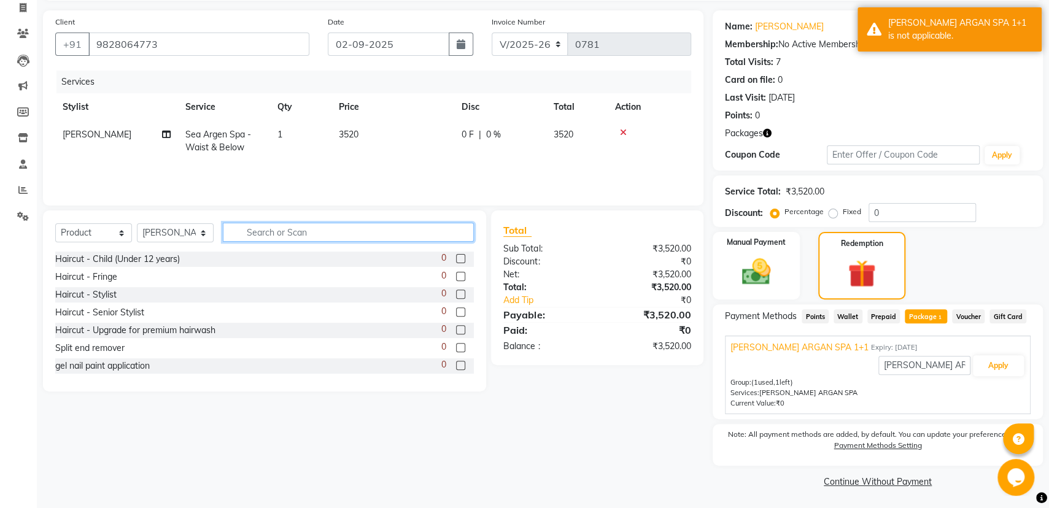
click at [340, 231] on input "text" at bounding box center [348, 232] width 251 height 19
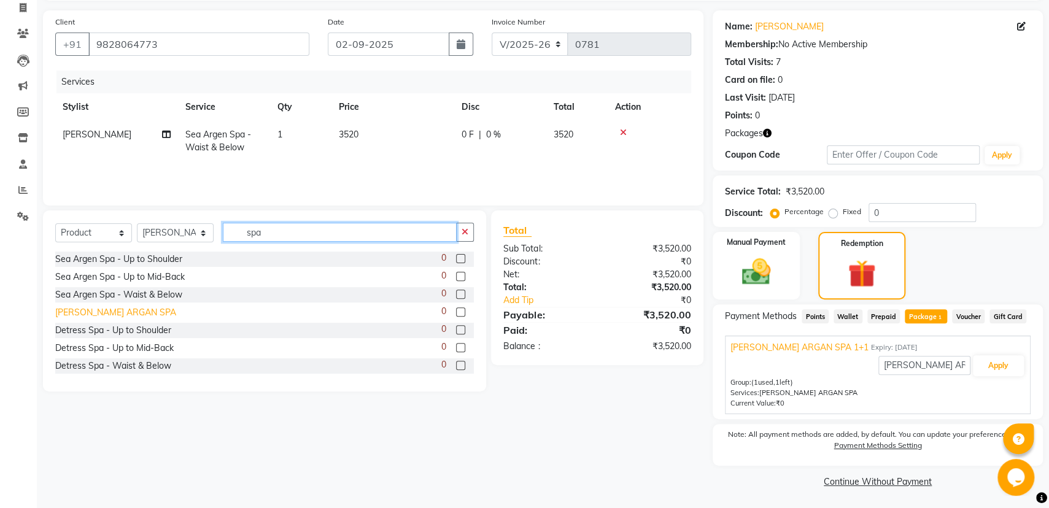
type input "spa"
click at [115, 309] on div "[PERSON_NAME] ARGAN SPA" at bounding box center [115, 312] width 121 height 13
checkbox input "false"
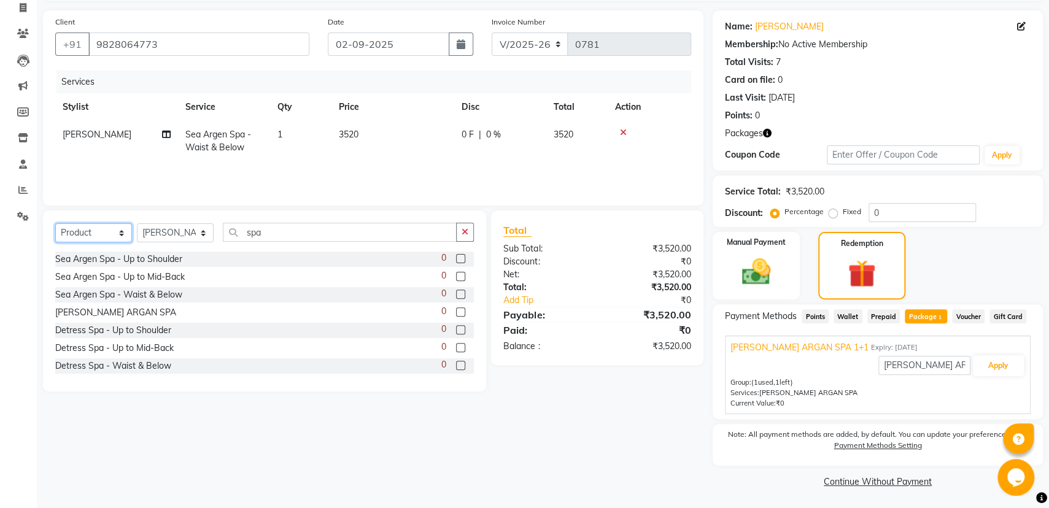
click at [118, 233] on select "Select Service Product Membership Package Voucher Prepaid Gift Card" at bounding box center [93, 233] width 77 height 19
select select "service"
click at [55, 224] on select "Select Service Product Membership Package Voucher Prepaid Gift Card" at bounding box center [93, 233] width 77 height 19
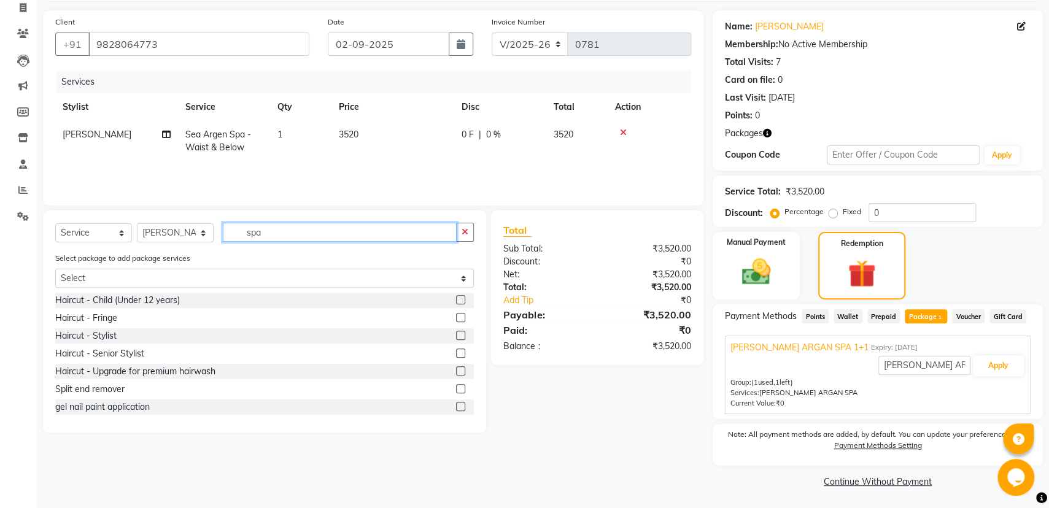
click at [287, 229] on input "spa" at bounding box center [340, 232] width 234 height 19
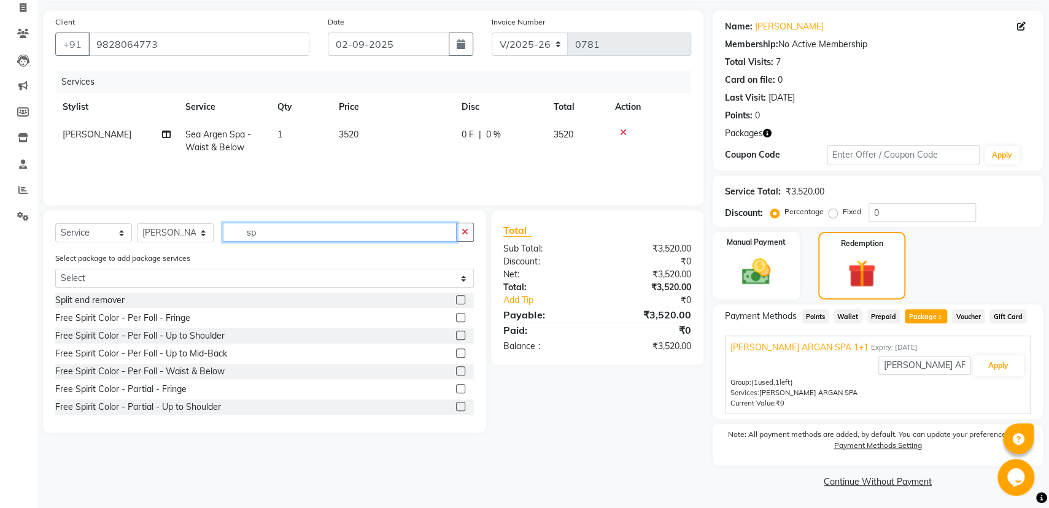
type input "spa"
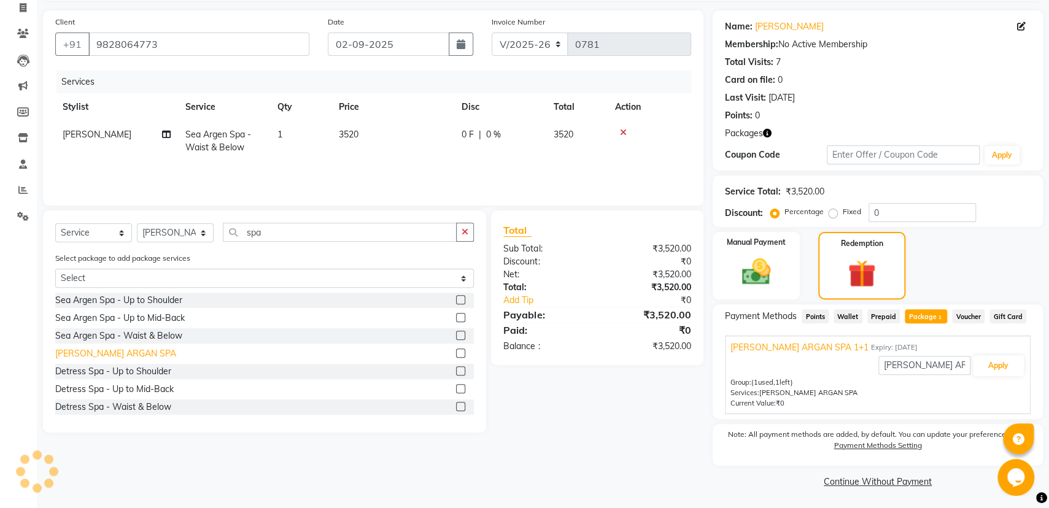
click at [115, 351] on div "[PERSON_NAME] ARGAN SPA" at bounding box center [115, 354] width 121 height 13
checkbox input "false"
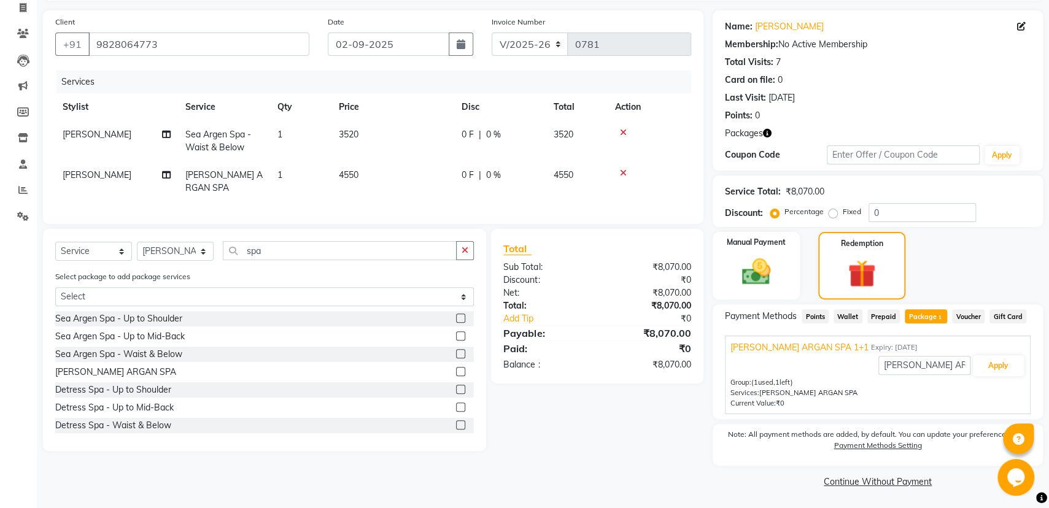
click at [618, 130] on div at bounding box center [649, 132] width 69 height 9
click at [620, 131] on icon at bounding box center [623, 132] width 7 height 9
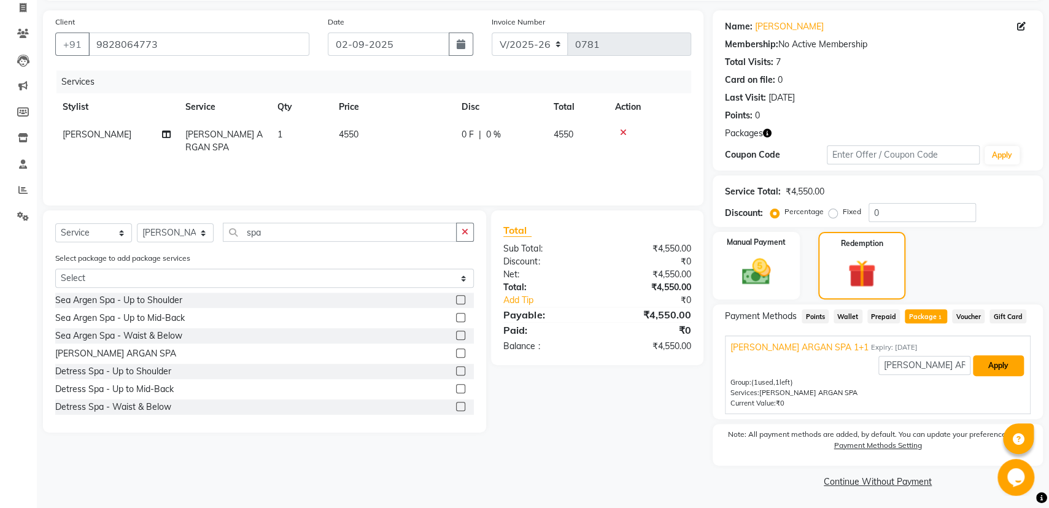
click at [987, 360] on button "Apply" at bounding box center [998, 366] width 51 height 21
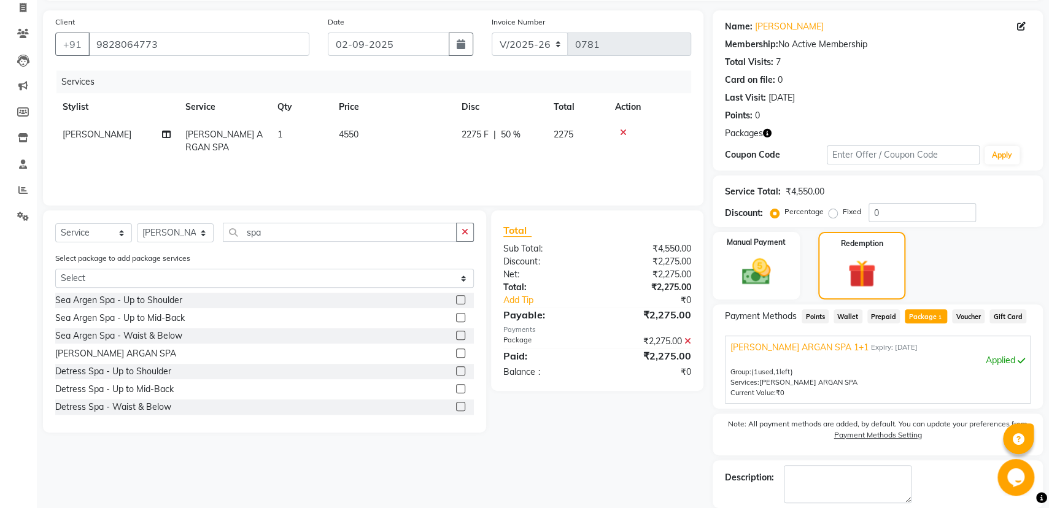
scroll to position [141, 0]
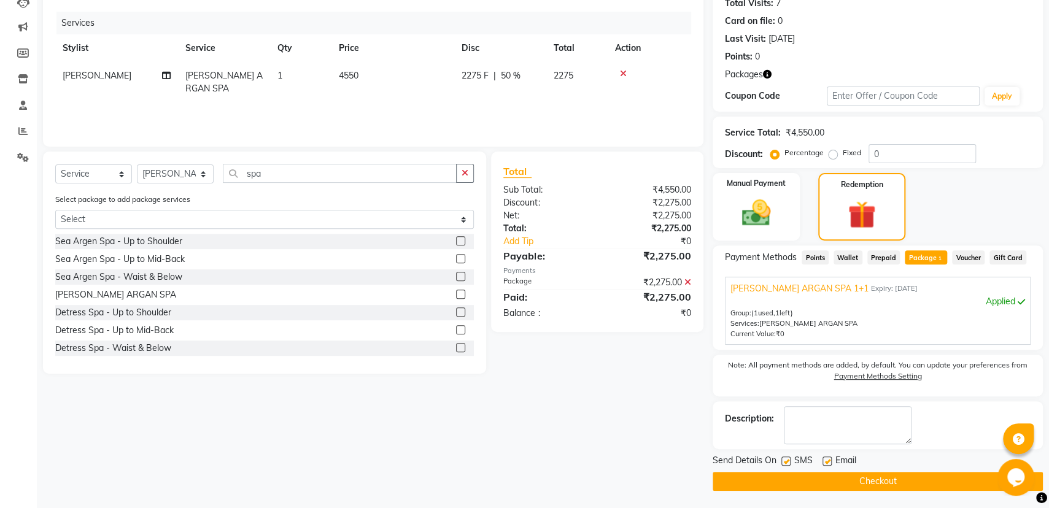
click at [870, 476] on button "Checkout" at bounding box center [878, 481] width 330 height 19
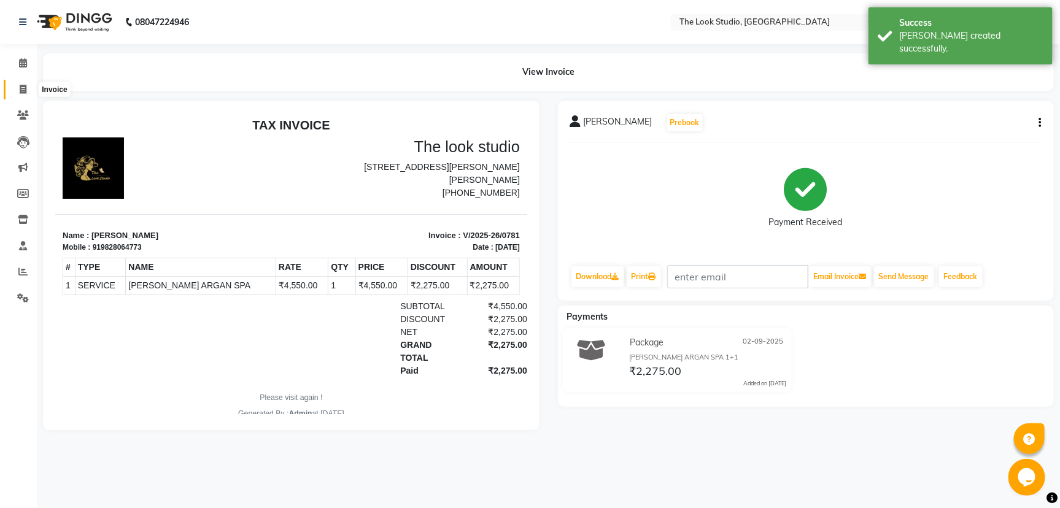
click at [20, 87] on icon at bounding box center [23, 89] width 7 height 9
select select "service"
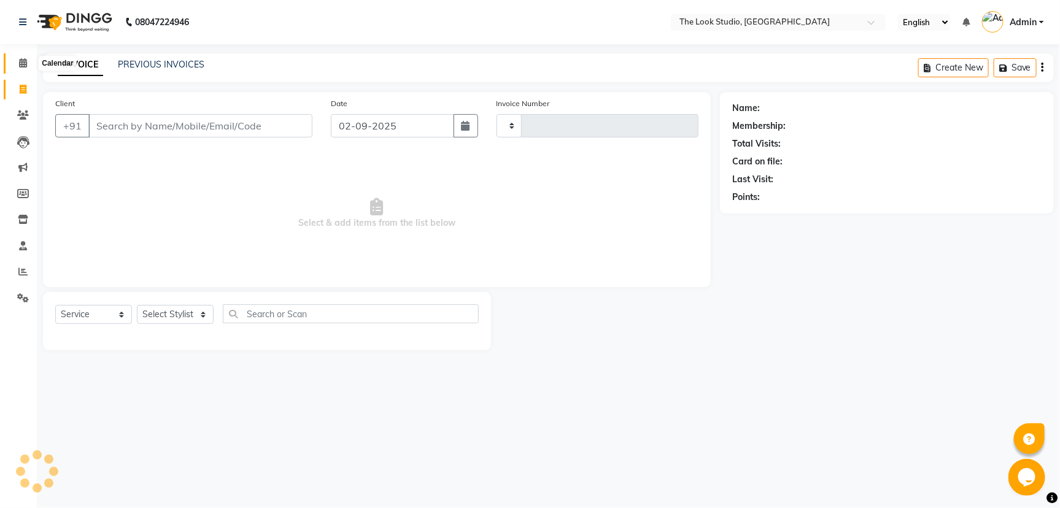
type input "0782"
select select "6149"
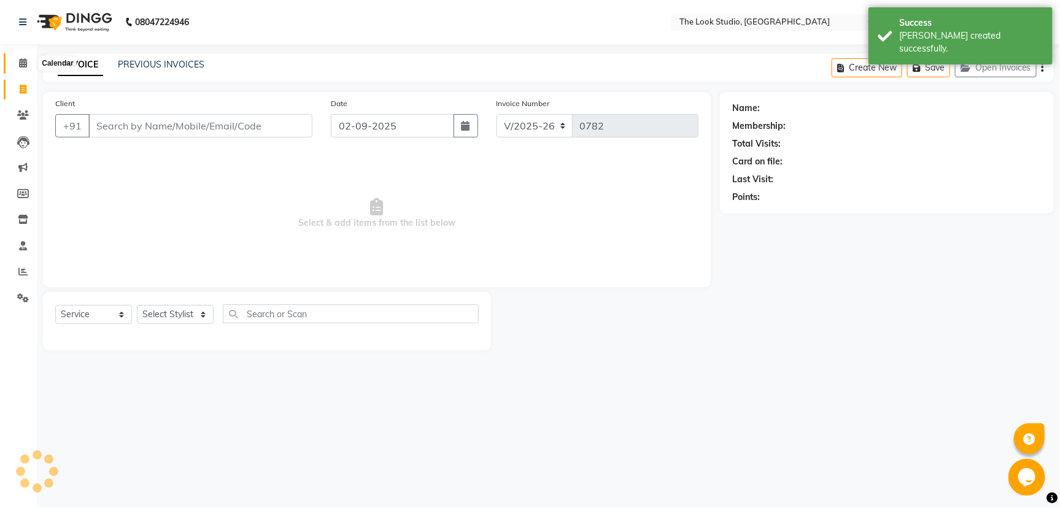
click at [16, 62] on span at bounding box center [22, 63] width 21 height 14
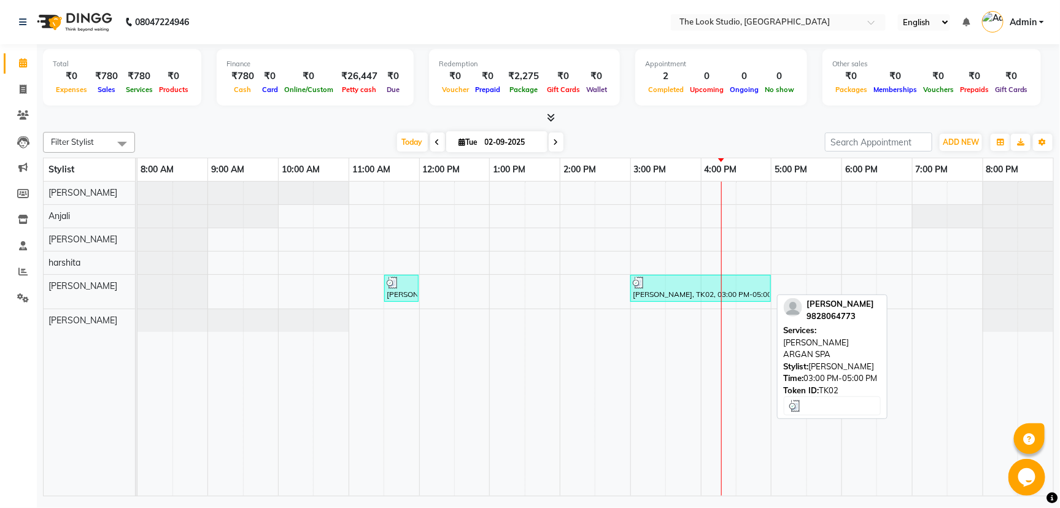
click at [715, 297] on div "[PERSON_NAME], TK02, 03:00 PM-05:00 PM, [PERSON_NAME] ARGAN SPA" at bounding box center [701, 288] width 138 height 23
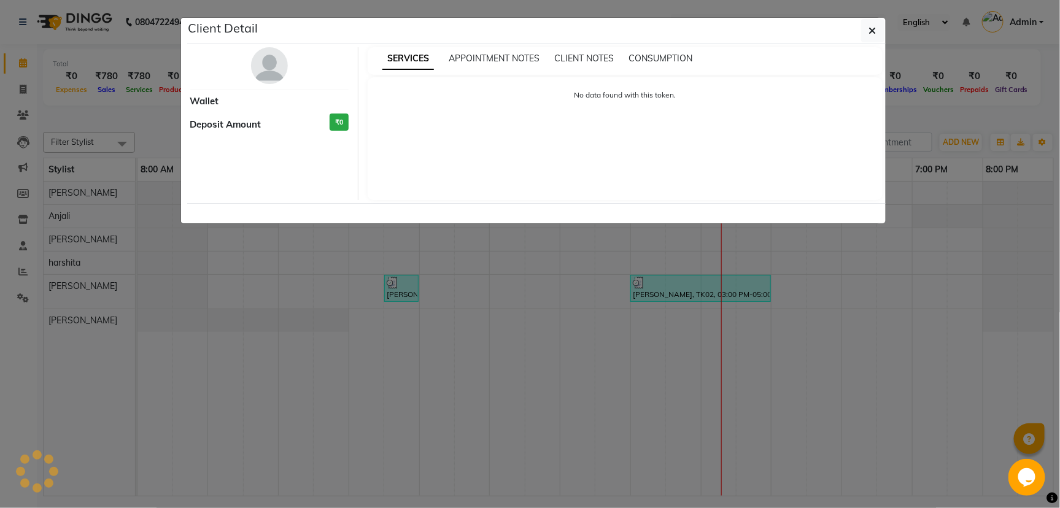
select select "3"
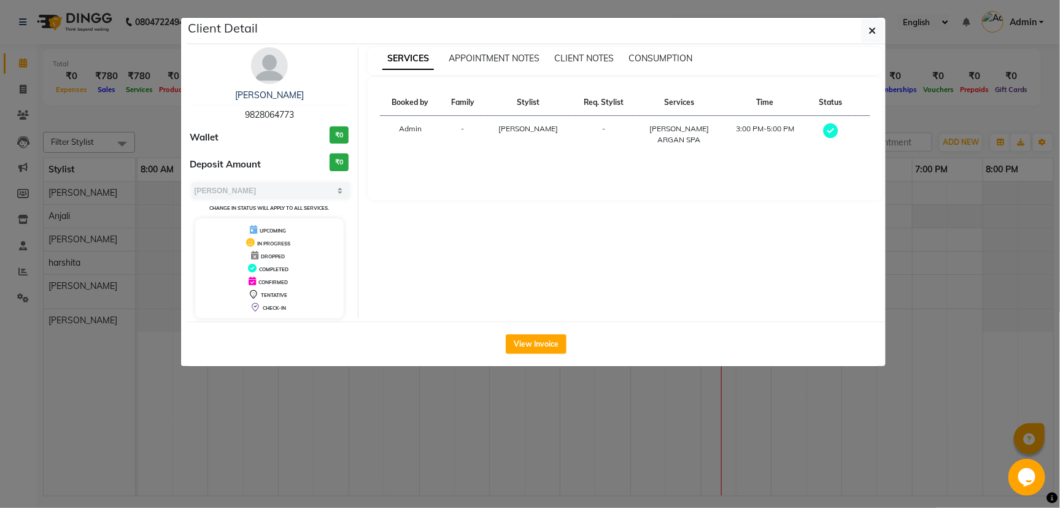
click at [652, 412] on ngb-modal-window "Client Detail [PERSON_NAME] 9828064773 Wallet ₹0 Deposit Amount ₹0 Select MARK …" at bounding box center [530, 254] width 1060 height 508
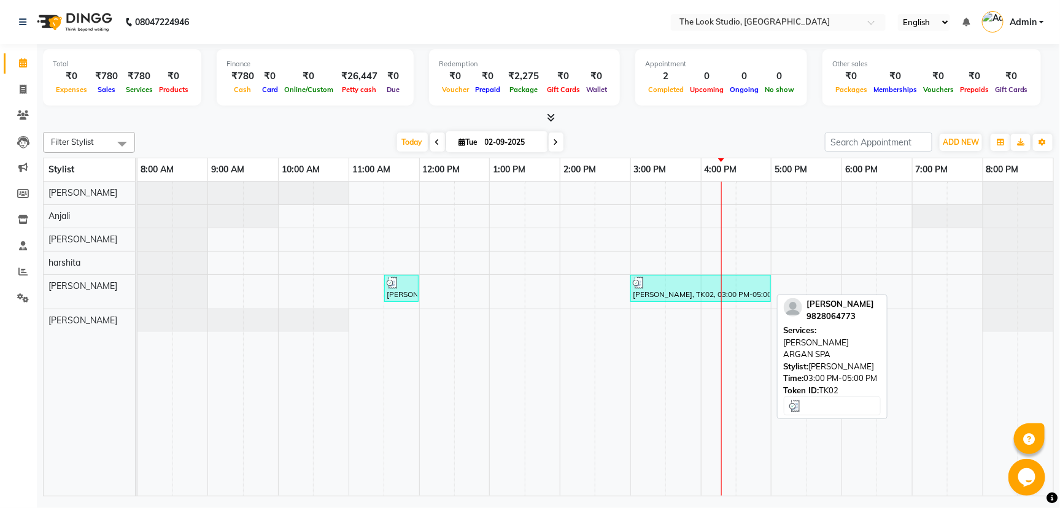
click at [661, 289] on div "[PERSON_NAME], TK02, 03:00 PM-05:00 PM, [PERSON_NAME] ARGAN SPA" at bounding box center [701, 288] width 138 height 23
select select "3"
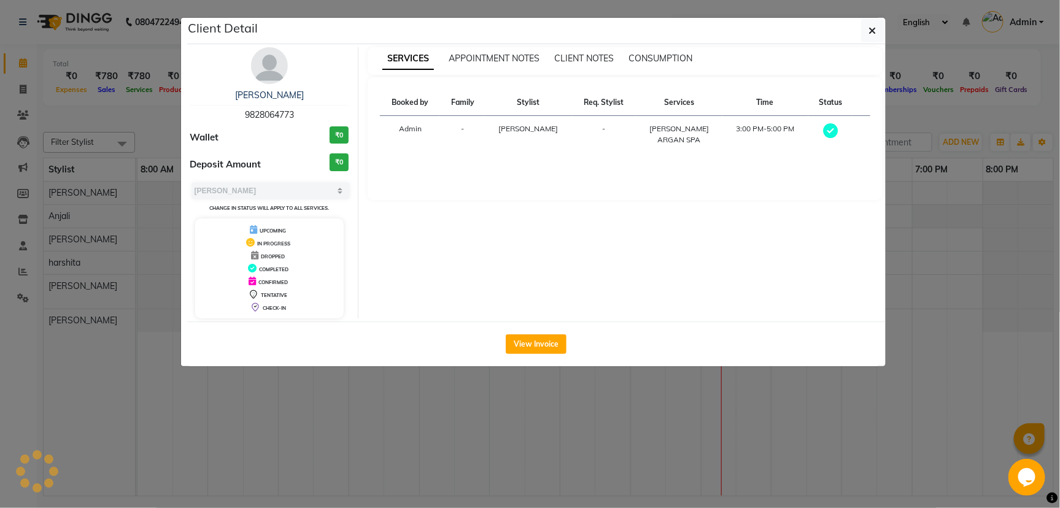
click at [715, 408] on ngb-modal-window "Client Detail [PERSON_NAME] 9828064773 Wallet ₹0 Deposit Amount ₹0 Select MARK …" at bounding box center [530, 254] width 1060 height 508
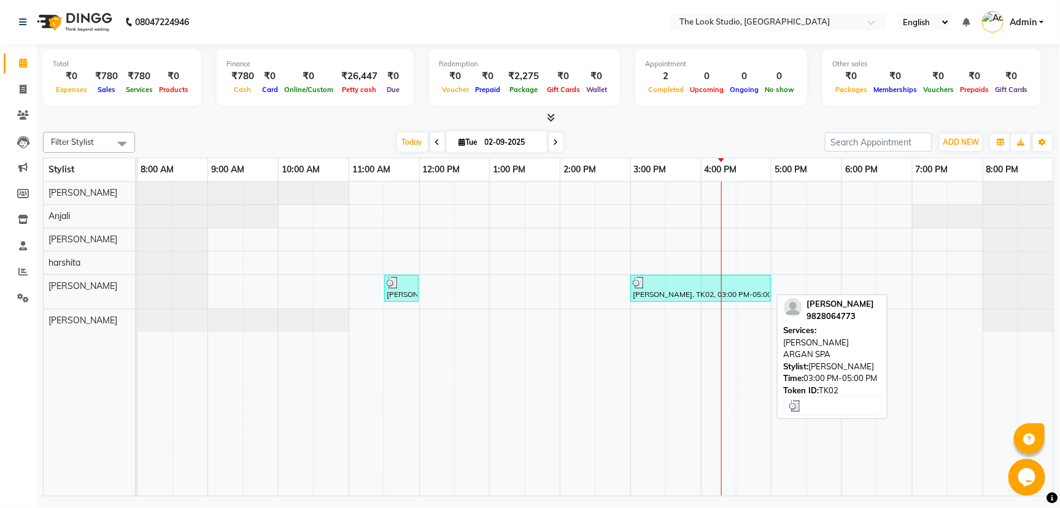
click at [676, 292] on div "[PERSON_NAME], TK02, 03:00 PM-05:00 PM, [PERSON_NAME] ARGAN SPA" at bounding box center [701, 288] width 138 height 23
select select "3"
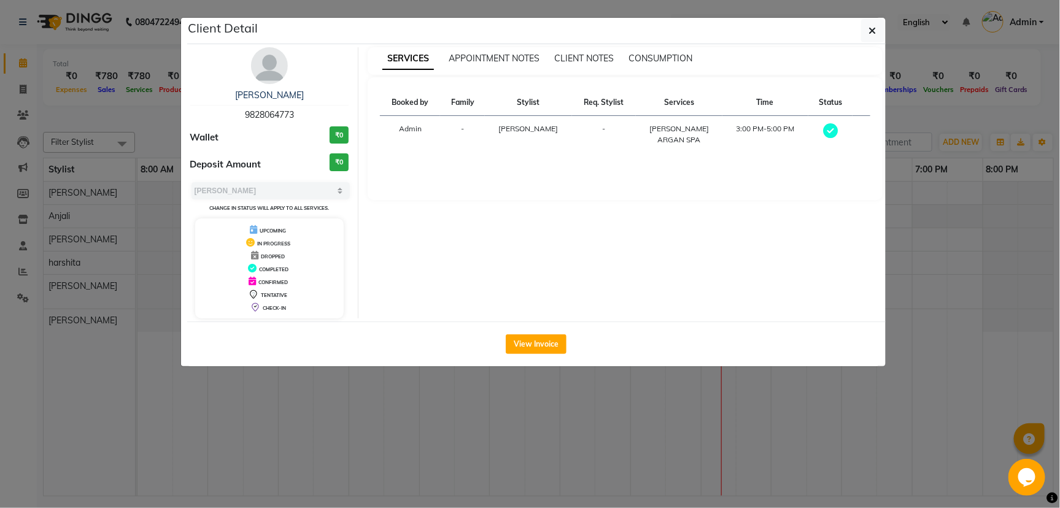
click at [575, 436] on ngb-modal-window "Client Detail [PERSON_NAME] 9828064773 Wallet ₹0 Deposit Amount ₹0 Select MARK …" at bounding box center [530, 254] width 1060 height 508
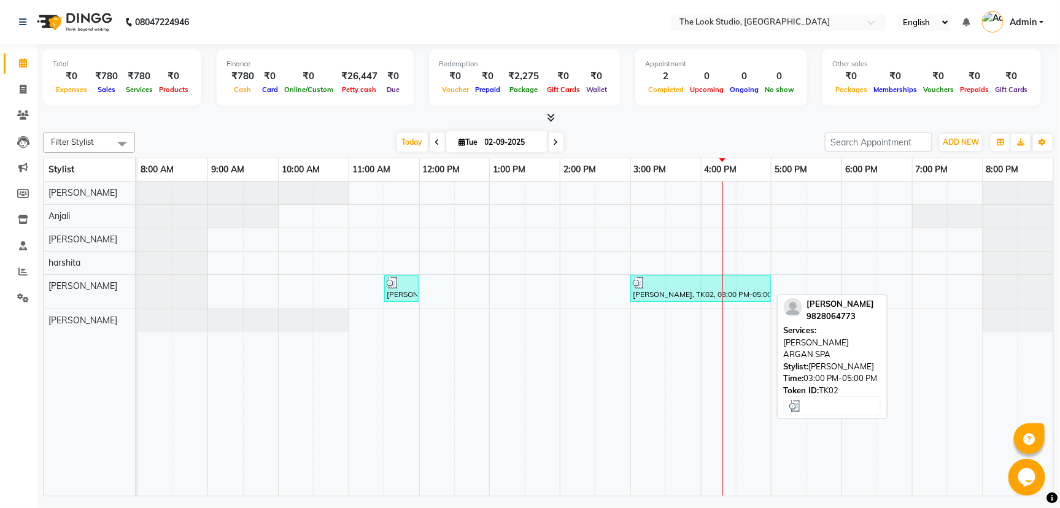
click at [734, 284] on div at bounding box center [701, 283] width 136 height 12
select select "3"
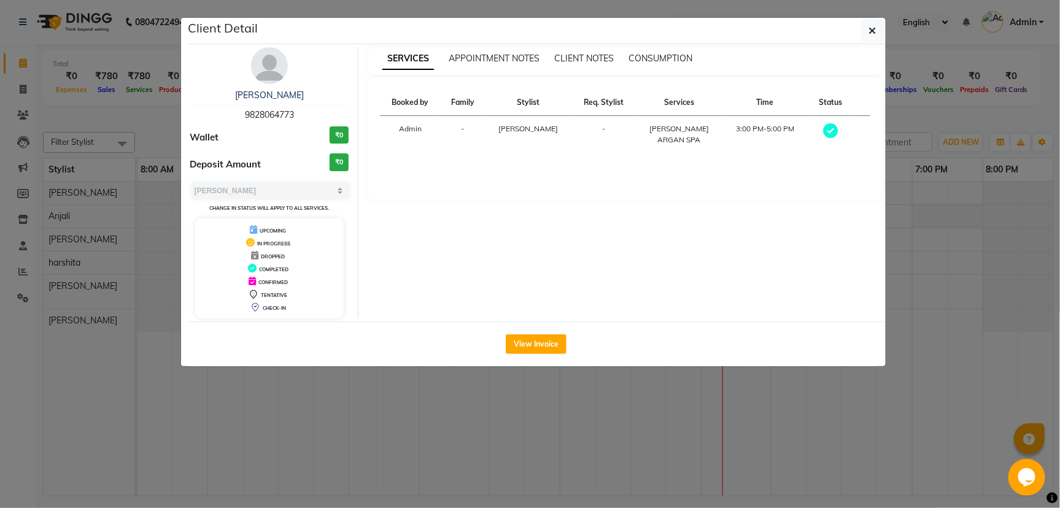
drag, startPoint x: 626, startPoint y: 397, endPoint x: 592, endPoint y: 324, distance: 80.5
click at [626, 395] on ngb-modal-window "Client Detail [PERSON_NAME] 9828064773 Wallet ₹0 Deposit Amount ₹0 Select MARK …" at bounding box center [530, 254] width 1060 height 508
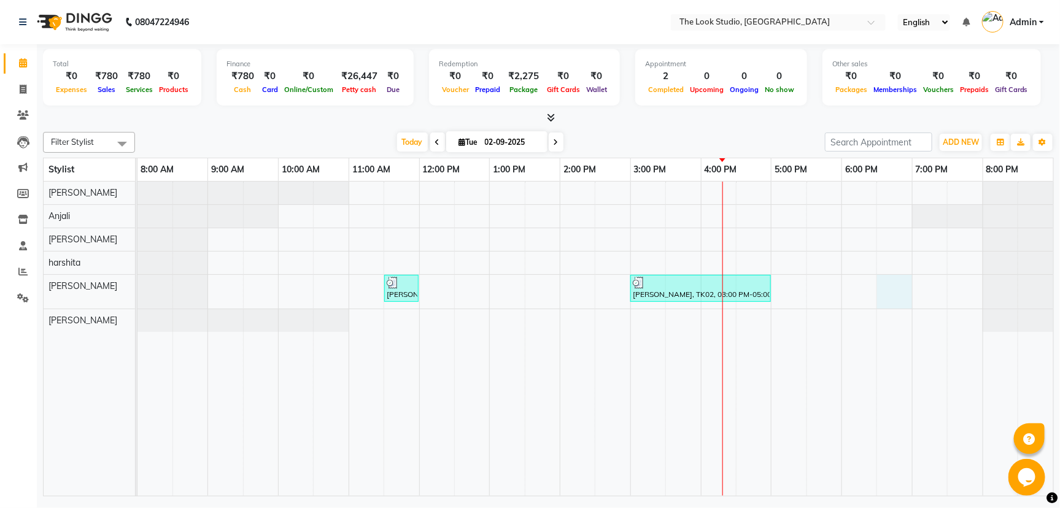
click at [894, 279] on div "[PERSON_NAME] ., TK01, 11:30 AM-12:00 PM, Root Touch -UP to 2 inches [PERSON_NA…" at bounding box center [596, 339] width 916 height 314
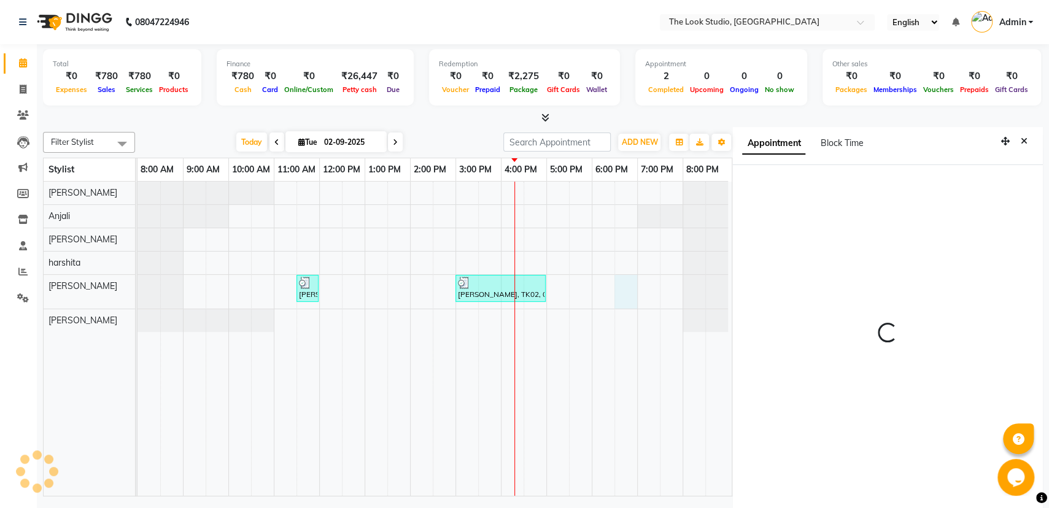
scroll to position [5, 0]
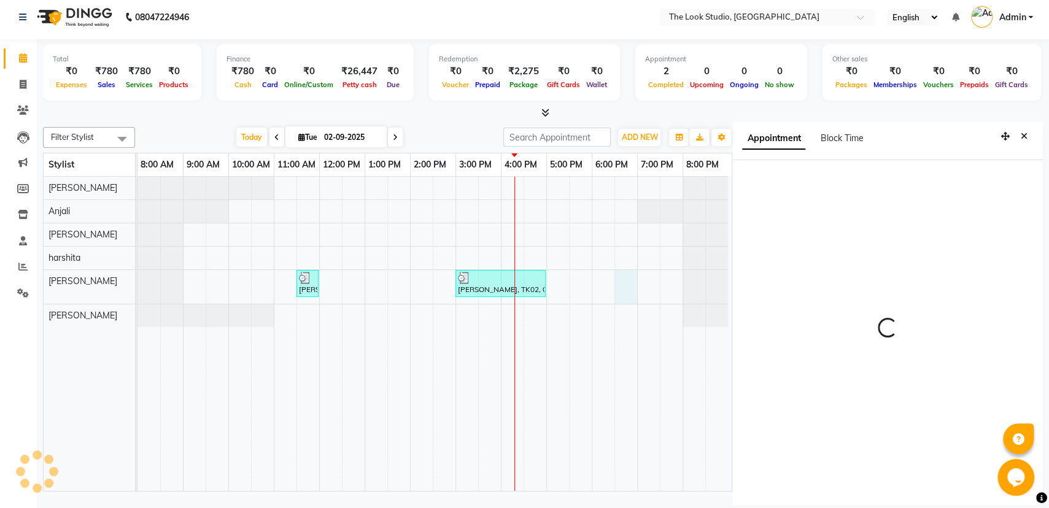
select select "1110"
select select "45010"
select select "tentative"
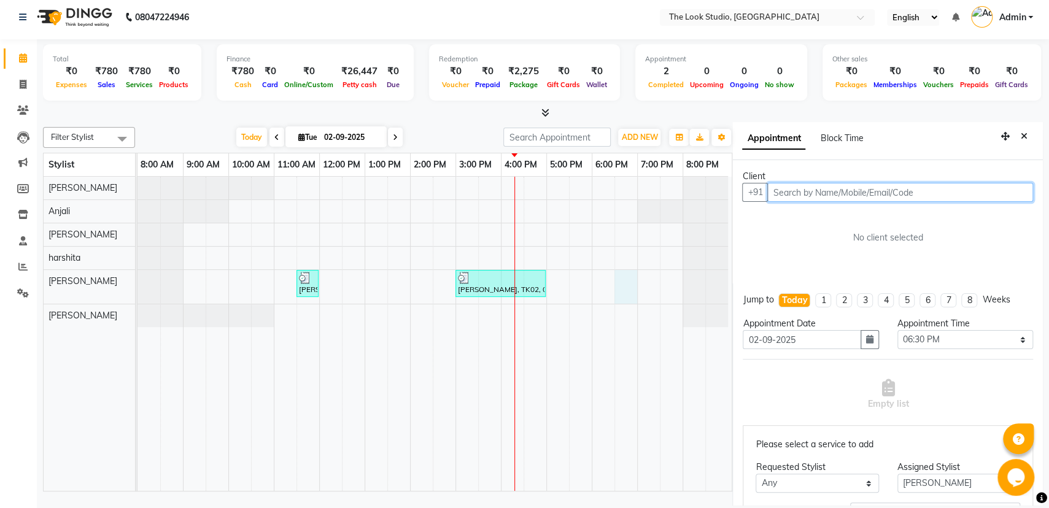
click at [824, 192] on input "text" at bounding box center [901, 192] width 266 height 19
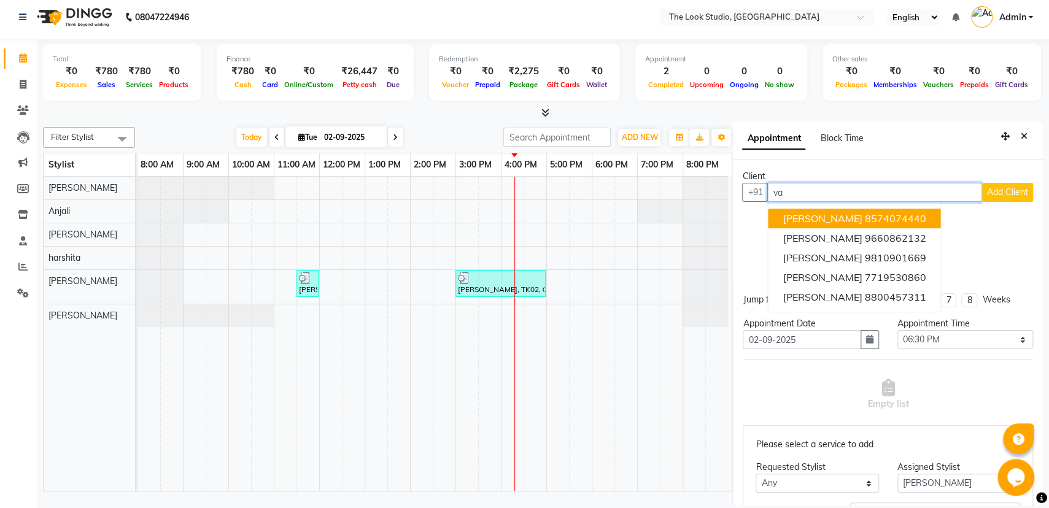
type input "v"
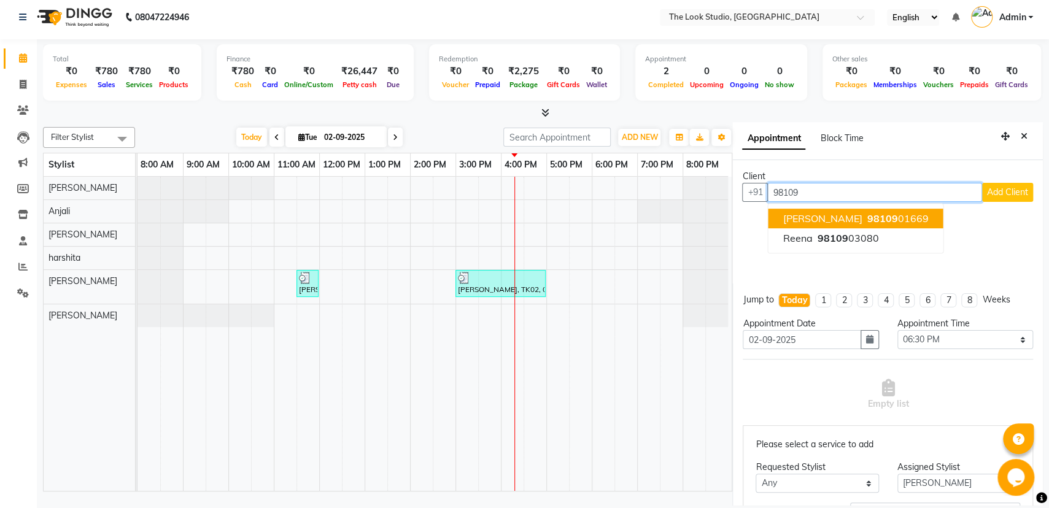
click at [868, 217] on ngb-highlight "98109 01669" at bounding box center [897, 218] width 64 height 12
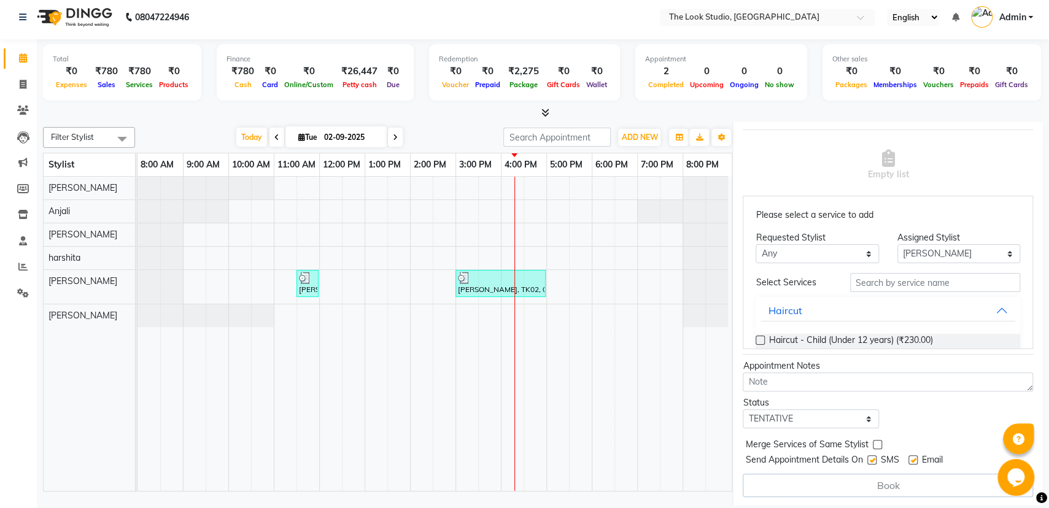
scroll to position [0, 0]
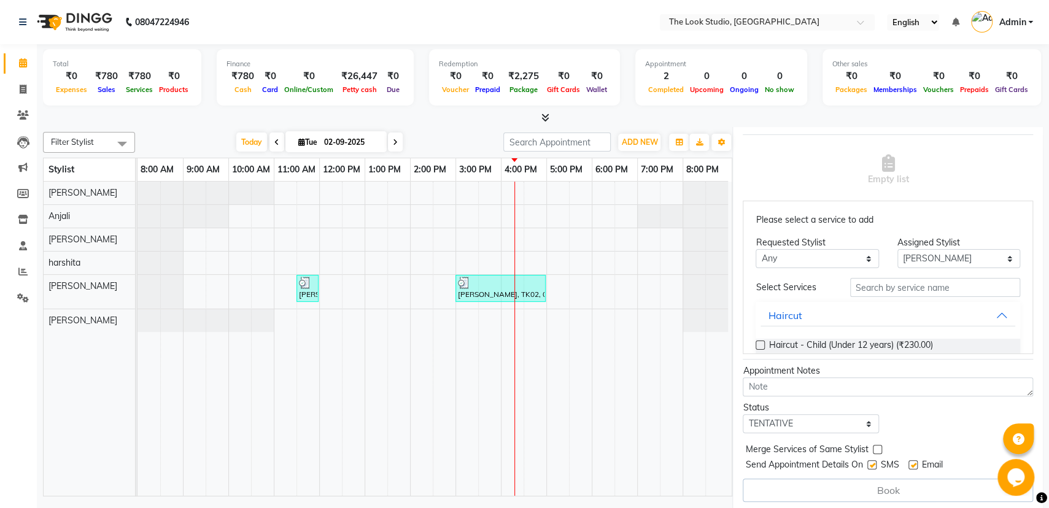
type input "9810901669"
click at [937, 285] on input "text" at bounding box center [935, 287] width 170 height 19
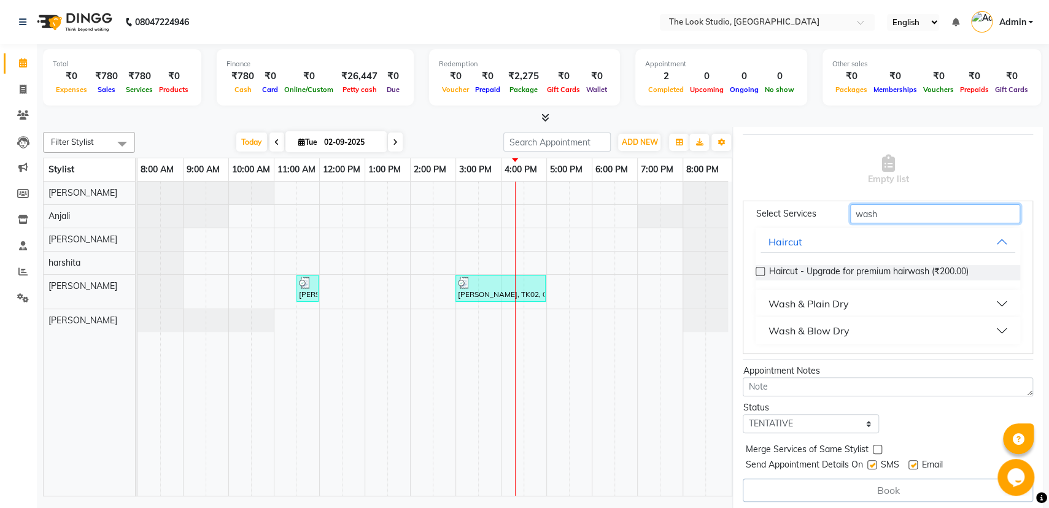
scroll to position [77, 0]
type input "wash"
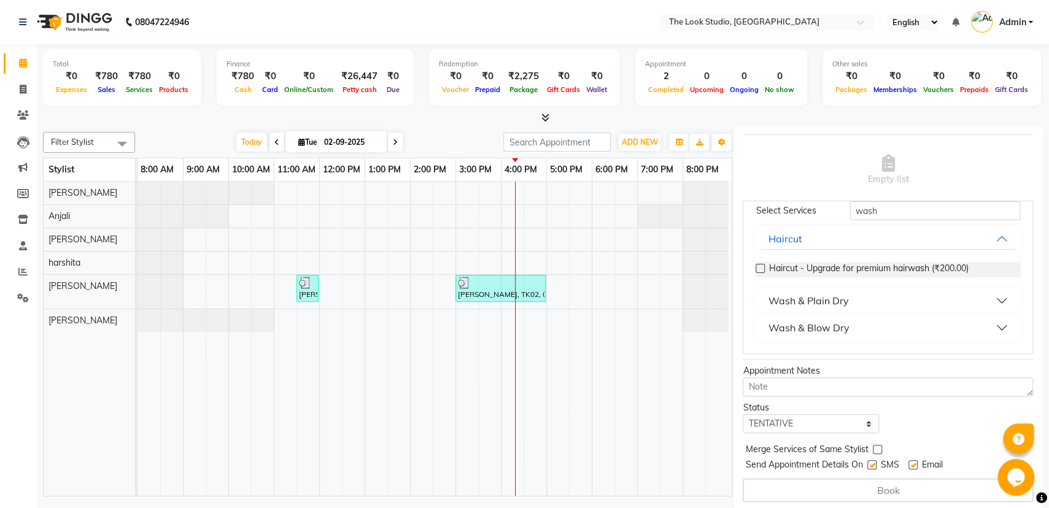
click at [824, 324] on div "Wash & Blow Dry" at bounding box center [808, 328] width 81 height 15
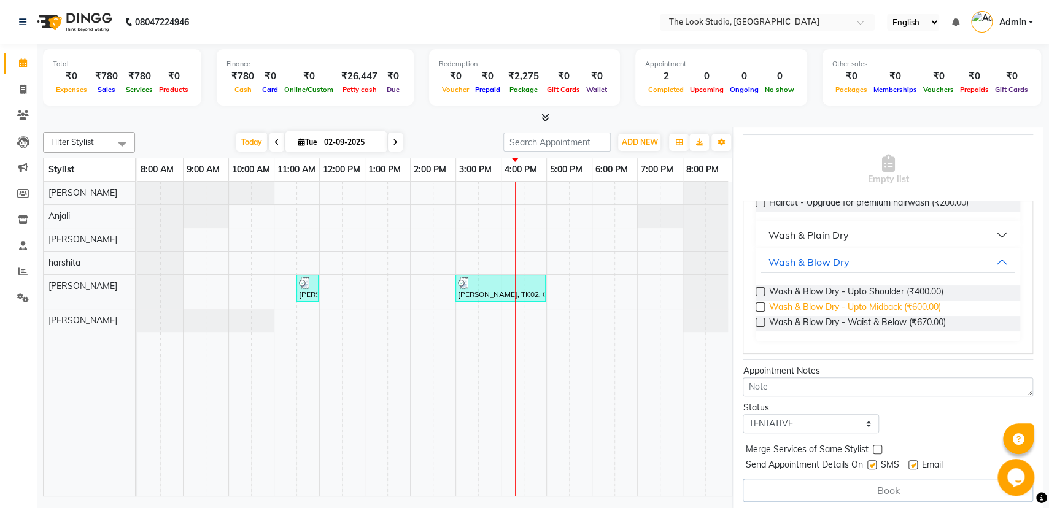
click at [908, 303] on span "Wash & Blow Dry - Upto Midback (₹600.00)" at bounding box center [855, 308] width 172 height 15
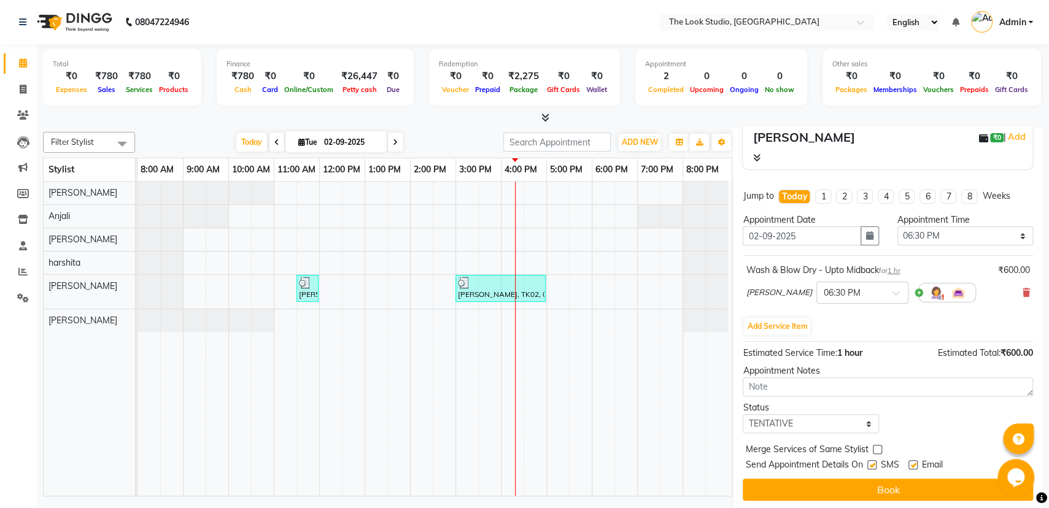
scroll to position [128, 0]
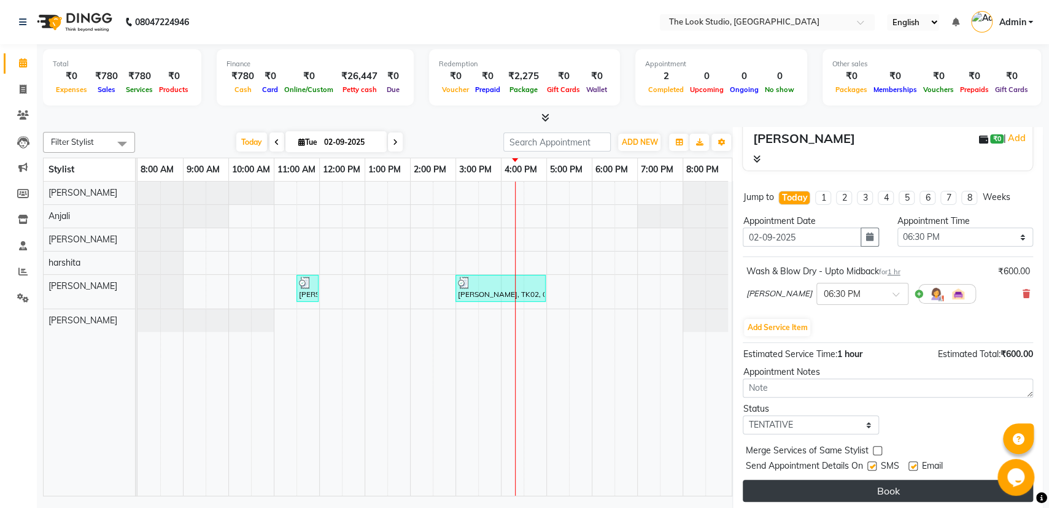
click at [871, 489] on button "Book" at bounding box center [888, 491] width 290 height 22
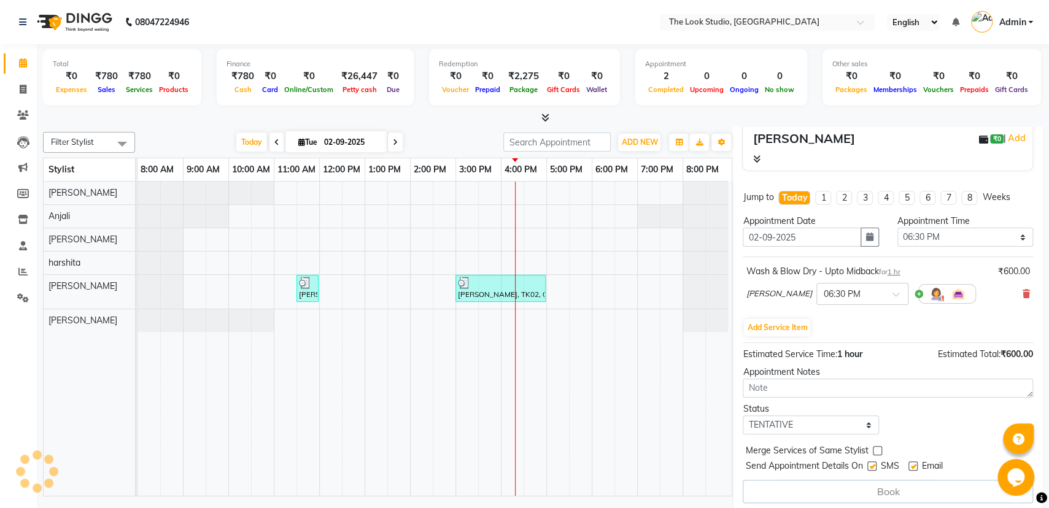
select select "45010"
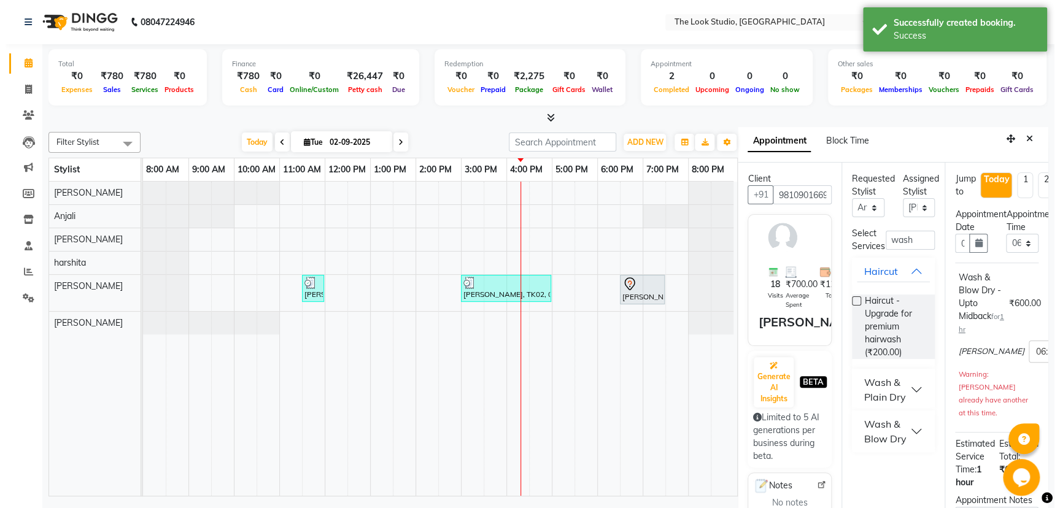
scroll to position [0, 0]
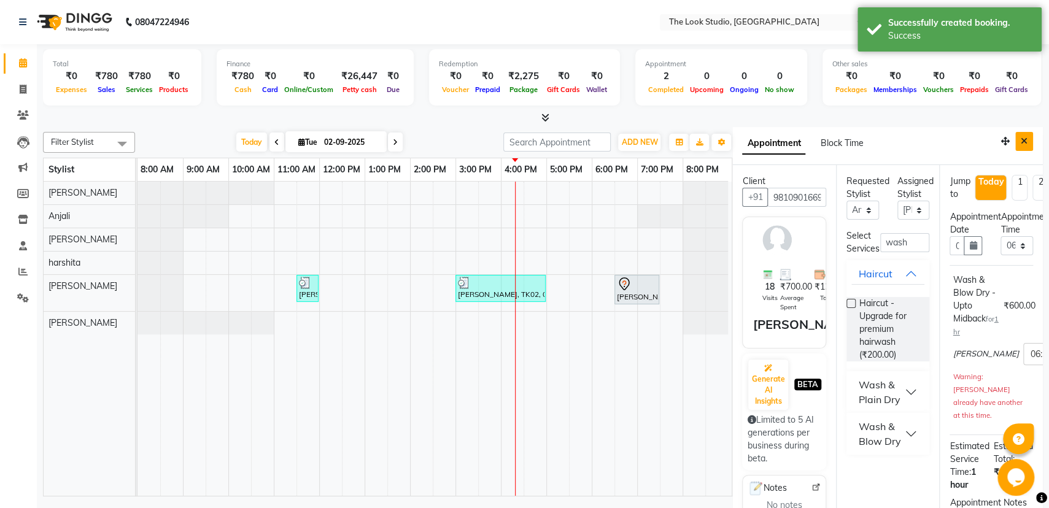
click at [1021, 139] on icon "Close" at bounding box center [1024, 141] width 7 height 9
